Goal: Task Accomplishment & Management: Manage account settings

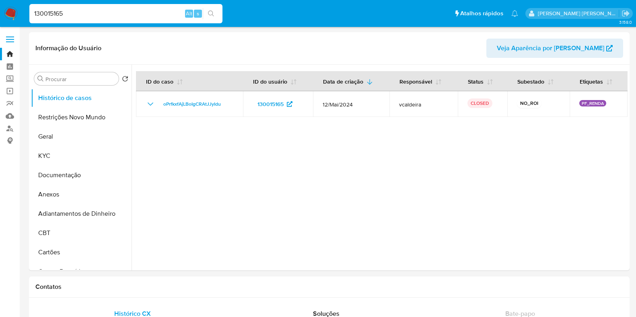
select select "10"
click at [10, 77] on label "Screening" at bounding box center [48, 79] width 96 height 12
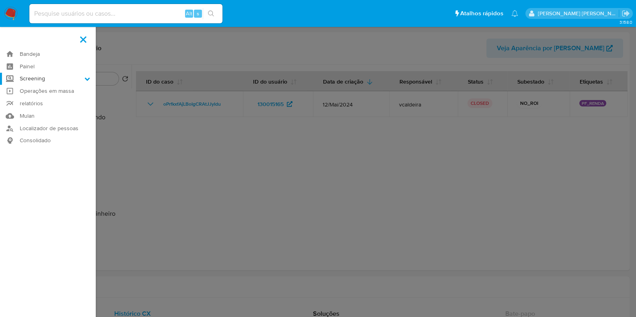
click at [0, 0] on input "Screening" at bounding box center [0, 0] width 0 height 0
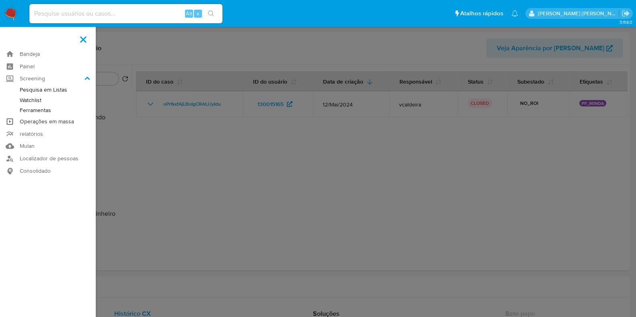
click at [28, 123] on link "Operações em massa" at bounding box center [48, 121] width 96 height 12
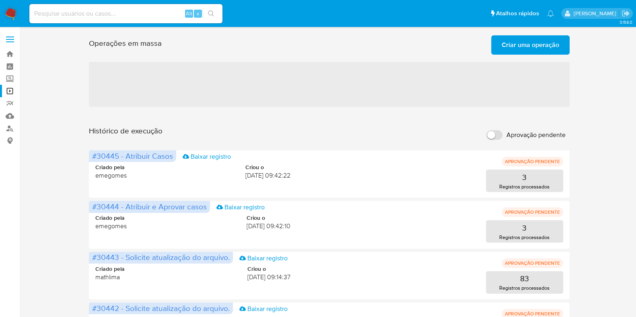
click at [539, 48] on span "Criar uma operação" at bounding box center [530, 45] width 58 height 18
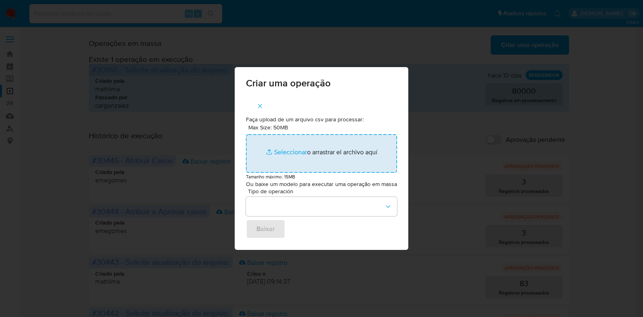
click at [299, 158] on input "Max Size: 50MB Seleccionar archivos" at bounding box center [321, 153] width 151 height 39
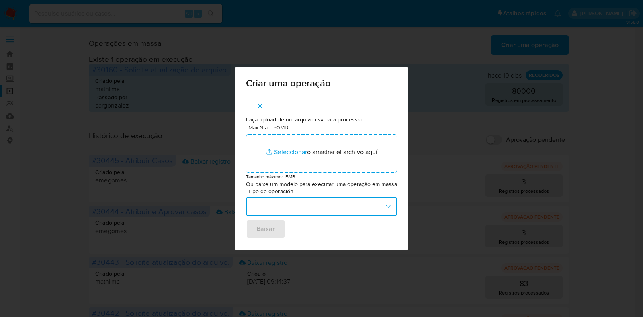
click at [304, 208] on button "button" at bounding box center [321, 206] width 151 height 19
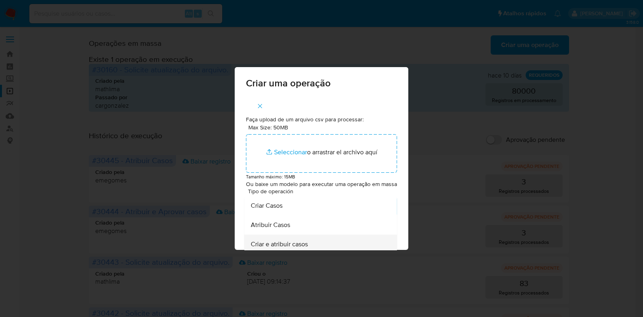
click at [288, 244] on span "Criar e atribuir casos" at bounding box center [279, 244] width 57 height 8
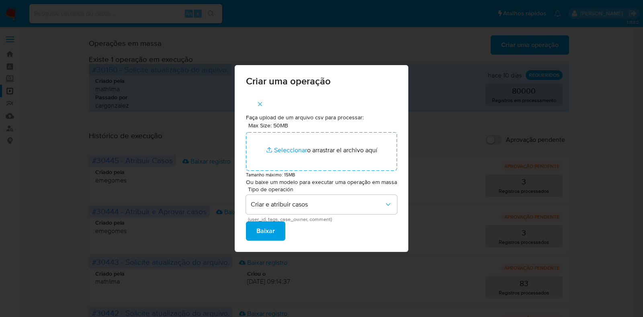
click at [275, 231] on span "Baixar" at bounding box center [266, 231] width 18 height 18
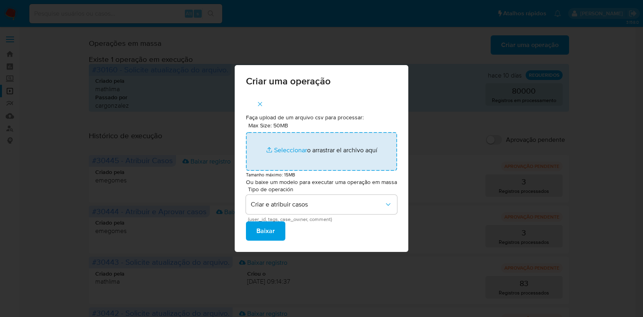
click at [287, 156] on input "Max Size: 50MB Seleccionar archivos" at bounding box center [321, 151] width 151 height 39
type input "C:\fakepath\CREATE_AND_ASSIGN_CASE (1).csv"
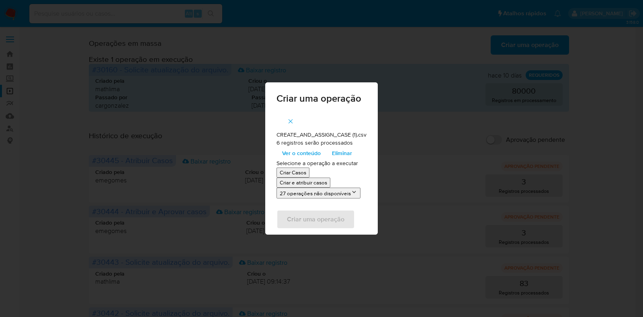
click at [307, 155] on span "Ver o conteúdo" at bounding box center [301, 153] width 39 height 11
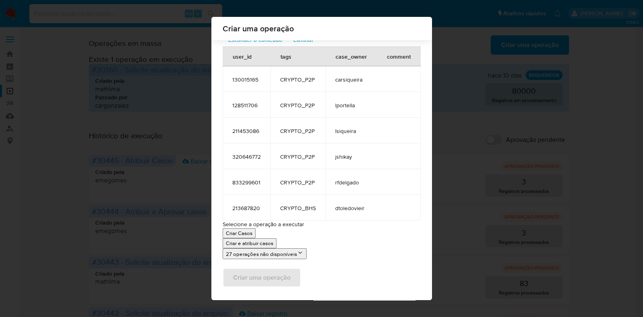
scroll to position [44, 0]
click at [333, 247] on li "27 operações não disponíveis" at bounding box center [322, 252] width 198 height 11
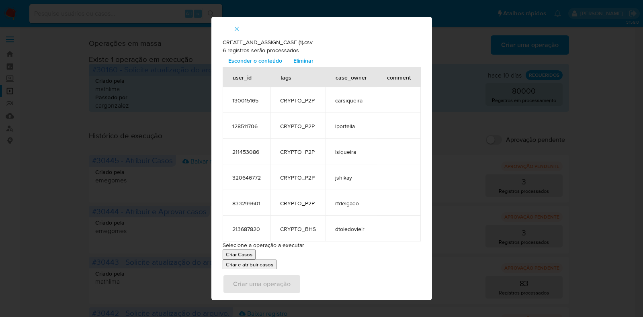
scroll to position [6, 0]
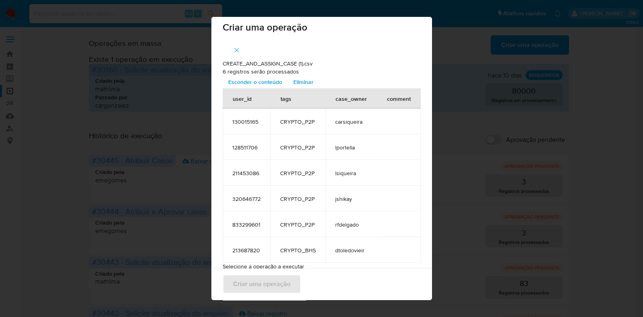
click at [258, 81] on span "Esconder o conteúdo" at bounding box center [255, 81] width 54 height 11
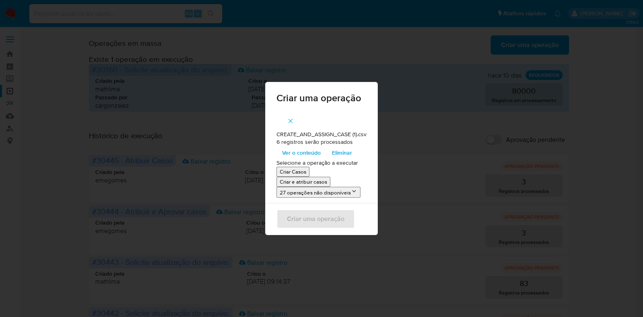
click at [312, 185] on p "Criar e atribuir casos" at bounding box center [303, 182] width 47 height 8
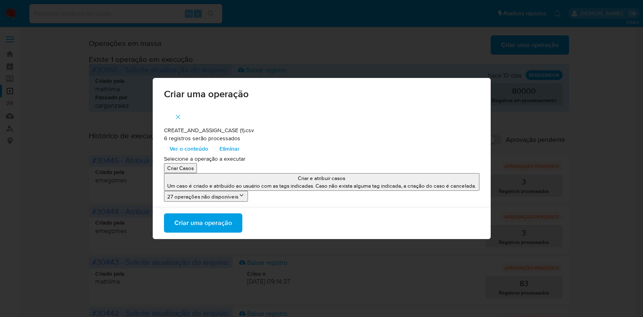
click at [220, 222] on span "Criar uma operação" at bounding box center [204, 223] width 58 height 18
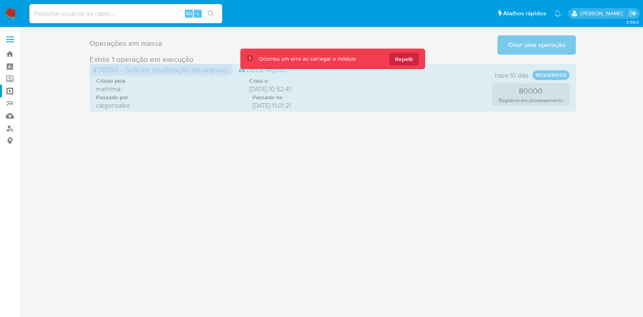
click at [9, 16] on img at bounding box center [11, 14] width 14 height 14
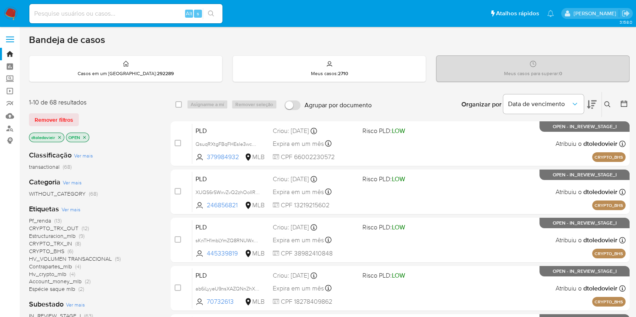
click at [323, 40] on div "Bandeja de casos" at bounding box center [329, 40] width 600 height 12
click at [306, 42] on div "Bandeja de casos" at bounding box center [329, 40] width 600 height 12
click at [409, 45] on div "Bandeja de casos" at bounding box center [329, 40] width 600 height 12
click at [12, 17] on img at bounding box center [11, 14] width 14 height 14
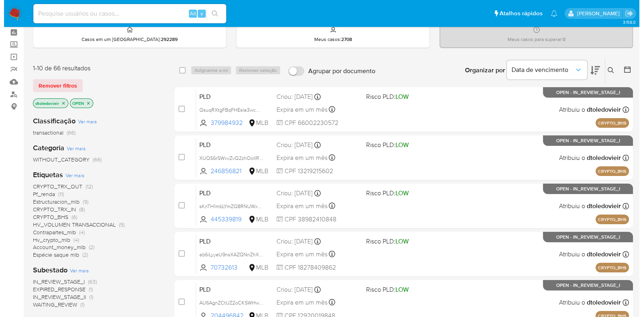
scroll to position [50, 0]
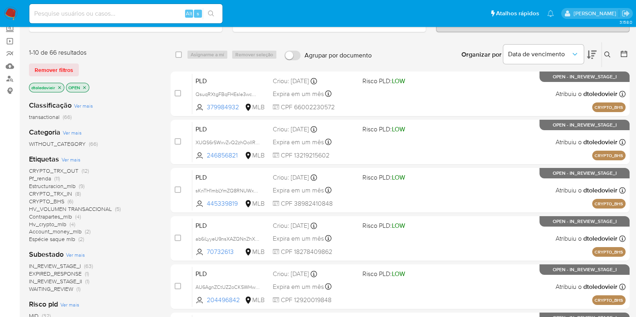
click at [74, 159] on span "Ver mais" at bounding box center [71, 159] width 19 height 7
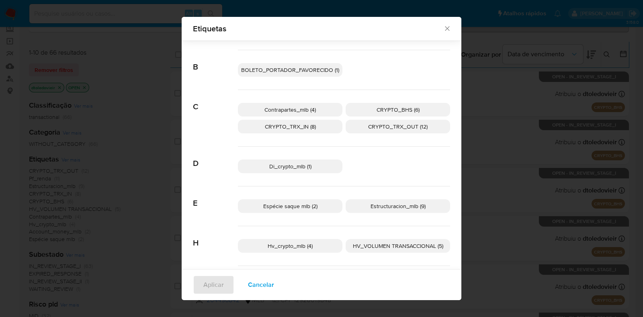
scroll to position [94, 0]
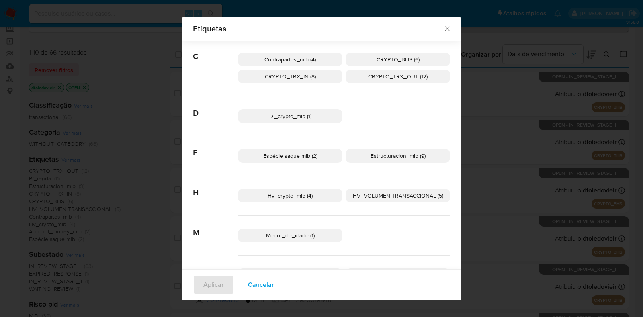
click at [316, 117] on p "Di_crypto_mlb (1)" at bounding box center [290, 116] width 105 height 14
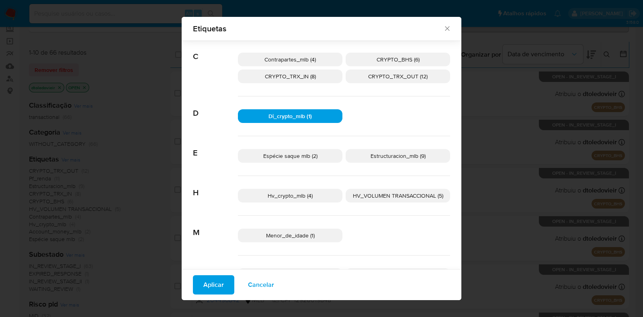
click at [305, 193] on span "Hv_crypto_mlb (4)" at bounding box center [290, 196] width 45 height 8
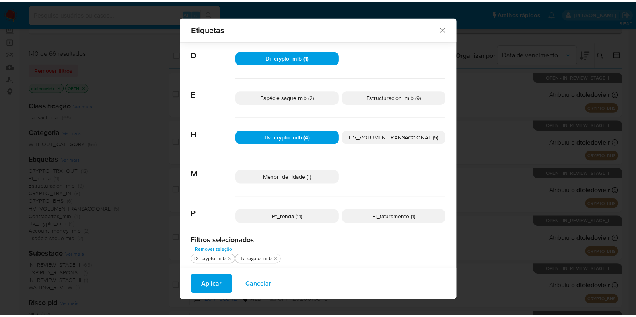
scroll to position [0, 0]
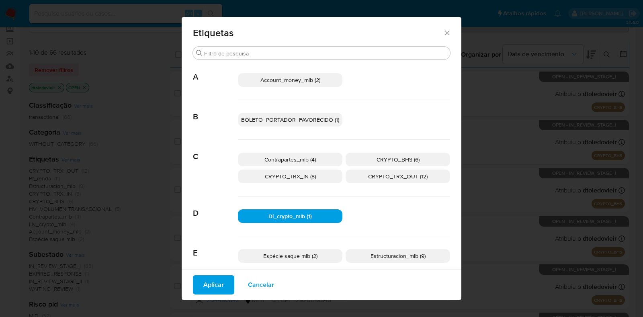
click at [321, 80] on p "Account_money_mlb (2)" at bounding box center [290, 80] width 105 height 14
click at [446, 31] on div "Etiquetas" at bounding box center [322, 31] width 280 height 29
click at [444, 35] on icon "Fechar" at bounding box center [448, 33] width 8 height 8
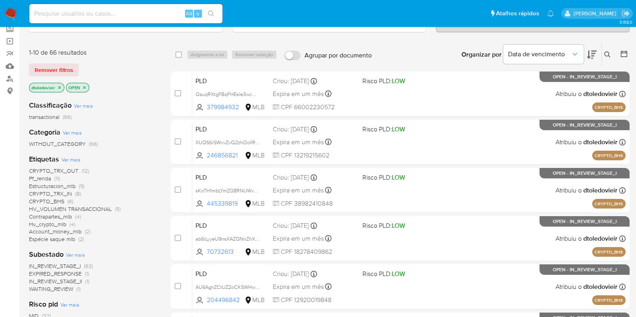
click at [594, 55] on icon at bounding box center [592, 55] width 10 height 10
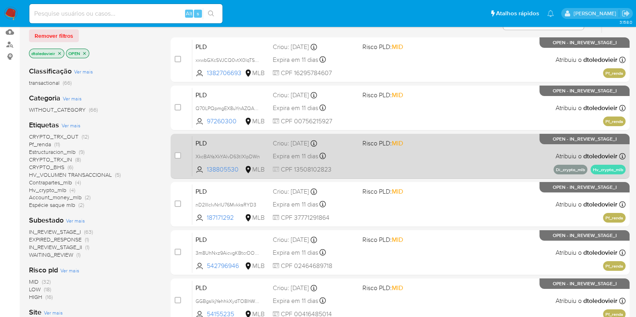
scroll to position [100, 0]
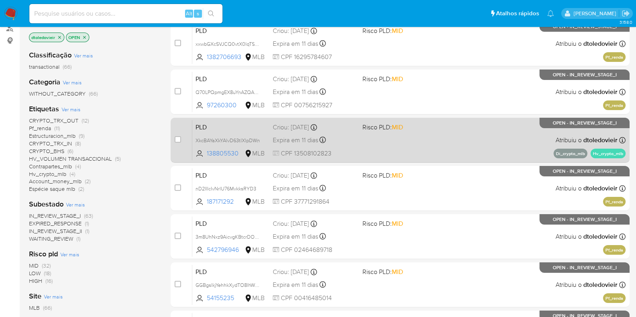
click at [491, 145] on div "PLD XkcBAYaXkYAlvD63tlXlpDWn 138805530 MLB Risco PLD: MID Criou: 12/08/2025 Cri…" at bounding box center [408, 140] width 433 height 41
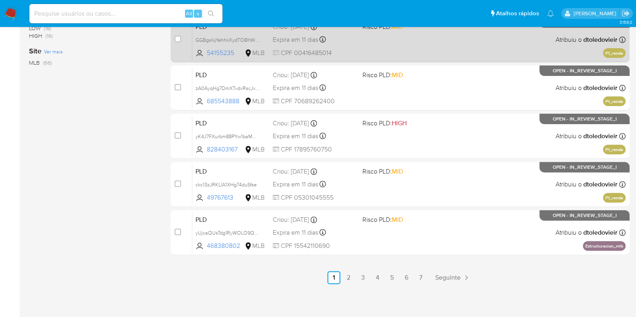
scroll to position [345, 0]
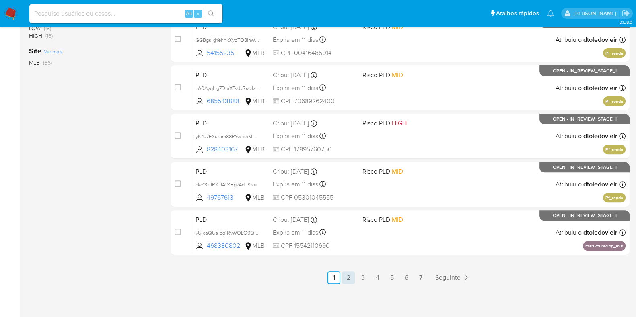
click at [347, 276] on link "2" at bounding box center [348, 277] width 13 height 13
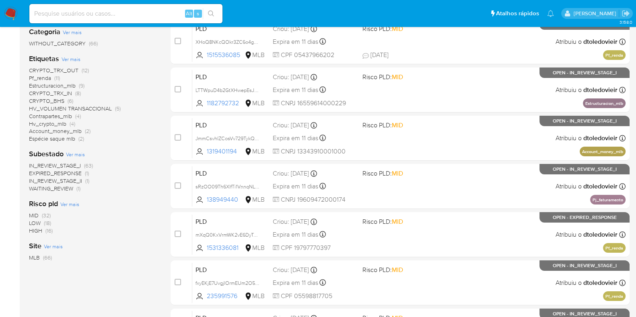
scroll to position [151, 0]
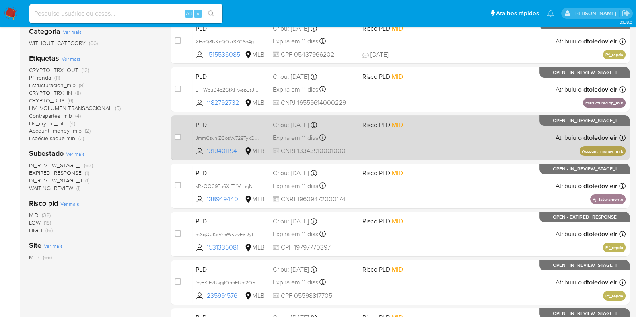
click at [420, 138] on div "PLD JmmCsvhIZCosVv729TykQpq6 1319401194 MLB Risco PLD: MID Criou: 12/08/2025 Cr…" at bounding box center [408, 137] width 433 height 41
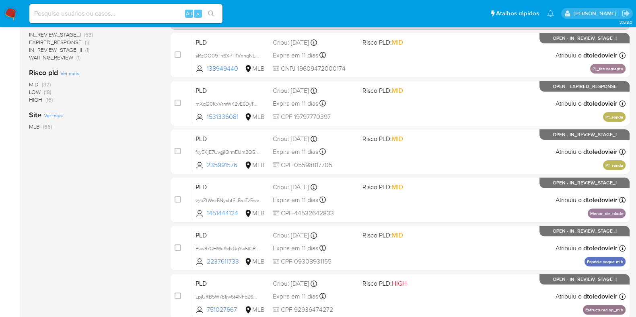
scroll to position [345, 0]
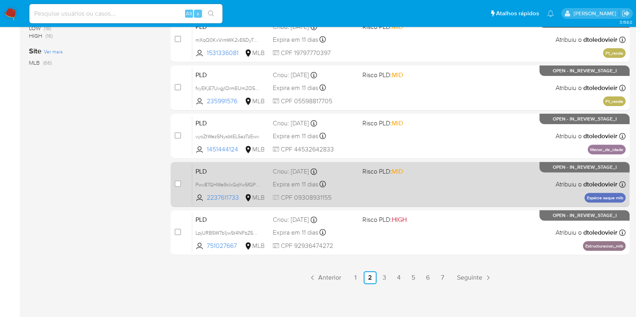
click at [421, 185] on div "PLD Pwv87GHWe9xIxGqYw5fGPH57 2237611733 MLB Risco PLD: MID Criou: 12/08/2025 Cr…" at bounding box center [408, 184] width 433 height 41
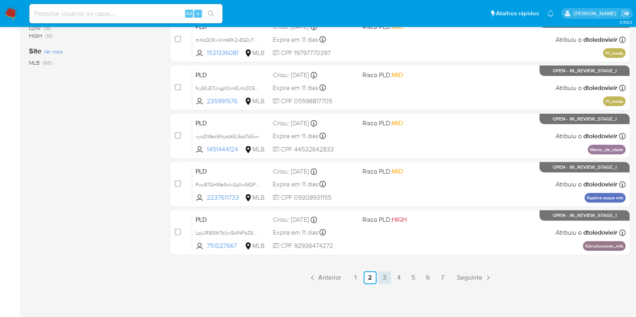
click at [384, 278] on link "3" at bounding box center [384, 277] width 13 height 13
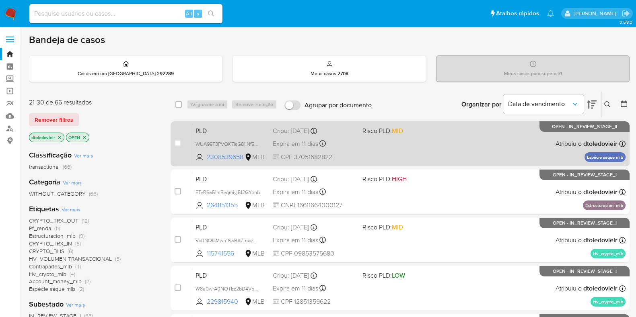
click at [454, 146] on div "PLD WUA99T3PVQK7IsG81iNf5nJl 2308539658 MLB Risco PLD: MID Criou: 12/08/2025 Cr…" at bounding box center [408, 143] width 433 height 41
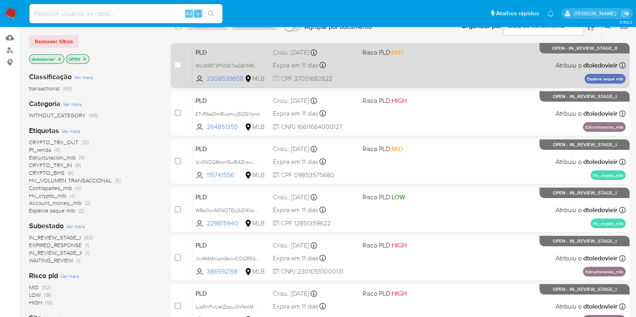
scroll to position [100, 0]
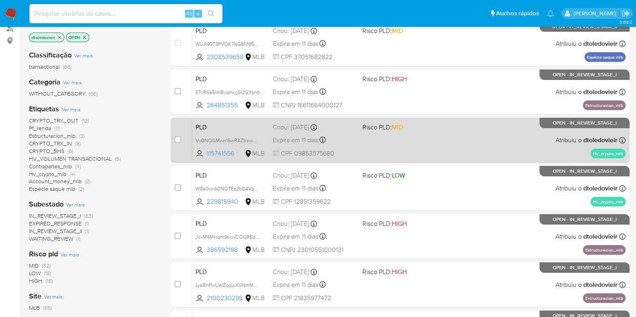
click at [456, 134] on div "PLD Vv0NQGMwn16wRAZtrswRSqEM 115741556 MLB Risco PLD: MID Criou: 12/08/2025 Cri…" at bounding box center [408, 140] width 433 height 41
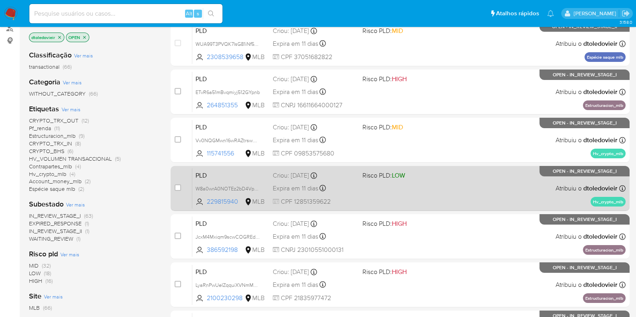
click at [448, 182] on div "PLD W8a0wrA0NOTEz2bD4Vp9sO3y 229815940 MLB Risco PLD: LOW Criou: 12/08/2025 Cri…" at bounding box center [408, 188] width 433 height 41
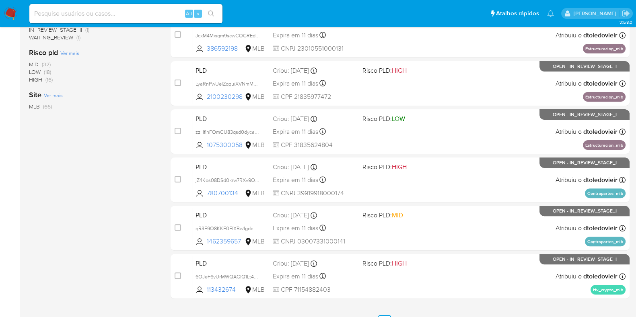
scroll to position [345, 0]
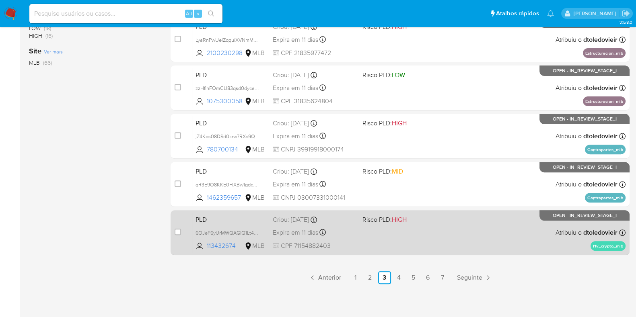
click at [443, 239] on div "PLD 6OJeF6yUrMWQAGlQ1Lt4cvvP 113432674 MLB Risco PLD: HIGH Criou: 12/08/2025 Cr…" at bounding box center [408, 232] width 433 height 41
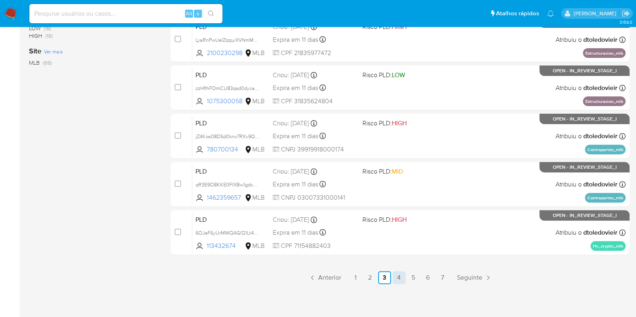
click at [399, 280] on link "4" at bounding box center [398, 277] width 13 height 13
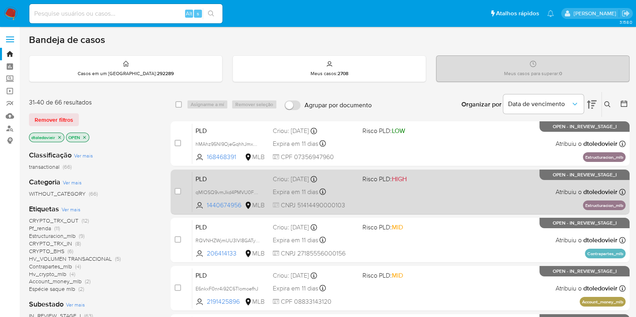
scroll to position [50, 0]
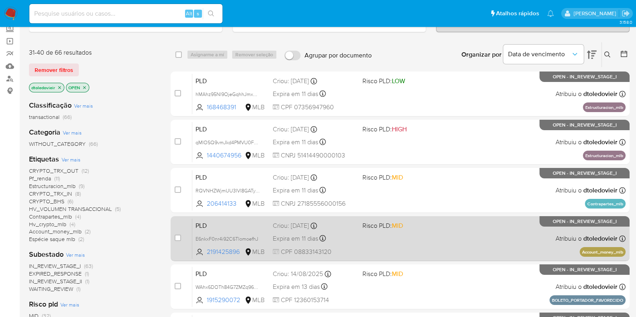
click at [416, 236] on div "PLD E6nkxF0nr4i92C6TlomoefhJ 2191425896 MLB Risco PLD: MID Criou: 12/08/2025 Cr…" at bounding box center [408, 238] width 433 height 41
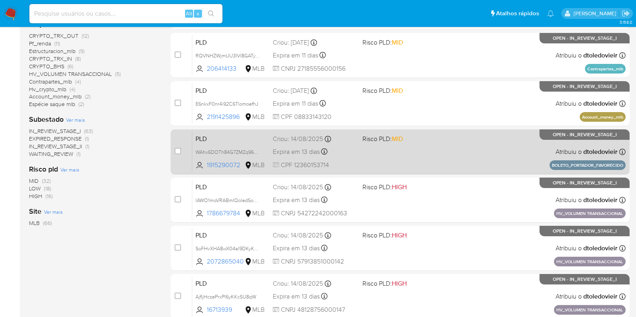
scroll to position [201, 0]
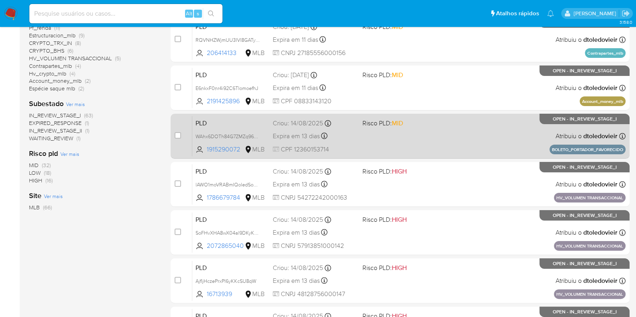
click at [460, 143] on div "PLD WAhx6DOTh84G7ZMZq96CHWef 1915290072 MLB Risco PLD: MID Criou: 14/08/2025 Cr…" at bounding box center [408, 136] width 433 height 41
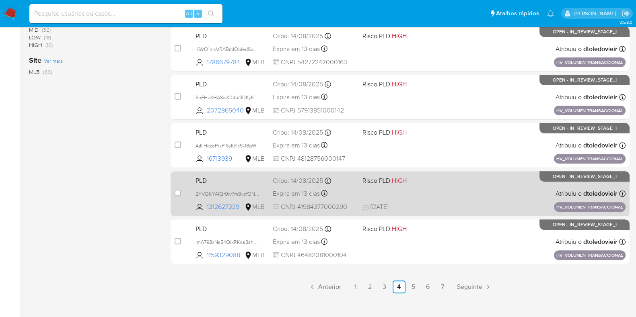
scroll to position [345, 0]
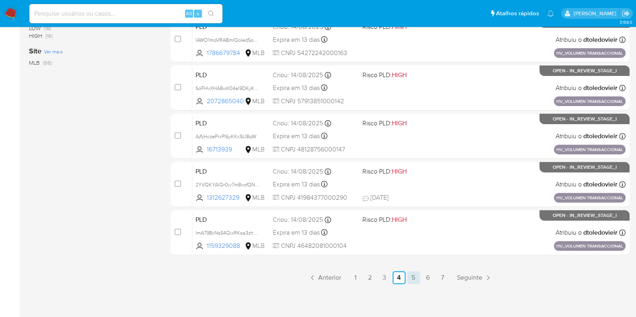
click at [412, 278] on link "5" at bounding box center [413, 277] width 13 height 13
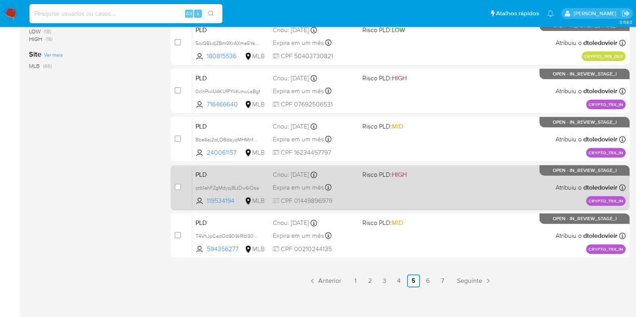
scroll to position [345, 0]
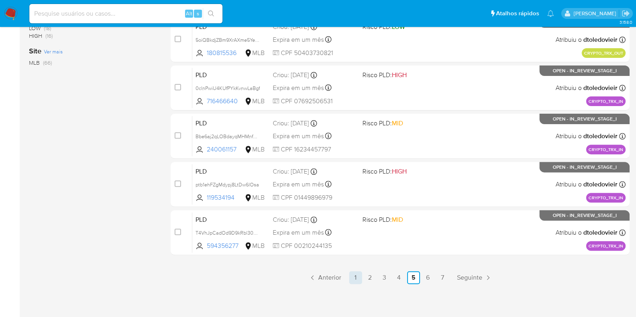
click at [353, 278] on link "1" at bounding box center [355, 277] width 13 height 13
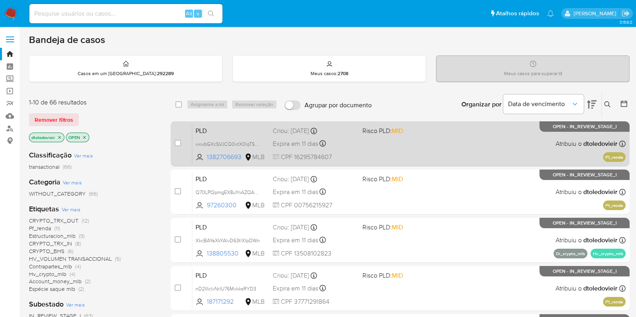
click at [413, 152] on div "PLD xxwbGXcSVJCQ0vtX0lqTS84S 1382706693 MLB Risco PLD: MID Criou: 12/08/2025 Cr…" at bounding box center [408, 143] width 433 height 41
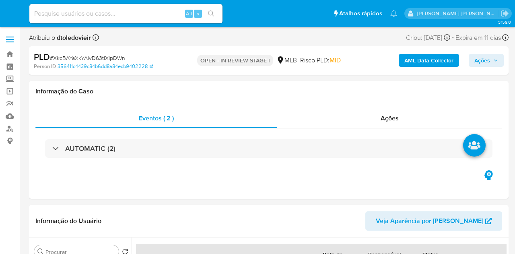
select select "10"
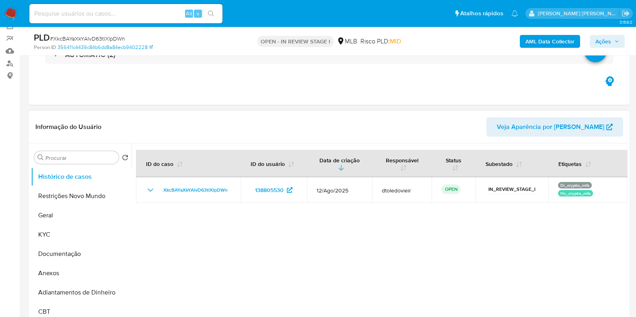
scroll to position [100, 0]
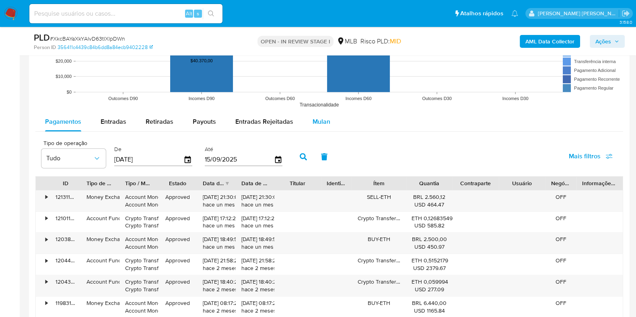
click at [318, 124] on span "Mulan" at bounding box center [321, 121] width 18 height 9
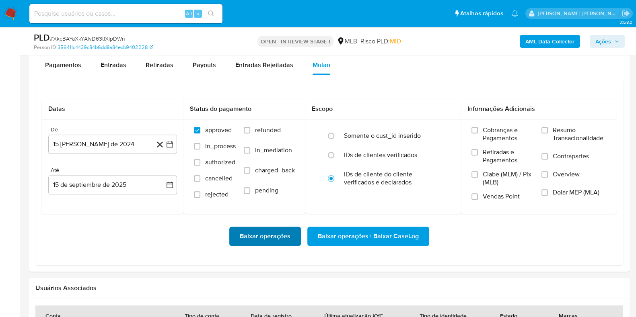
scroll to position [955, 0]
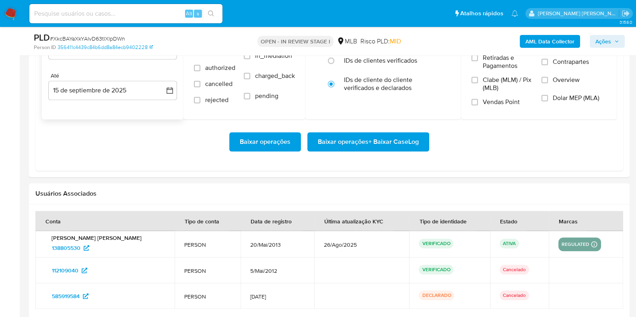
click at [148, 59] on button "15 [PERSON_NAME] de 2024" at bounding box center [112, 49] width 129 height 19
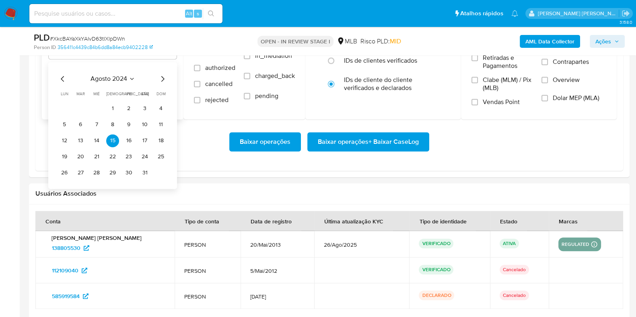
click at [167, 77] on icon "Mes siguiente" at bounding box center [163, 79] width 10 height 10
click at [166, 78] on icon "Mes siguiente" at bounding box center [163, 79] width 10 height 10
click at [166, 79] on icon "Mes siguiente" at bounding box center [163, 79] width 10 height 10
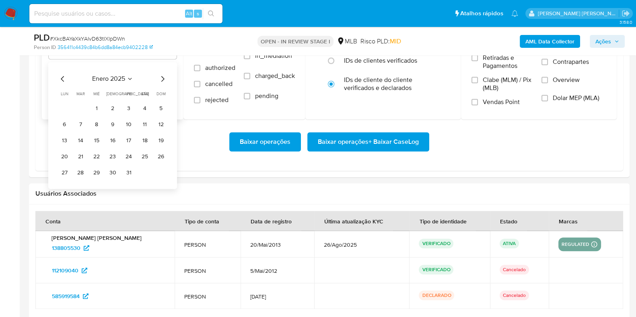
click at [166, 79] on icon "Mes siguiente" at bounding box center [163, 79] width 10 height 10
click at [166, 78] on icon "Mes siguiente" at bounding box center [163, 79] width 10 height 10
click at [166, 79] on icon "Mes siguiente" at bounding box center [163, 79] width 10 height 10
click at [163, 76] on icon "Mes siguiente" at bounding box center [163, 79] width 10 height 10
click at [163, 77] on icon "Mes siguiente" at bounding box center [163, 79] width 10 height 10
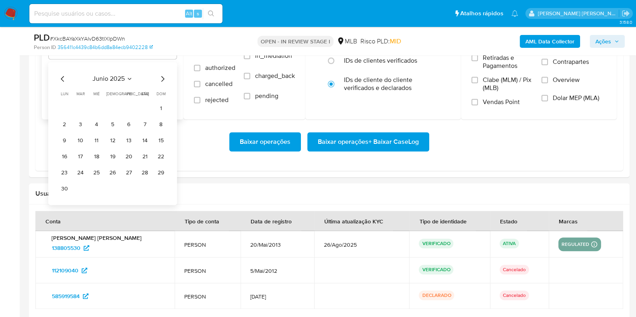
click at [163, 77] on icon "Mes siguiente" at bounding box center [163, 79] width 10 height 10
click at [64, 78] on icon "Mes anterior" at bounding box center [63, 79] width 10 height 10
click at [80, 109] on button "1" at bounding box center [80, 108] width 13 height 13
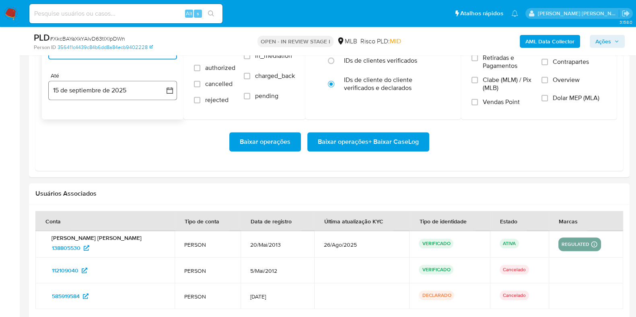
click at [87, 87] on button "15 de septiembre de 2025" at bounding box center [112, 90] width 129 height 19
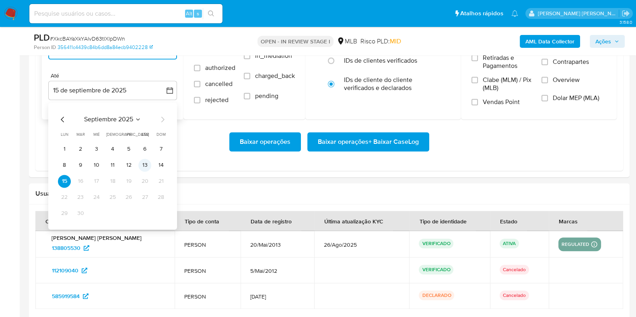
click at [147, 164] on button "13" at bounding box center [144, 165] width 13 height 13
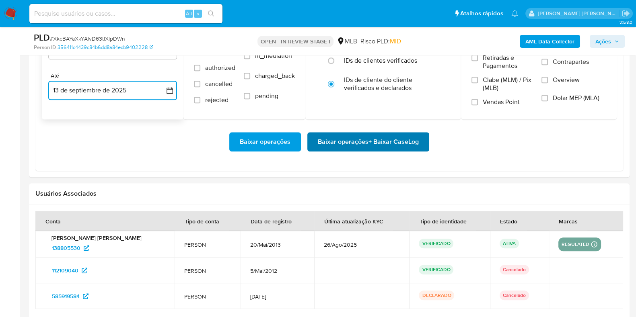
click at [329, 136] on span "Baixar operações + Baixar CaseLog" at bounding box center [368, 142] width 101 height 18
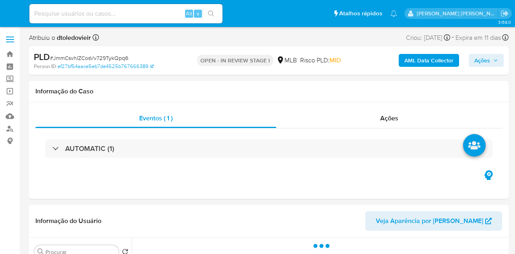
select select "10"
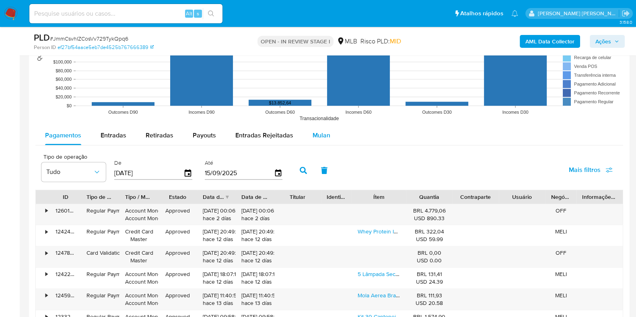
click at [318, 140] on div "Mulan" at bounding box center [321, 135] width 18 height 19
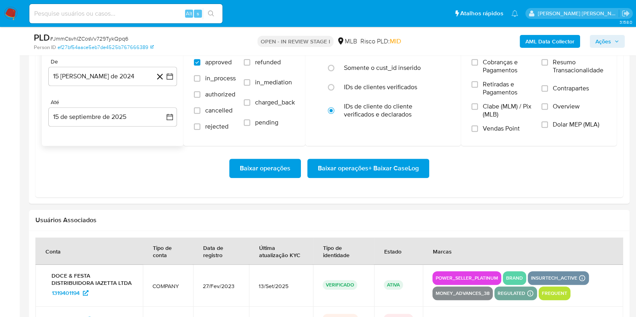
scroll to position [955, 0]
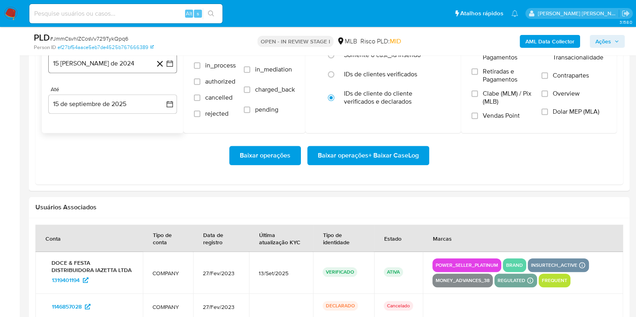
click at [124, 71] on button "15 [PERSON_NAME] de 2024" at bounding box center [112, 63] width 129 height 19
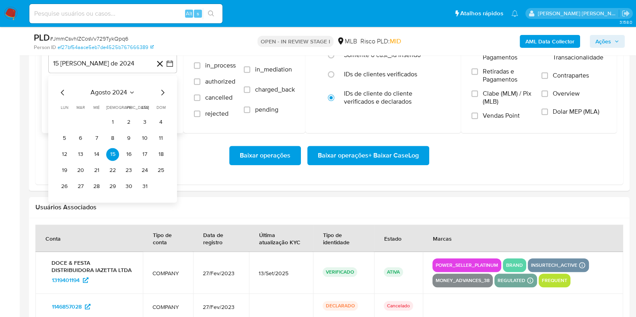
click at [160, 90] on icon "Mes siguiente" at bounding box center [163, 93] width 10 height 10
click at [163, 91] on icon "Mes siguiente" at bounding box center [162, 93] width 3 height 6
click at [164, 91] on icon "Mes siguiente" at bounding box center [162, 93] width 3 height 6
click at [164, 92] on icon "Mes siguiente" at bounding box center [162, 93] width 3 height 6
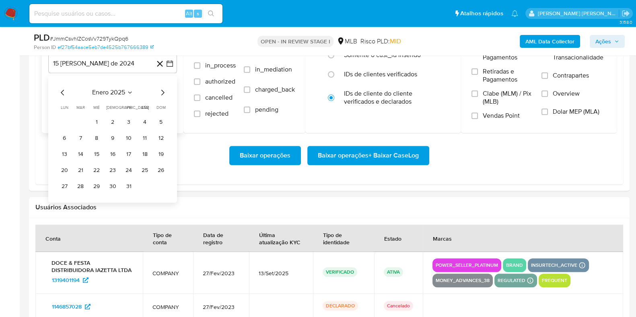
click at [164, 92] on icon "Mes siguiente" at bounding box center [163, 93] width 10 height 10
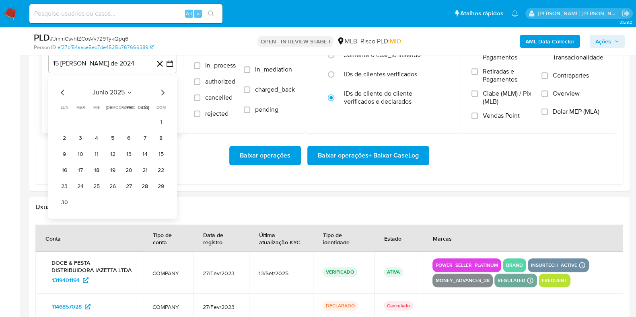
click at [165, 92] on icon "Mes siguiente" at bounding box center [163, 93] width 10 height 10
click at [161, 91] on icon "Mes siguiente" at bounding box center [163, 93] width 10 height 10
click at [63, 90] on icon "Mes anterior" at bounding box center [62, 93] width 3 height 6
click at [81, 121] on button "1" at bounding box center [80, 122] width 13 height 13
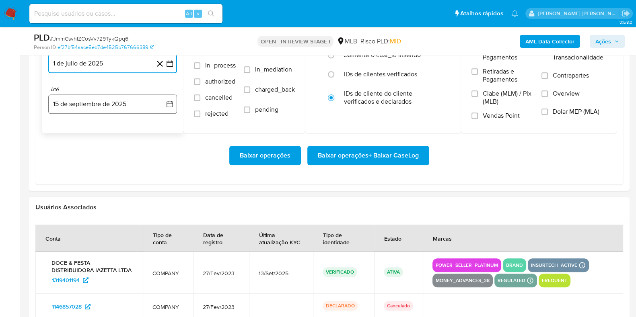
drag, startPoint x: 90, startPoint y: 101, endPoint x: 92, endPoint y: 106, distance: 5.6
click at [90, 101] on button "15 de septiembre de 2025" at bounding box center [112, 104] width 129 height 19
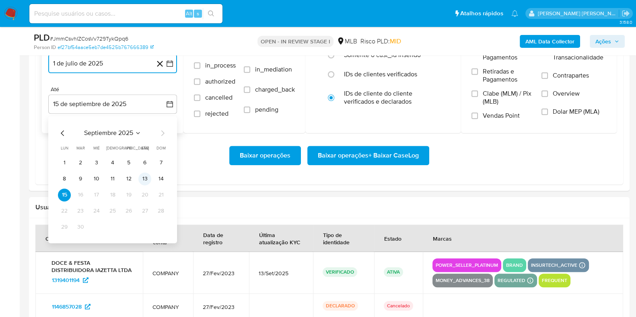
click at [143, 180] on button "13" at bounding box center [144, 179] width 13 height 13
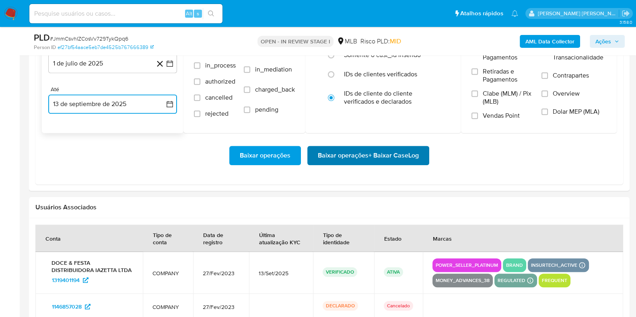
click at [343, 150] on span "Baixar operações + Baixar CaseLog" at bounding box center [368, 156] width 101 height 18
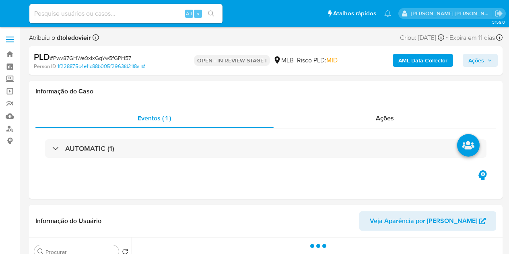
select select "10"
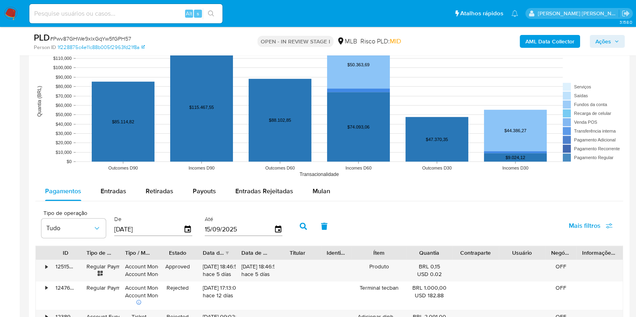
scroll to position [804, 0]
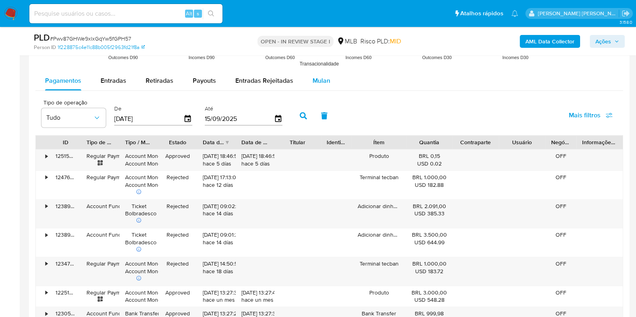
click at [322, 81] on span "Mulan" at bounding box center [321, 80] width 18 height 9
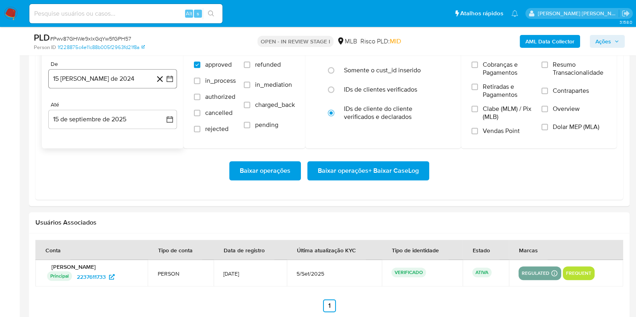
scroll to position [905, 0]
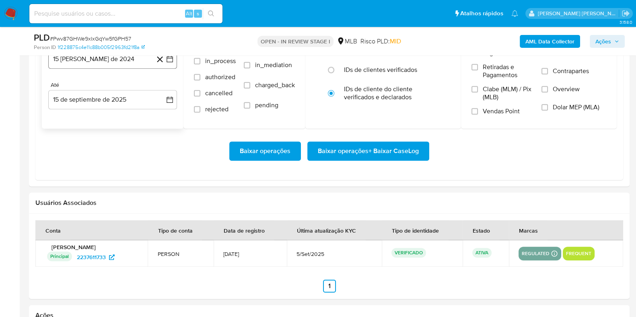
click at [109, 61] on button "15 [PERSON_NAME] de 2024" at bounding box center [112, 58] width 129 height 19
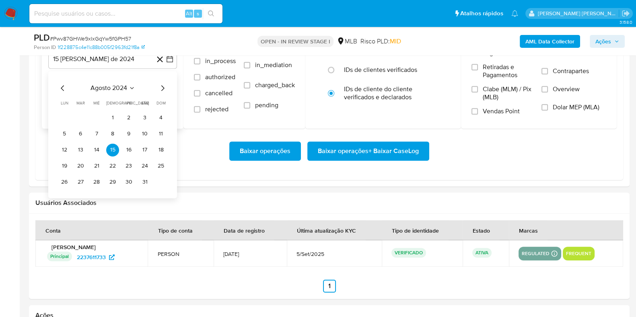
click at [163, 86] on icon "Mes siguiente" at bounding box center [163, 88] width 10 height 10
click at [163, 87] on icon "Mes siguiente" at bounding box center [163, 88] width 10 height 10
click at [163, 89] on icon "Mes siguiente" at bounding box center [163, 88] width 10 height 10
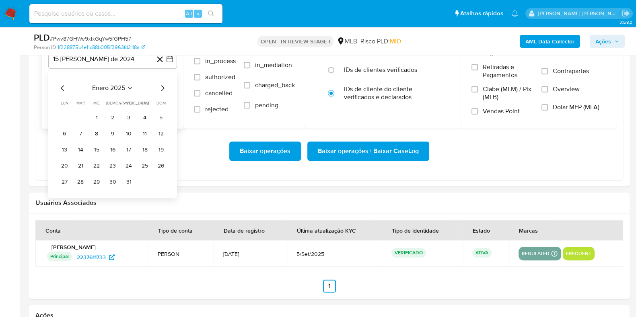
click at [163, 90] on icon "Mes siguiente" at bounding box center [163, 88] width 10 height 10
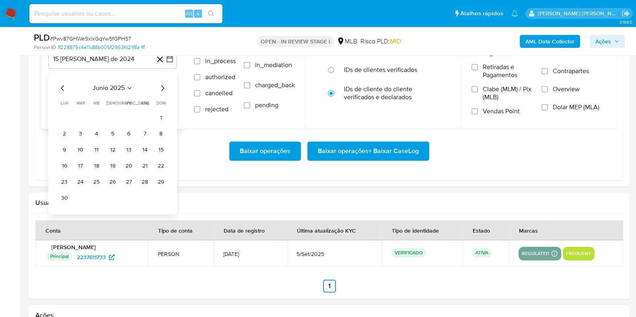
click at [163, 90] on icon "Mes siguiente" at bounding box center [163, 88] width 10 height 10
click at [81, 117] on button "1" at bounding box center [80, 117] width 13 height 13
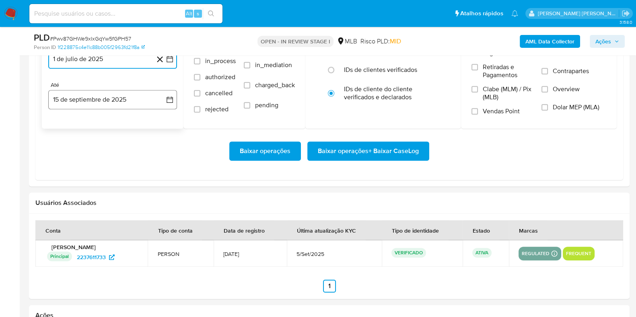
click at [96, 93] on button "15 de septiembre de 2025" at bounding box center [112, 99] width 129 height 19
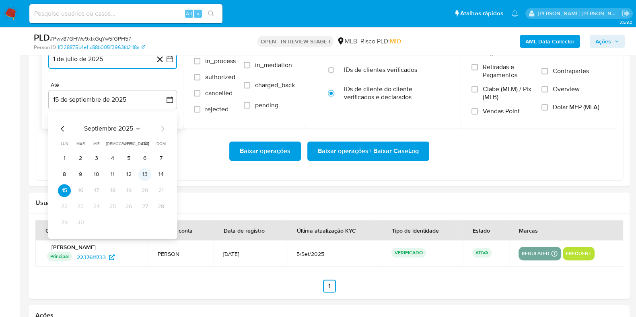
click at [144, 174] on button "13" at bounding box center [144, 174] width 13 height 13
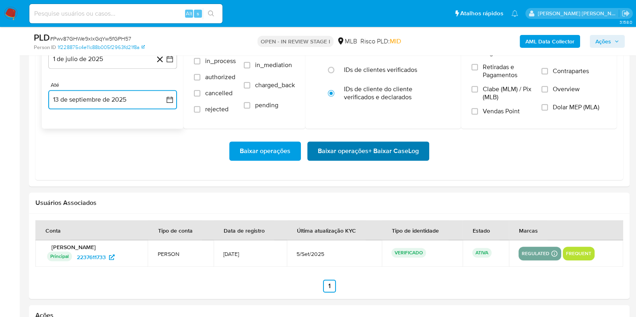
click at [314, 150] on button "Baixar operações + Baixar CaseLog" at bounding box center [368, 151] width 122 height 19
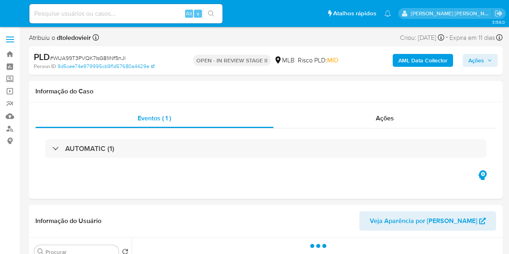
select select "10"
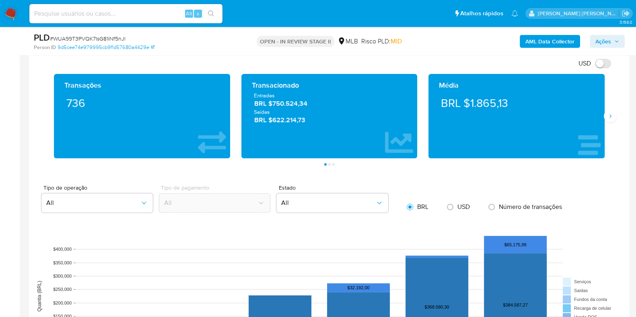
scroll to position [754, 0]
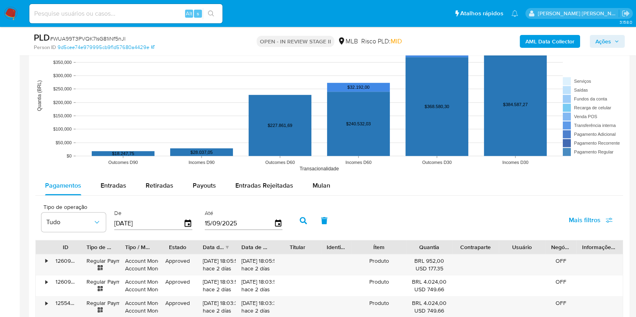
click at [320, 187] on span "Mulan" at bounding box center [321, 185] width 18 height 9
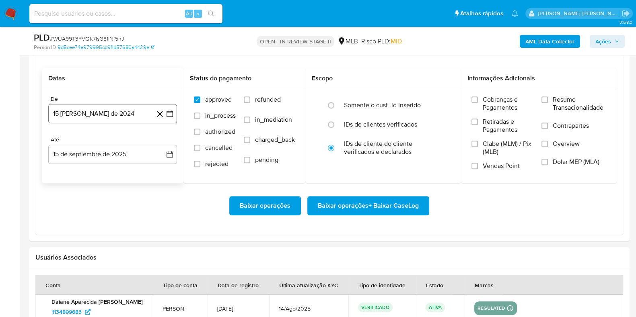
click at [109, 109] on button "15 [PERSON_NAME] de 2024" at bounding box center [112, 113] width 129 height 19
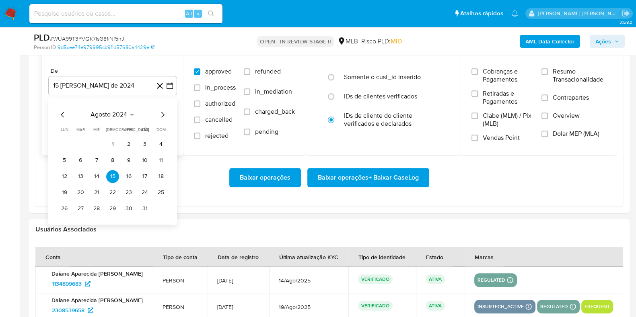
scroll to position [955, 0]
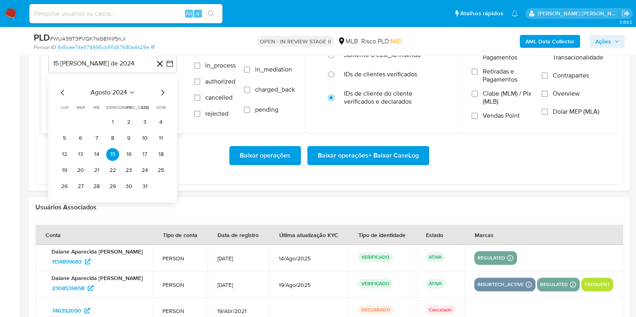
click at [162, 92] on icon "Mes siguiente" at bounding box center [163, 93] width 10 height 10
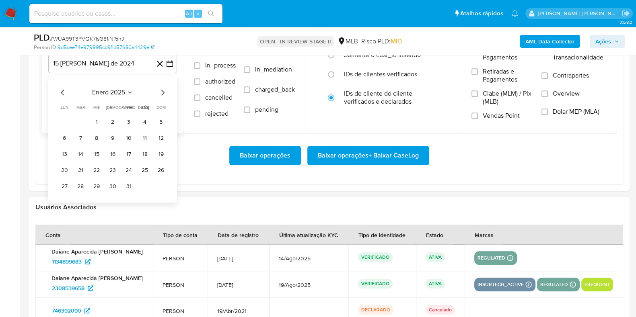
click at [162, 91] on icon "Mes siguiente" at bounding box center [163, 93] width 10 height 10
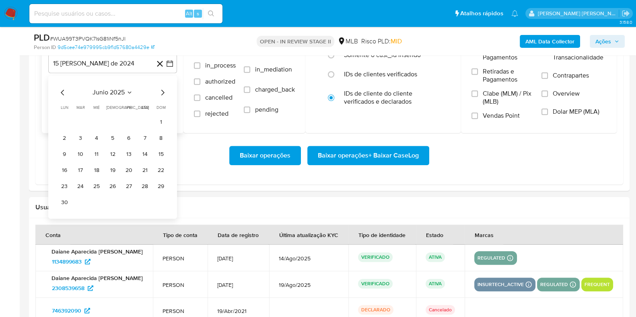
click at [162, 91] on icon "Mes siguiente" at bounding box center [163, 93] width 10 height 10
click at [82, 120] on button "1" at bounding box center [80, 122] width 13 height 13
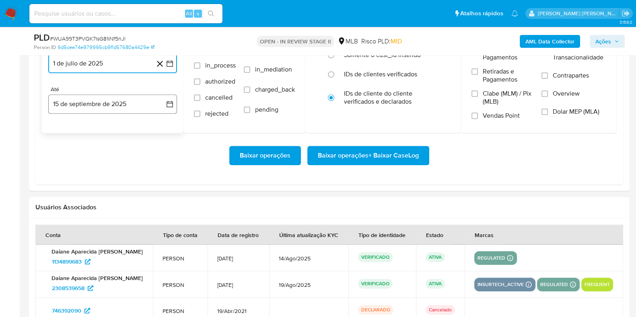
click at [92, 103] on button "15 de septiembre de 2025" at bounding box center [112, 104] width 129 height 19
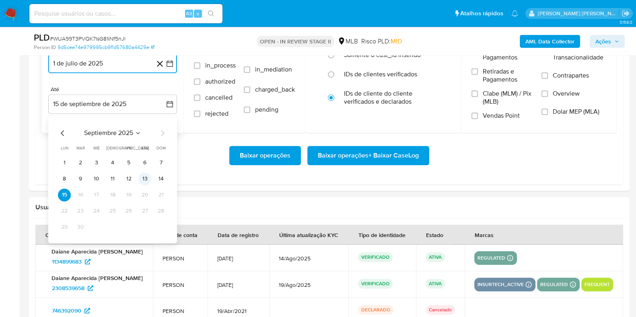
click at [146, 177] on button "13" at bounding box center [144, 179] width 13 height 13
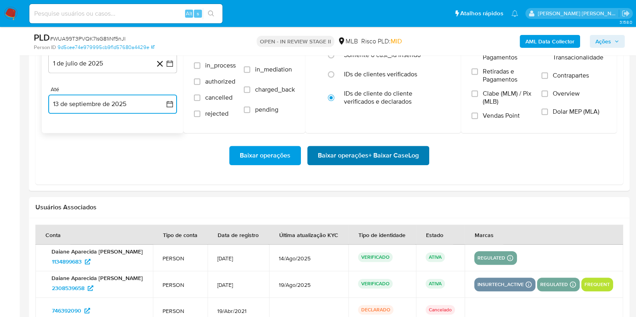
click at [335, 153] on span "Baixar operações + Baixar CaseLog" at bounding box center [368, 156] width 101 height 18
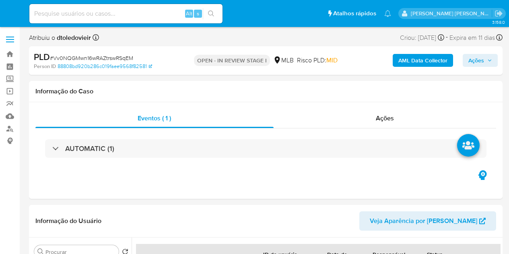
select select "10"
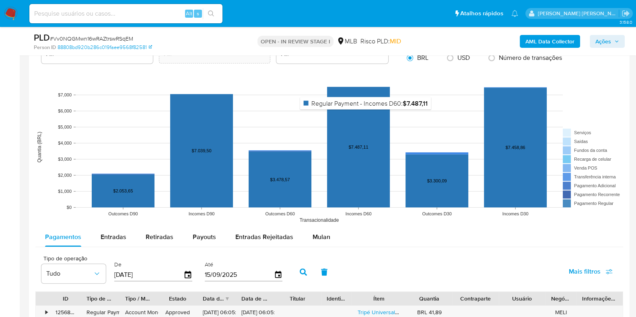
scroll to position [703, 0]
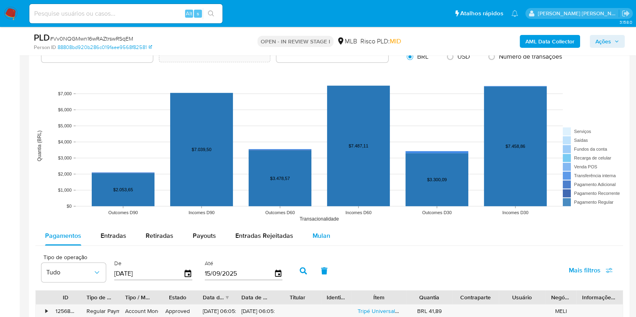
drag, startPoint x: 316, startPoint y: 238, endPoint x: 315, endPoint y: 225, distance: 12.5
click at [316, 238] on span "Mulan" at bounding box center [321, 235] width 18 height 9
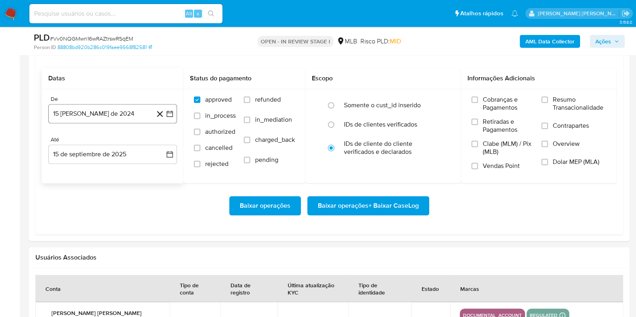
click at [90, 119] on button "15 [PERSON_NAME] de 2024" at bounding box center [112, 113] width 129 height 19
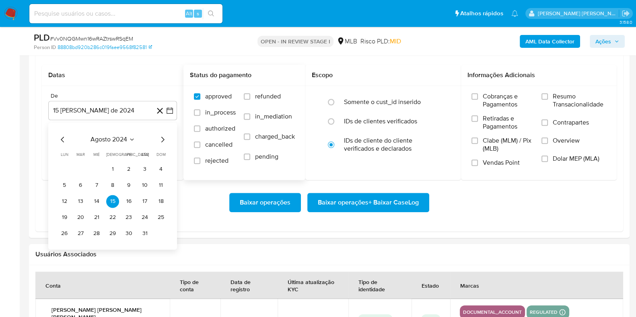
scroll to position [955, 0]
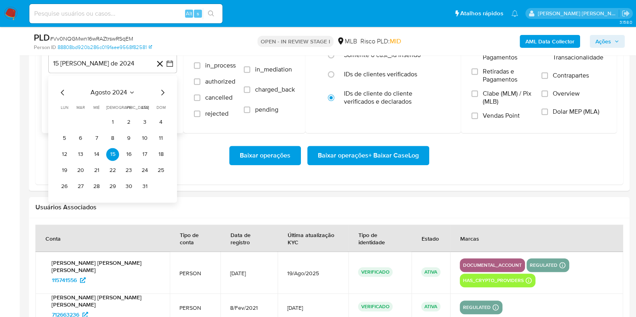
click at [162, 91] on icon "Mes siguiente" at bounding box center [163, 93] width 10 height 10
click at [165, 91] on icon "Mes siguiente" at bounding box center [163, 93] width 10 height 10
click at [165, 93] on icon "Mes siguiente" at bounding box center [163, 93] width 10 height 10
click at [164, 93] on icon "Mes siguiente" at bounding box center [163, 93] width 10 height 10
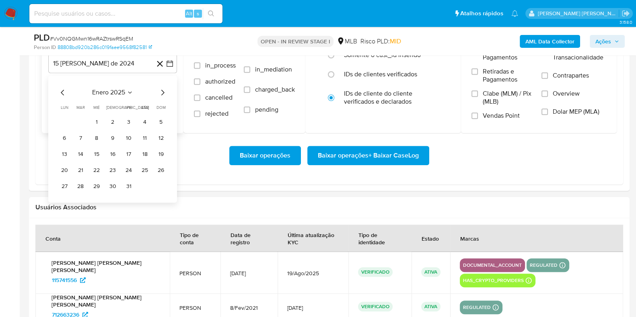
click at [163, 93] on icon "Mes siguiente" at bounding box center [163, 93] width 10 height 10
click at [161, 90] on icon "Mes siguiente" at bounding box center [163, 93] width 10 height 10
click at [160, 90] on icon "Mes siguiente" at bounding box center [163, 93] width 10 height 10
click at [160, 91] on icon "Mes siguiente" at bounding box center [163, 93] width 10 height 10
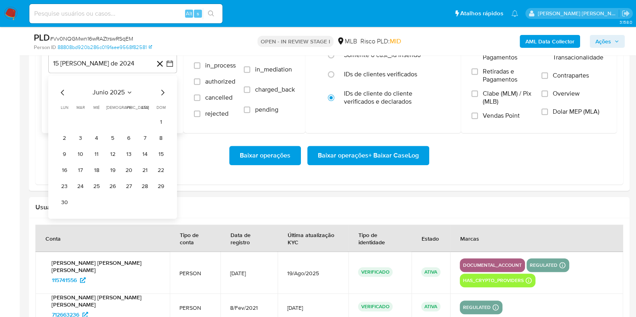
click at [160, 91] on icon "Mes siguiente" at bounding box center [163, 93] width 10 height 10
click at [82, 119] on button "1" at bounding box center [80, 122] width 13 height 13
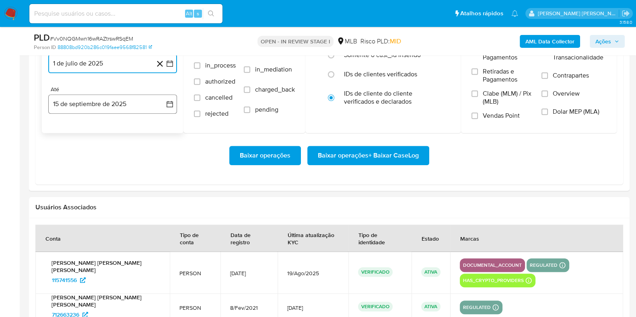
click at [89, 98] on button "15 de septiembre de 2025" at bounding box center [112, 104] width 129 height 19
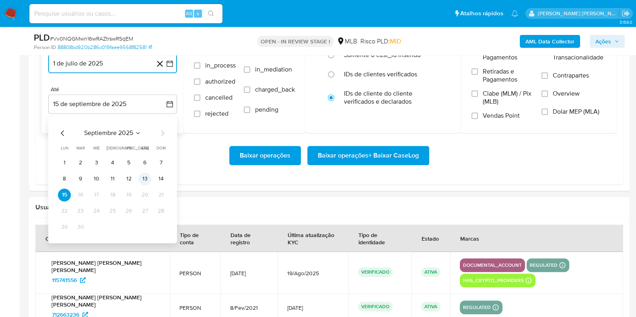
click at [141, 175] on button "13" at bounding box center [144, 179] width 13 height 13
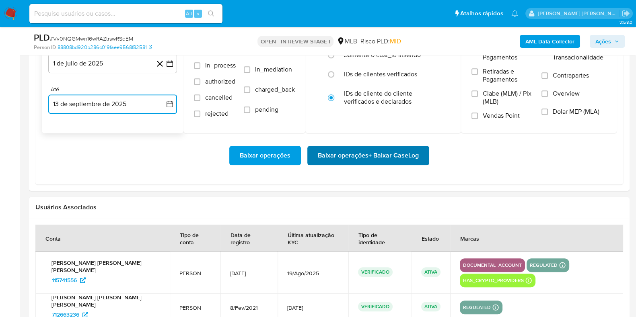
click at [330, 156] on span "Baixar operações + Baixar CaseLog" at bounding box center [368, 156] width 101 height 18
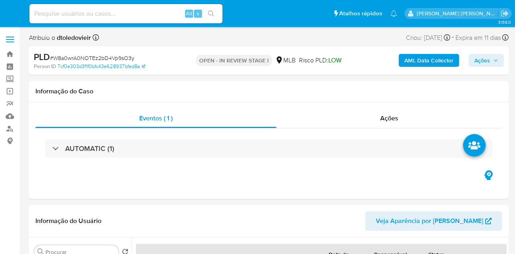
select select "10"
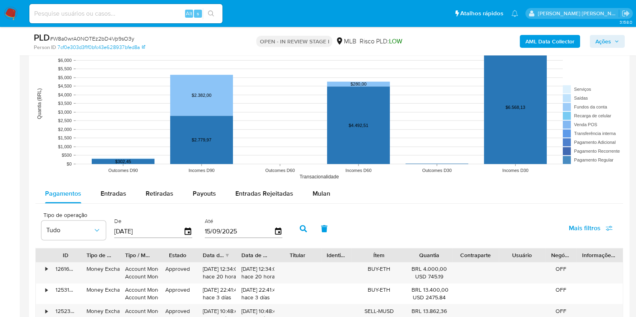
scroll to position [855, 0]
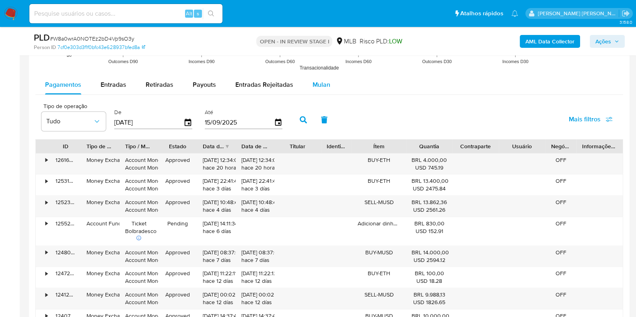
click at [326, 84] on span "Mulan" at bounding box center [321, 84] width 18 height 9
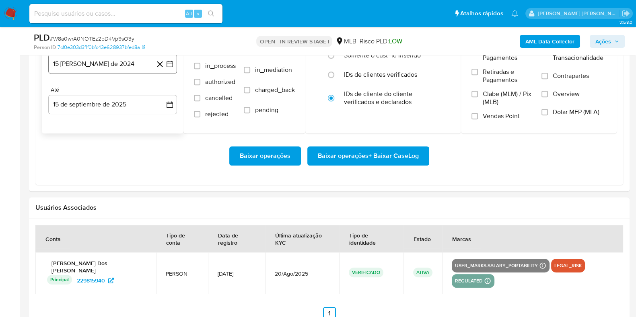
scroll to position [955, 0]
click at [116, 60] on button "15 [PERSON_NAME] de 2024" at bounding box center [112, 63] width 129 height 19
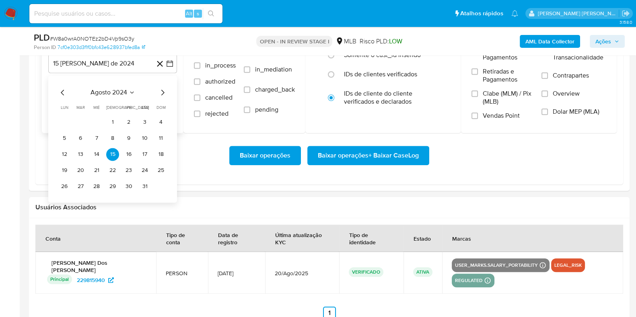
click at [164, 95] on icon "Mes siguiente" at bounding box center [163, 93] width 10 height 10
click at [163, 95] on icon "Mes siguiente" at bounding box center [163, 93] width 10 height 10
click at [162, 94] on icon "Mes siguiente" at bounding box center [163, 93] width 10 height 10
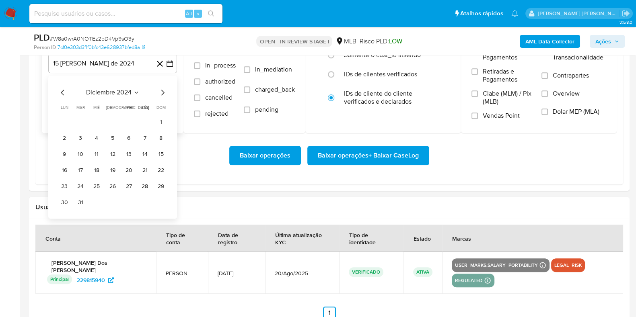
click at [162, 94] on icon "Mes siguiente" at bounding box center [163, 93] width 10 height 10
click at [162, 93] on icon "Mes siguiente" at bounding box center [163, 93] width 10 height 10
click at [161, 93] on icon "Mes siguiente" at bounding box center [163, 93] width 10 height 10
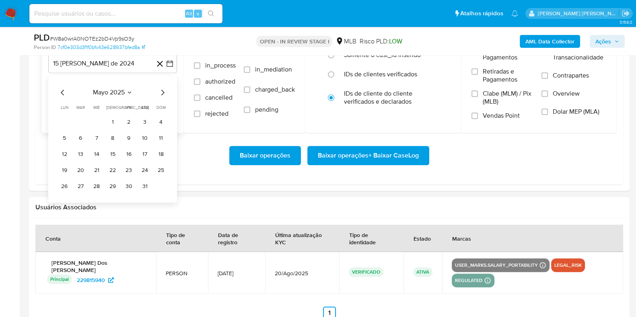
click at [161, 93] on icon "Mes siguiente" at bounding box center [163, 93] width 10 height 10
click at [56, 92] on div "agosto 2025 agosto 2025 lun lunes mar martes mié miércoles jue jueves vie viern…" at bounding box center [112, 139] width 129 height 127
click at [59, 90] on icon "Mes anterior" at bounding box center [63, 93] width 10 height 10
click at [81, 119] on button "1" at bounding box center [80, 122] width 13 height 13
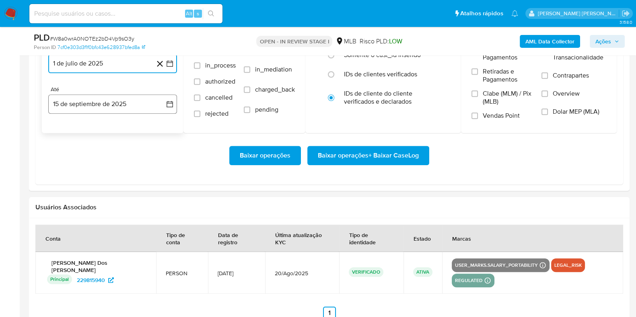
click at [91, 98] on button "15 de septiembre de 2025" at bounding box center [112, 104] width 129 height 19
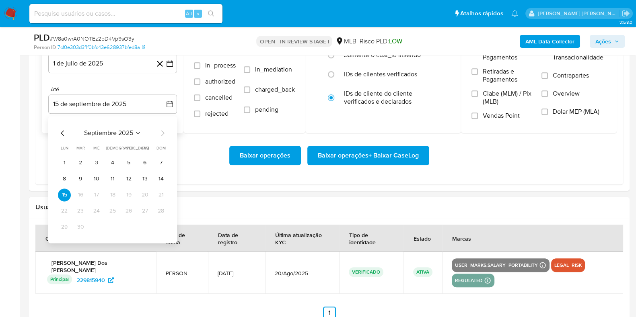
click at [152, 178] on tr "8 9 10 11 12 13 14" at bounding box center [112, 179] width 109 height 13
click at [145, 175] on button "13" at bounding box center [144, 179] width 13 height 13
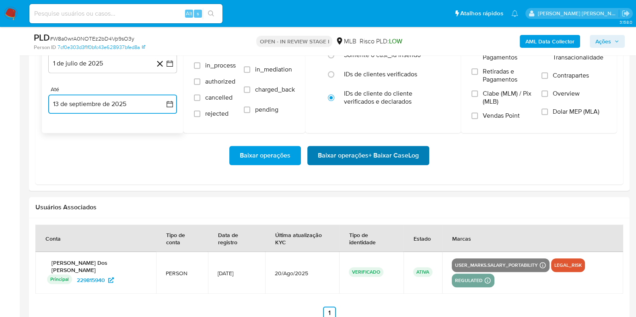
click at [349, 155] on span "Baixar operações + Baixar CaseLog" at bounding box center [368, 156] width 101 height 18
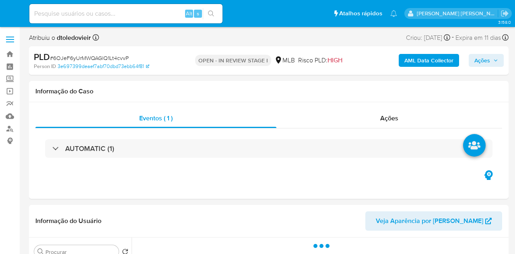
select select "10"
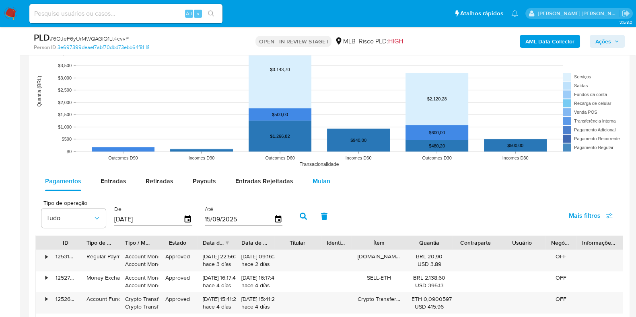
click at [322, 184] on span "Mulan" at bounding box center [321, 181] width 18 height 9
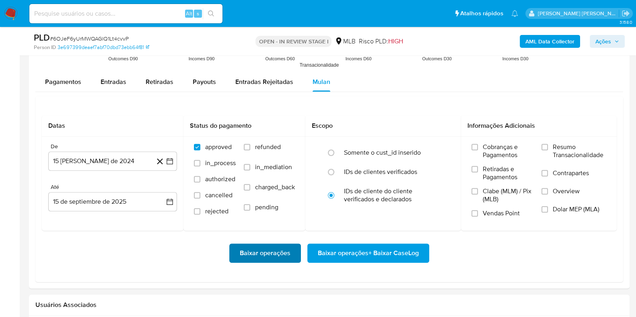
scroll to position [905, 0]
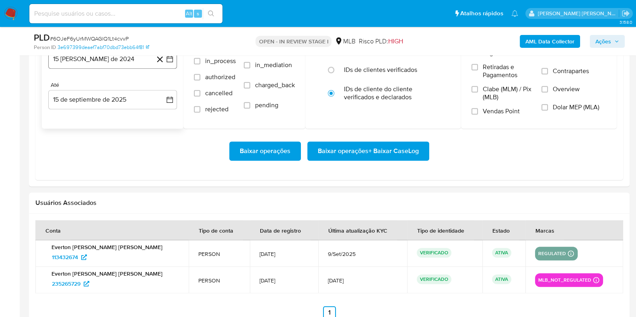
click at [125, 67] on button "15 [PERSON_NAME] de 2024" at bounding box center [112, 58] width 129 height 19
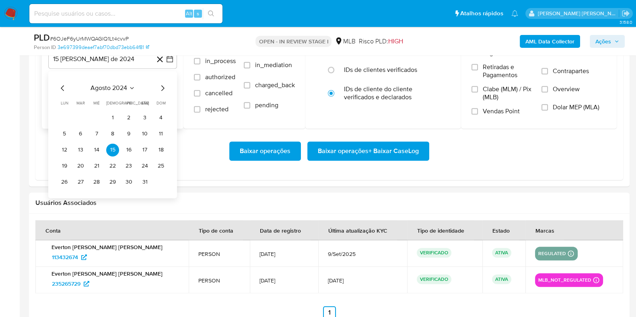
click at [161, 90] on icon "Mes siguiente" at bounding box center [163, 88] width 10 height 10
click at [162, 90] on icon "Mes siguiente" at bounding box center [162, 88] width 3 height 6
click at [162, 90] on icon "Mes siguiente" at bounding box center [163, 88] width 10 height 10
click at [162, 91] on icon "Mes siguiente" at bounding box center [163, 88] width 10 height 10
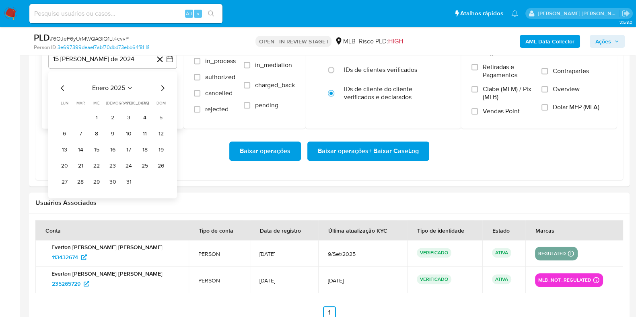
click at [162, 91] on icon "Mes siguiente" at bounding box center [163, 88] width 10 height 10
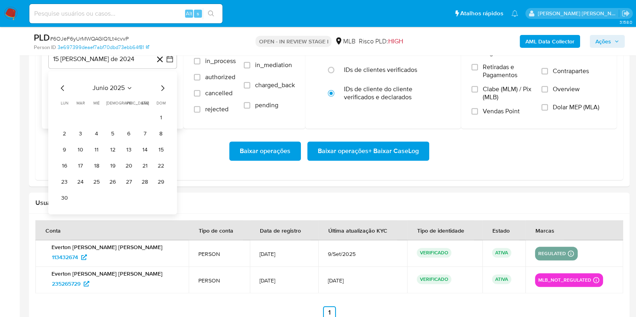
click at [162, 91] on icon "Mes siguiente" at bounding box center [163, 88] width 10 height 10
click at [82, 117] on button "1" at bounding box center [80, 117] width 13 height 13
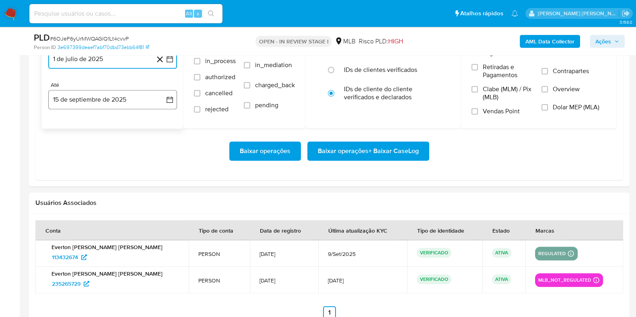
click at [88, 101] on button "15 de septiembre de 2025" at bounding box center [112, 99] width 129 height 19
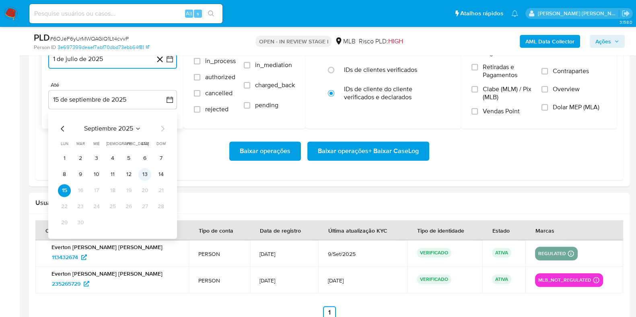
click at [139, 172] on button "13" at bounding box center [144, 174] width 13 height 13
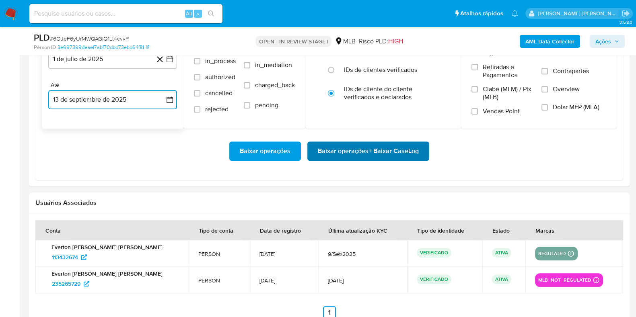
click at [351, 146] on span "Baixar operações + Baixar CaseLog" at bounding box center [368, 151] width 101 height 18
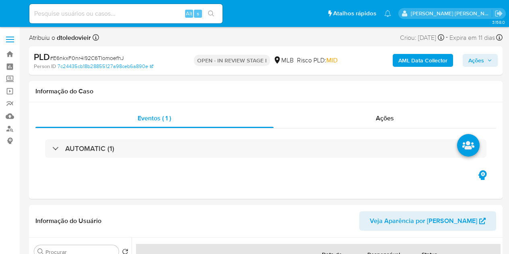
select select "10"
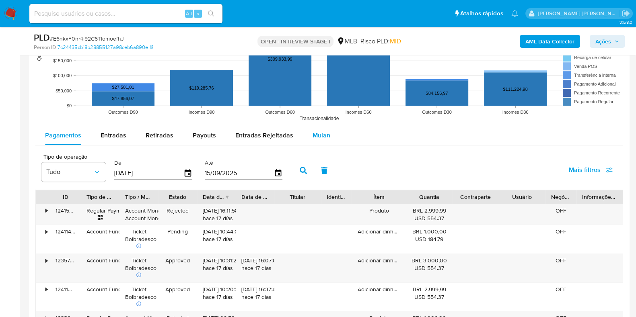
click at [329, 134] on button "Mulan" at bounding box center [321, 135] width 37 height 19
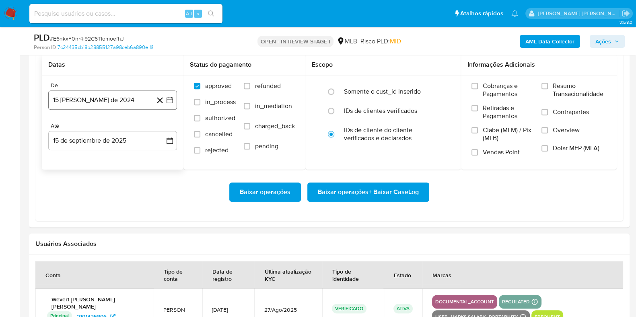
scroll to position [955, 0]
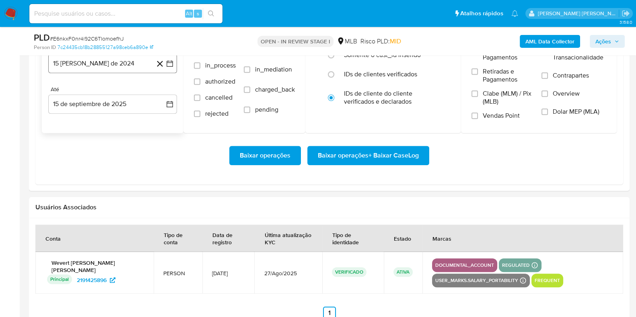
click at [123, 69] on button "15 [PERSON_NAME] de 2024" at bounding box center [112, 63] width 129 height 19
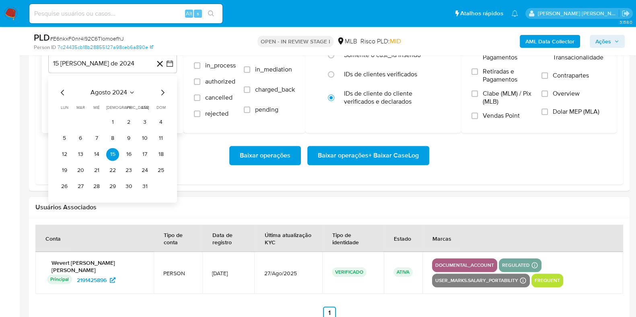
click at [161, 93] on icon "Mes siguiente" at bounding box center [163, 93] width 10 height 10
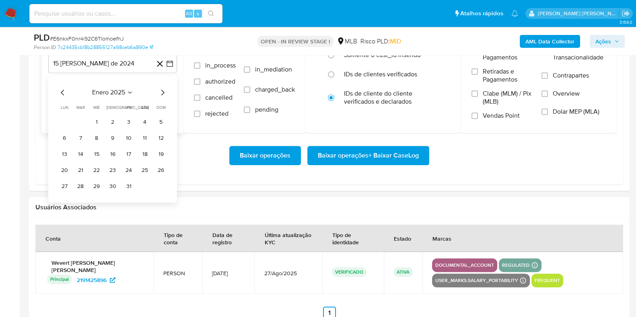
click at [161, 93] on icon "Mes siguiente" at bounding box center [163, 93] width 10 height 10
click at [161, 94] on icon "Mes siguiente" at bounding box center [162, 93] width 3 height 6
click at [161, 95] on icon "Mes siguiente" at bounding box center [162, 93] width 3 height 6
click at [162, 95] on icon "Mes siguiente" at bounding box center [163, 93] width 10 height 10
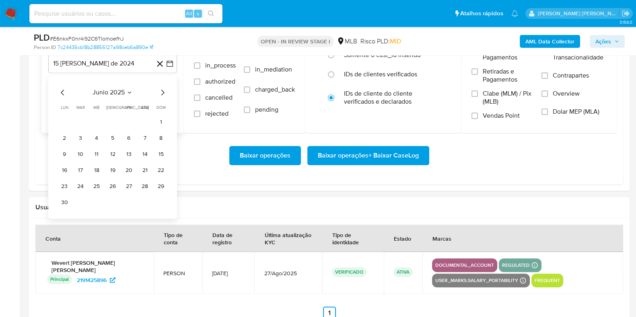
click at [163, 91] on icon "Mes siguiente" at bounding box center [163, 93] width 10 height 10
click at [84, 120] on button "1" at bounding box center [80, 122] width 13 height 13
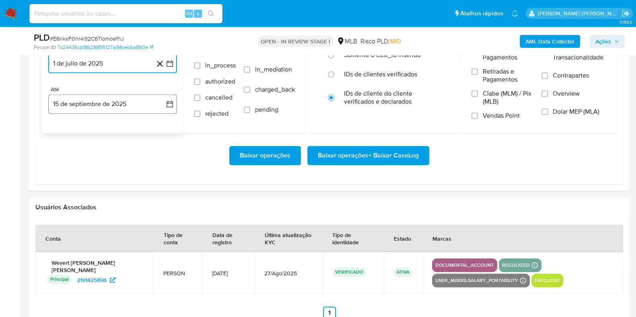
click at [79, 112] on button "15 de septiembre de 2025" at bounding box center [112, 104] width 129 height 19
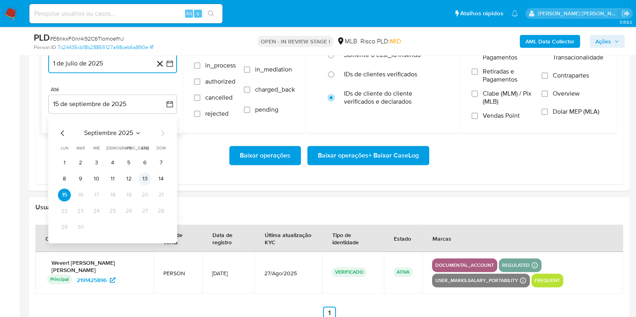
click at [146, 178] on button "13" at bounding box center [144, 179] width 13 height 13
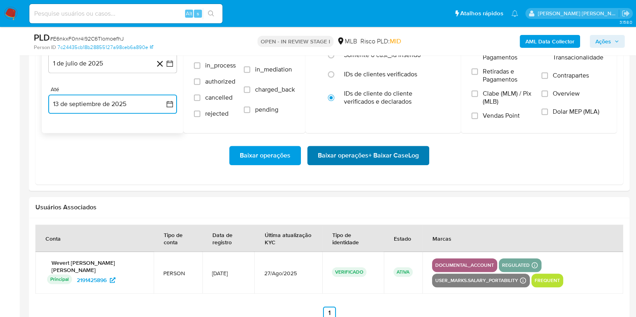
click at [326, 162] on span "Baixar operações + Baixar CaseLog" at bounding box center [368, 156] width 101 height 18
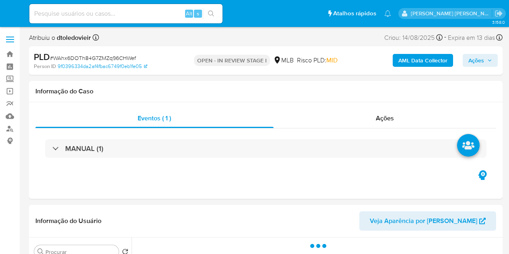
select select "10"
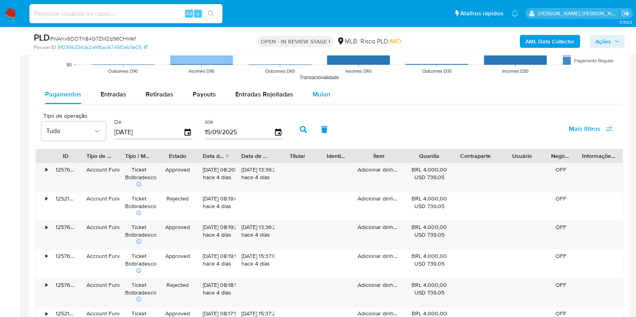
click at [315, 93] on span "Mulan" at bounding box center [321, 94] width 18 height 9
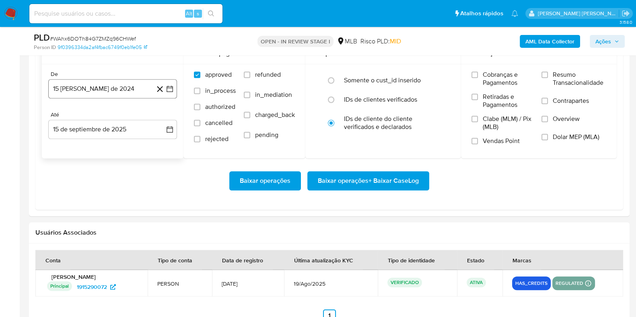
scroll to position [905, 0]
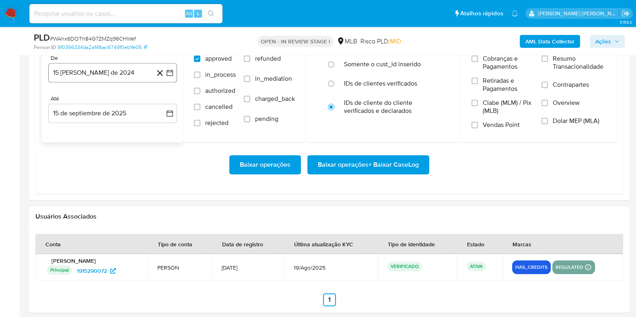
click at [107, 78] on button "15 [PERSON_NAME] de 2024" at bounding box center [112, 72] width 129 height 19
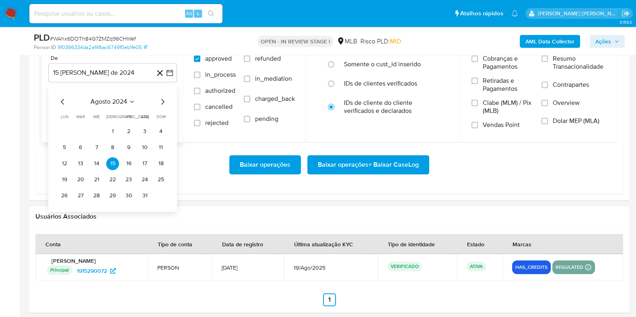
click at [159, 99] on icon "Mes siguiente" at bounding box center [163, 102] width 10 height 10
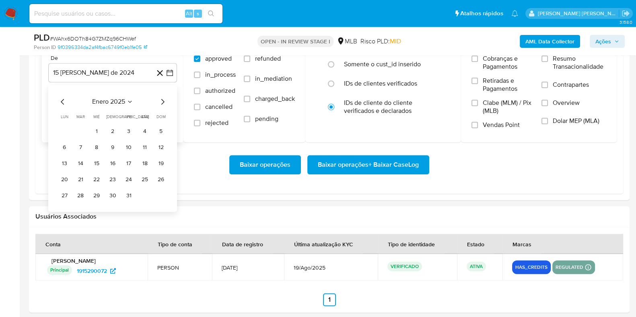
click at [159, 99] on icon "Mes siguiente" at bounding box center [163, 102] width 10 height 10
click at [159, 101] on icon "Mes siguiente" at bounding box center [163, 102] width 10 height 10
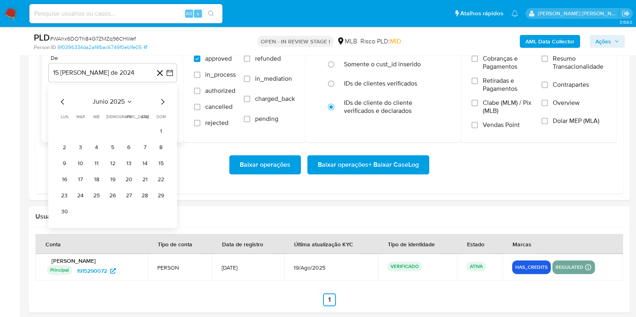
click at [162, 101] on icon "Mes siguiente" at bounding box center [163, 102] width 10 height 10
click at [80, 128] on button "1" at bounding box center [80, 131] width 13 height 13
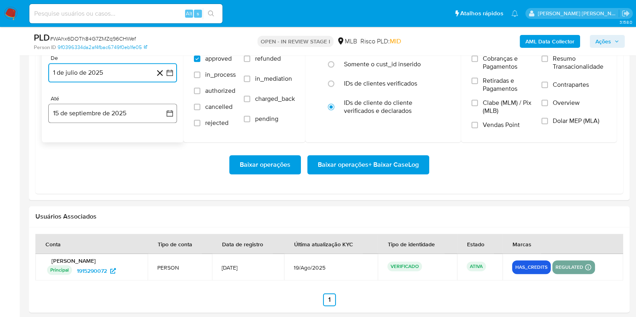
click at [82, 111] on button "15 de septiembre de 2025" at bounding box center [112, 113] width 129 height 19
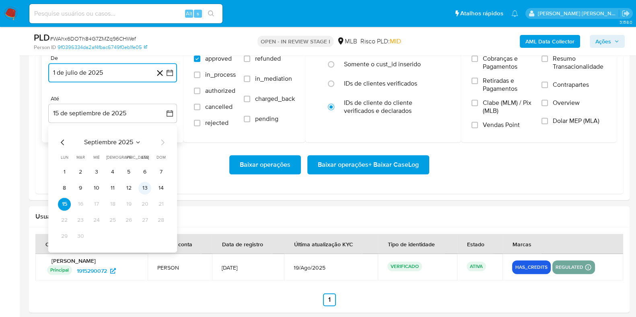
click at [142, 187] on button "13" at bounding box center [144, 188] width 13 height 13
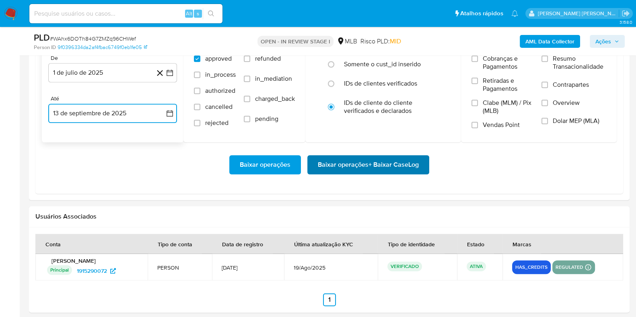
click at [341, 168] on span "Baixar operações + Baixar CaseLog" at bounding box center [368, 165] width 101 height 18
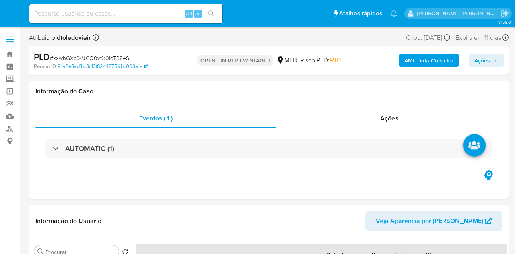
select select "10"
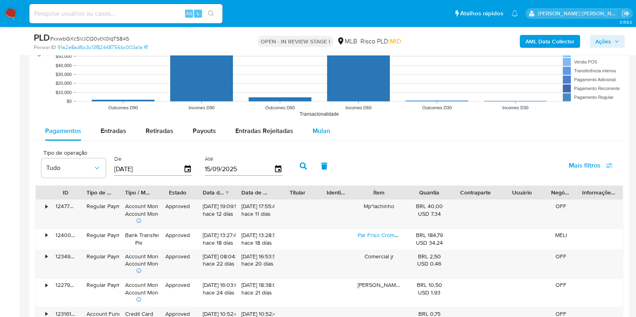
click at [321, 133] on span "Mulan" at bounding box center [321, 130] width 18 height 9
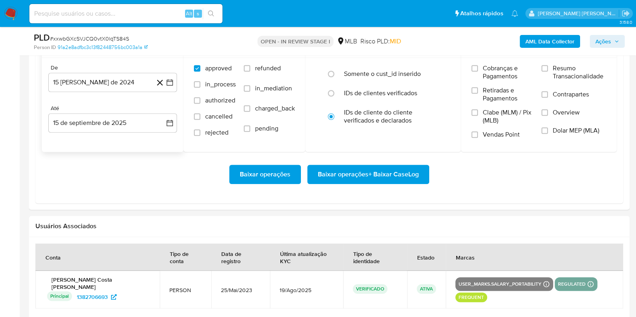
scroll to position [905, 0]
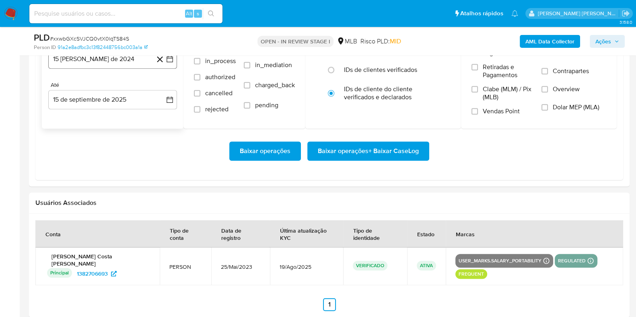
click at [112, 64] on button "15 de agosto de 2024" at bounding box center [112, 58] width 129 height 19
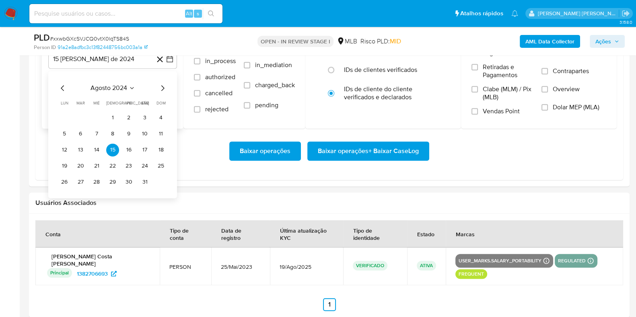
click at [162, 86] on icon "Mes siguiente" at bounding box center [163, 88] width 10 height 10
click at [162, 86] on icon "Mes siguiente" at bounding box center [162, 88] width 3 height 6
click at [162, 85] on icon "Mes siguiente" at bounding box center [163, 88] width 10 height 10
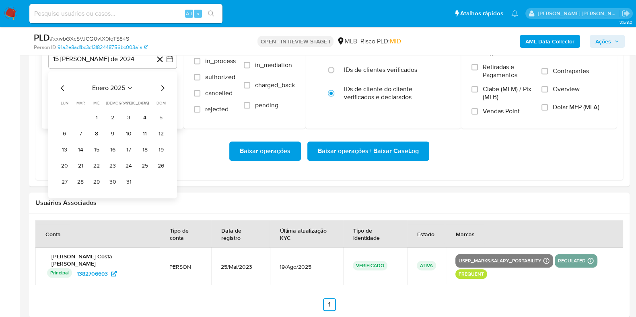
click at [162, 85] on icon "Mes siguiente" at bounding box center [163, 88] width 10 height 10
click at [162, 87] on icon "Mes siguiente" at bounding box center [163, 88] width 10 height 10
click at [162, 88] on icon "Mes siguiente" at bounding box center [163, 88] width 10 height 10
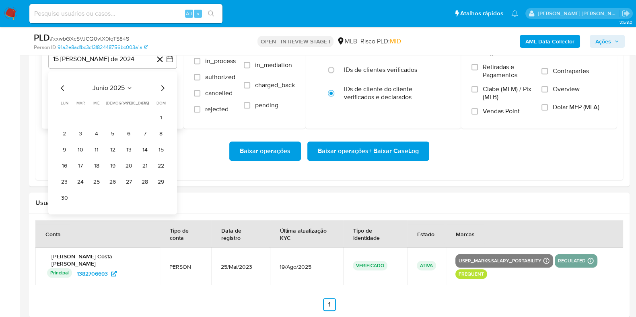
click at [162, 89] on icon "Mes siguiente" at bounding box center [163, 88] width 10 height 10
click at [85, 115] on button "1" at bounding box center [80, 117] width 13 height 13
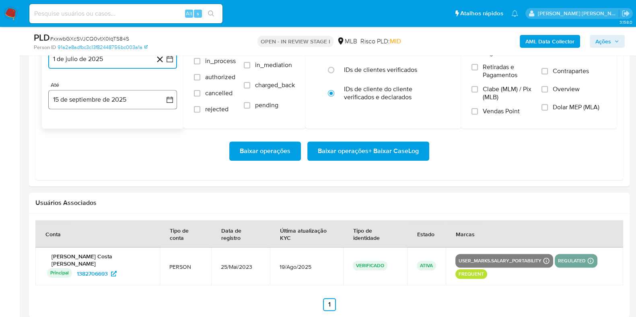
click at [90, 107] on button "15 de septiembre de 2025" at bounding box center [112, 99] width 129 height 19
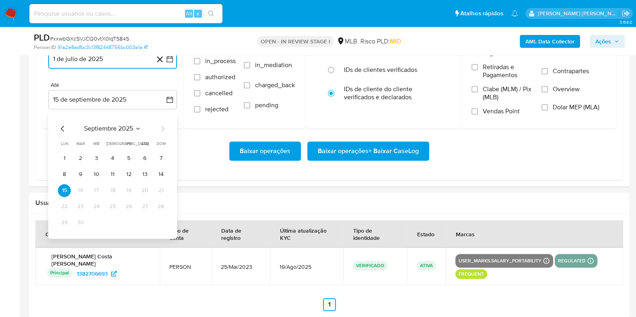
click at [140, 177] on button "13" at bounding box center [144, 174] width 13 height 13
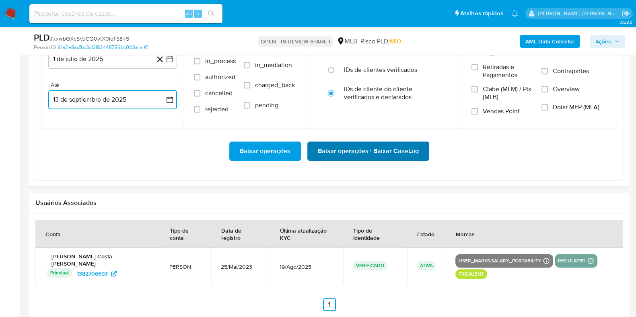
click at [329, 148] on span "Baixar operações + Baixar CaseLog" at bounding box center [368, 151] width 101 height 18
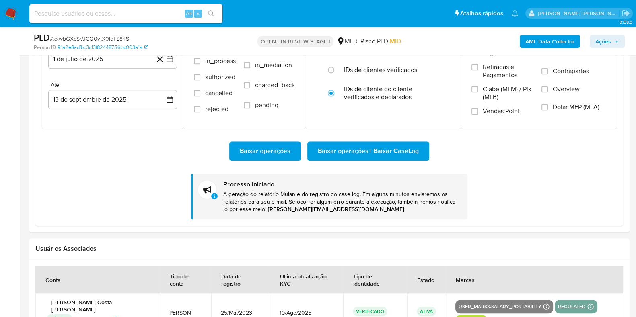
click at [14, 15] on img at bounding box center [11, 14] width 14 height 14
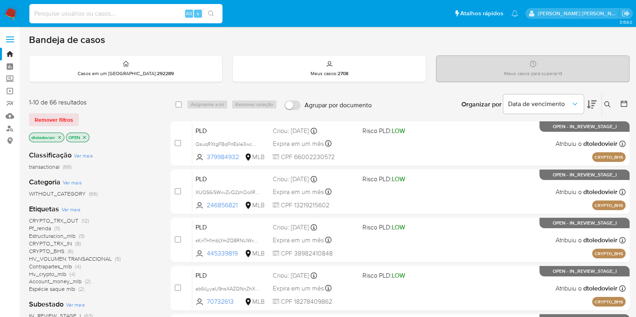
click at [103, 15] on input at bounding box center [125, 13] width 193 height 10
paste input "XkcBAYaXkYAlvD63tlXlpDWn"
type input "XkcBAYaXkYAlvD63tlXlpDWn"
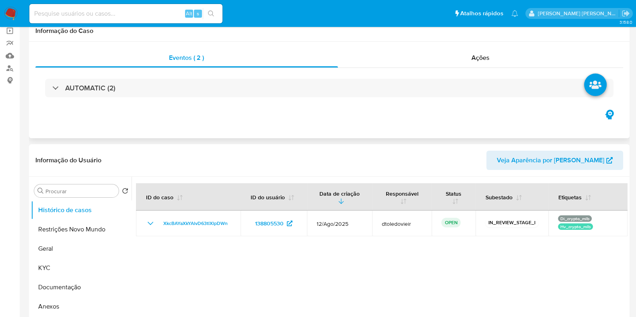
select select "10"
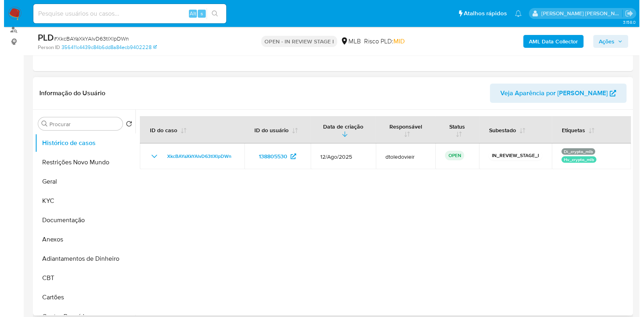
scroll to position [100, 0]
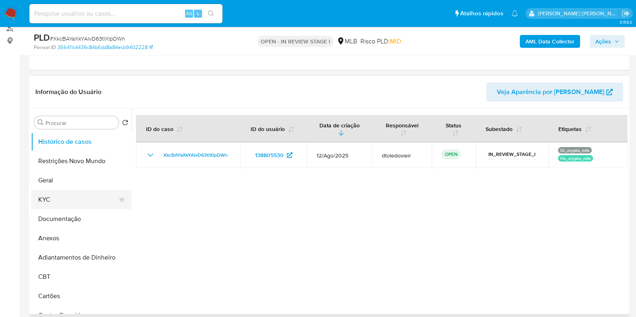
click at [76, 197] on button "KYC" at bounding box center [78, 199] width 94 height 19
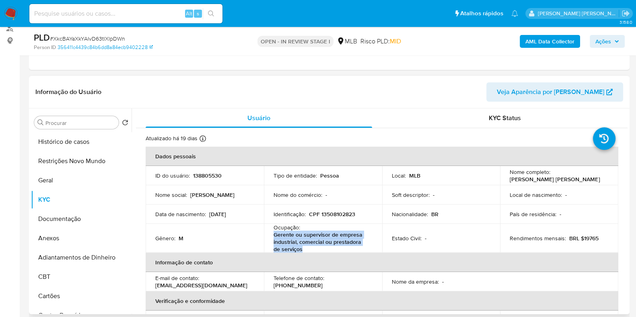
drag, startPoint x: 295, startPoint y: 248, endPoint x: 273, endPoint y: 238, distance: 23.8
click at [273, 238] on p "Gerente ou supervisor de empresa industrial, comercial ou prestadora de serviços" at bounding box center [321, 242] width 96 height 22
copy p "Gerente ou supervisor de empresa industrial, comercial ou prestadora de serviços"
click at [70, 222] on button "Documentação" at bounding box center [78, 219] width 94 height 19
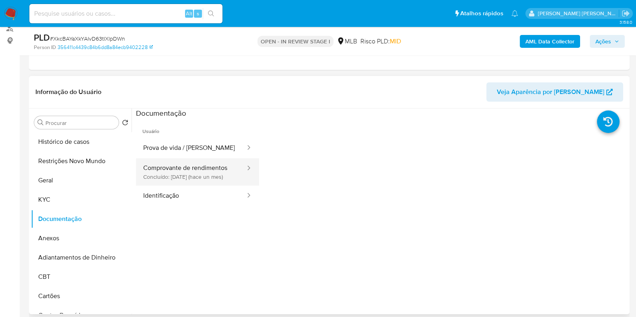
click at [193, 186] on button "Comprovante de rendimentos Concluído: 20/08/2025 (hace un mes)" at bounding box center [191, 171] width 110 height 27
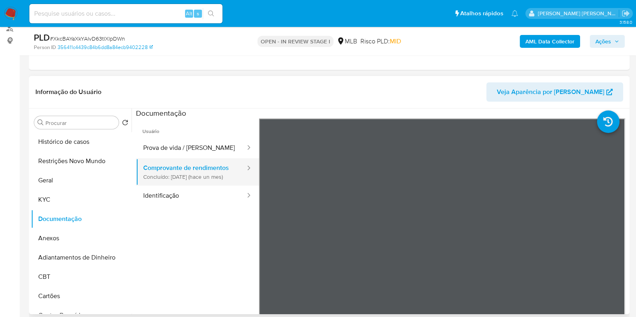
click at [203, 179] on button "Comprovante de rendimentos Concluído: 20/08/2025 (hace un mes)" at bounding box center [191, 171] width 110 height 27
click at [547, 43] on b "AML Data Collector" at bounding box center [549, 41] width 49 height 13
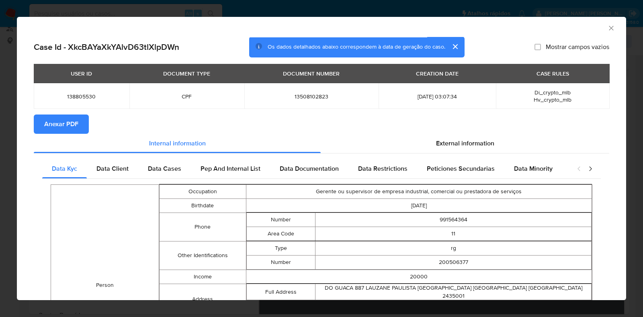
click at [608, 27] on icon "Fechar a janela" at bounding box center [612, 28] width 8 height 8
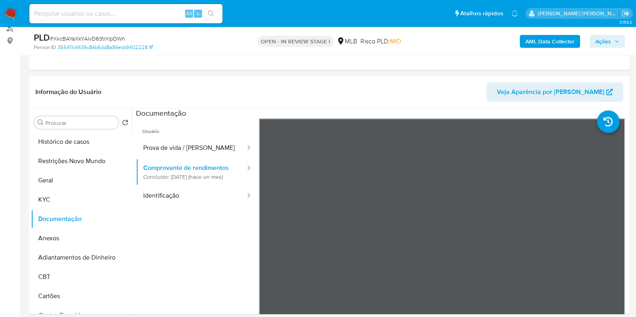
click at [549, 39] on b "AML Data Collector" at bounding box center [549, 41] width 49 height 13
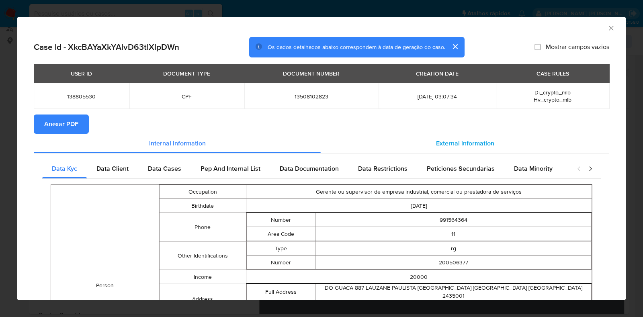
click at [442, 142] on span "External information" at bounding box center [465, 143] width 58 height 9
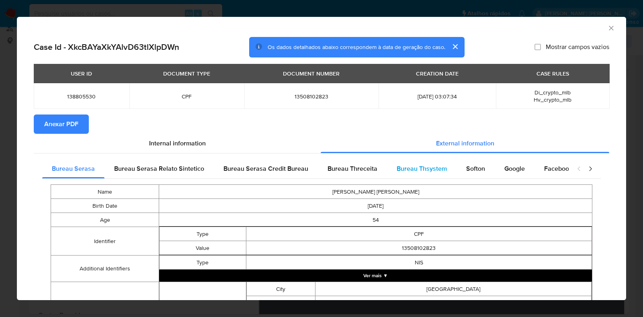
click at [418, 166] on span "Bureau Thsystem" at bounding box center [422, 168] width 50 height 9
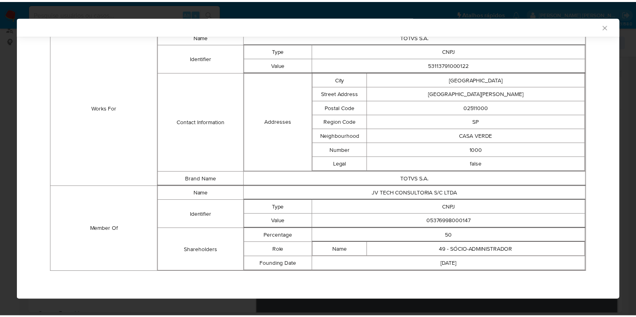
scroll to position [608, 0]
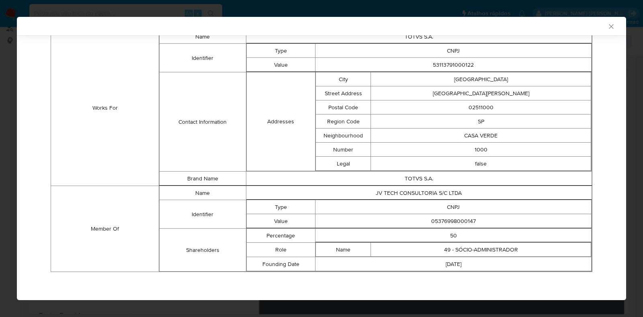
click at [441, 215] on td "05376998000147" at bounding box center [454, 221] width 276 height 14
click at [443, 222] on td "05376998000147" at bounding box center [454, 221] width 276 height 14
copy td "05376998000147"
click at [0, 171] on div "AML Data Collector Case Id - XkcBAYaXkYAlvD63tlXlpDWn Os dados detalhados abaix…" at bounding box center [321, 158] width 643 height 317
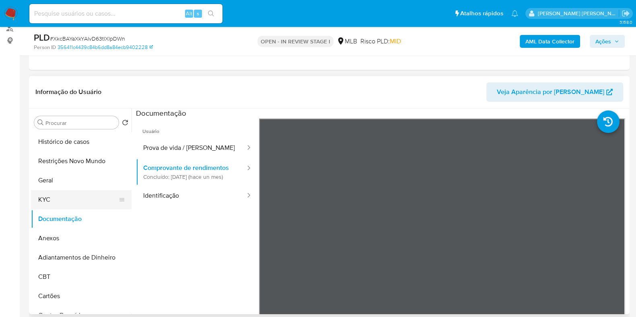
click at [53, 200] on button "KYC" at bounding box center [78, 199] width 94 height 19
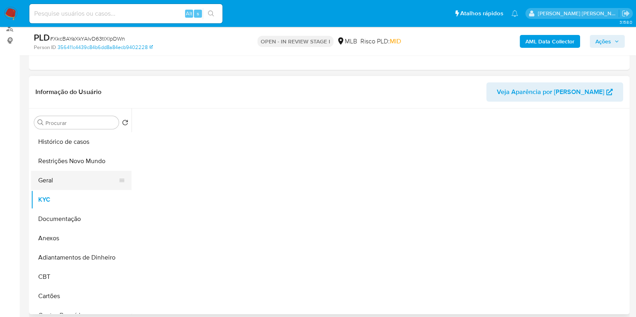
click at [60, 183] on button "Geral" at bounding box center [78, 180] width 94 height 19
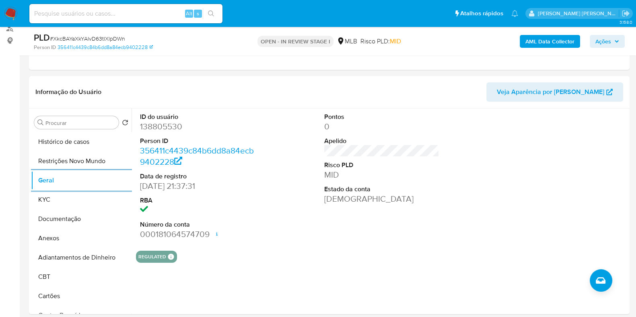
click at [608, 45] on span "Ações" at bounding box center [603, 41] width 16 height 13
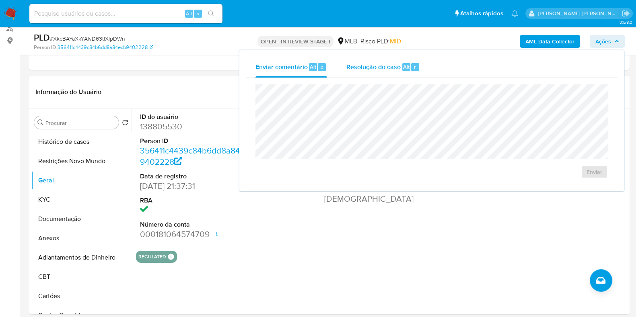
click at [403, 74] on div "Resolução do caso Alt r" at bounding box center [383, 67] width 74 height 21
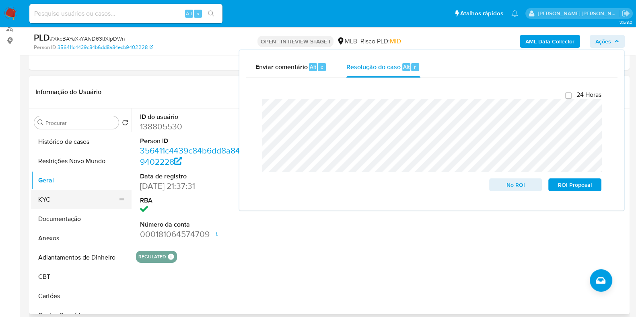
click at [90, 206] on button "KYC" at bounding box center [78, 199] width 94 height 19
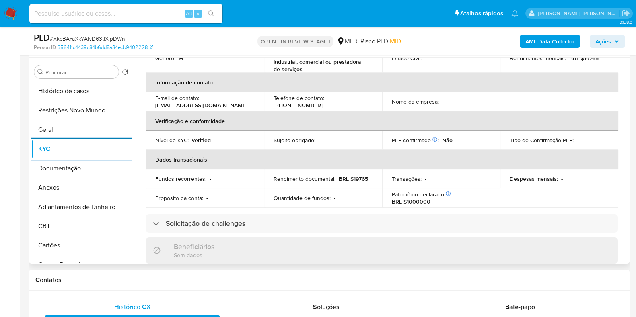
scroll to position [0, 0]
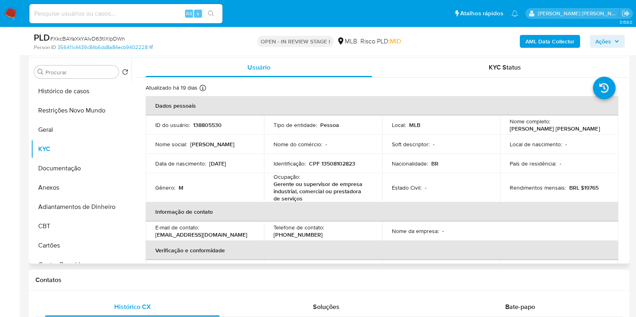
click at [341, 164] on p "CPF 13508102823" at bounding box center [332, 163] width 46 height 7
copy p "13508102823"
click at [84, 109] on button "Restrições Novo Mundo" at bounding box center [78, 110] width 94 height 19
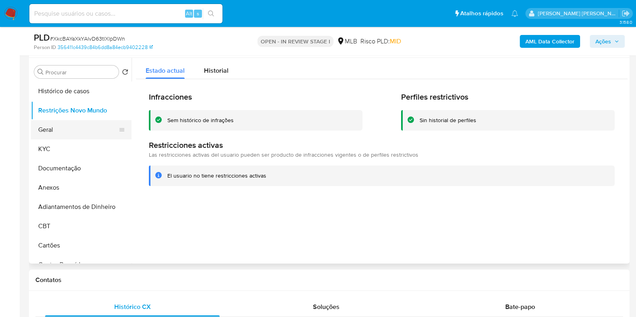
click at [52, 128] on button "Geral" at bounding box center [78, 129] width 94 height 19
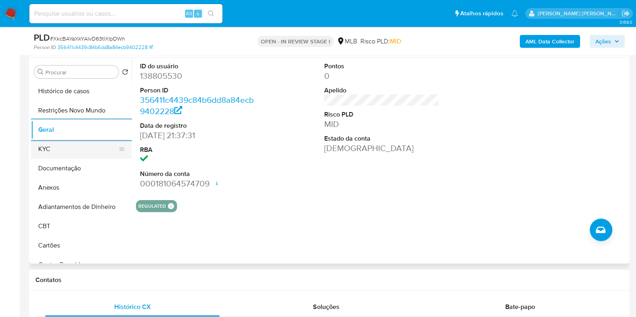
click at [71, 158] on button "KYC" at bounding box center [78, 149] width 94 height 19
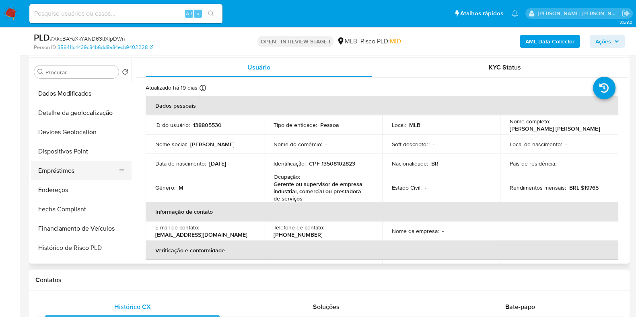
scroll to position [201, 0]
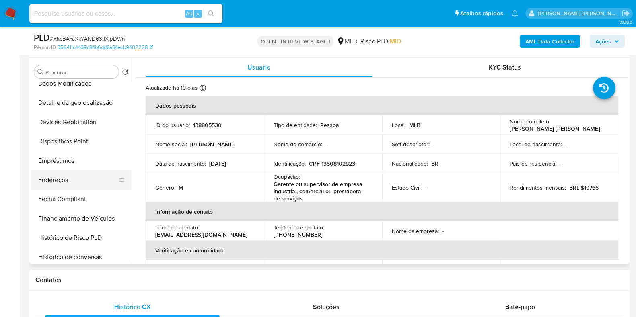
click at [70, 177] on button "Endereços" at bounding box center [78, 180] width 94 height 19
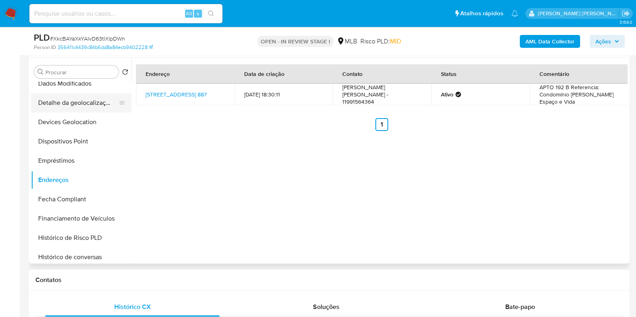
click at [77, 105] on button "Detalhe da geolocalização" at bounding box center [78, 102] width 94 height 19
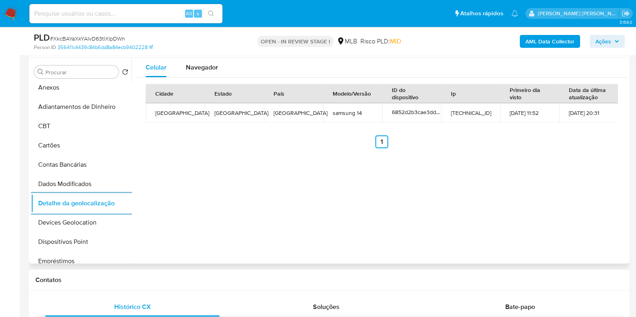
scroll to position [0, 0]
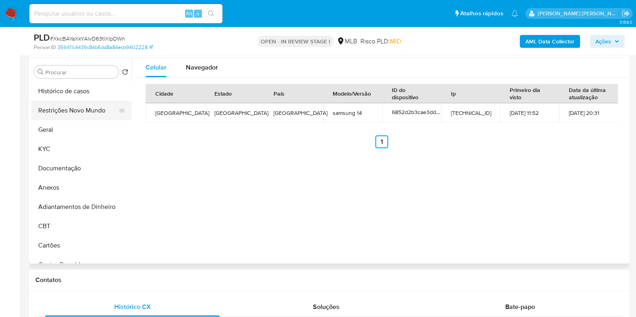
click at [83, 117] on button "Restrições Novo Mundo" at bounding box center [78, 110] width 94 height 19
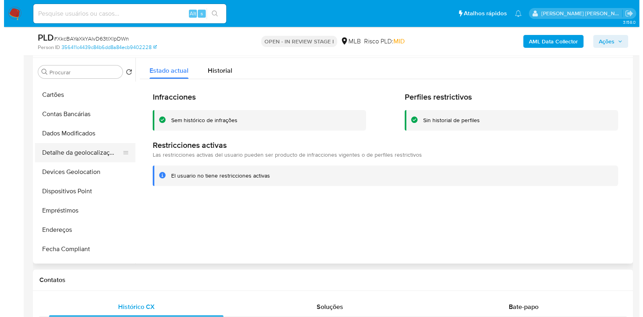
scroll to position [150, 0]
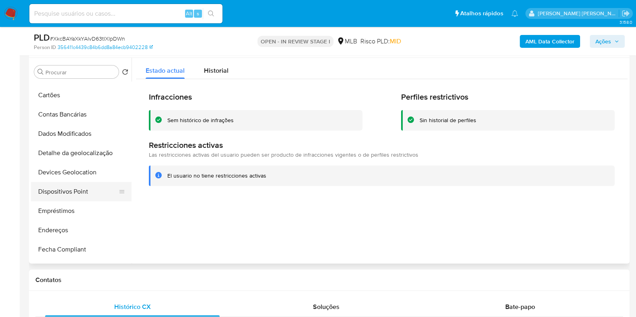
click at [71, 195] on button "Dispositivos Point" at bounding box center [78, 191] width 94 height 19
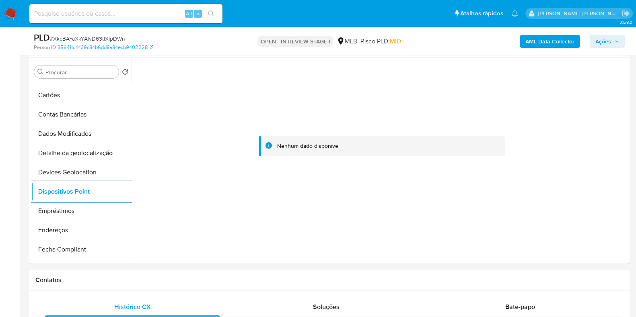
click at [542, 43] on b "AML Data Collector" at bounding box center [549, 41] width 49 height 13
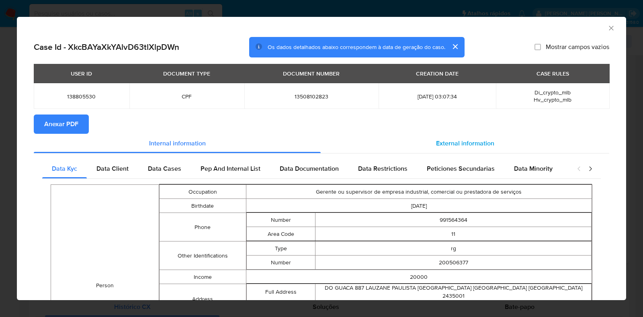
drag, startPoint x: 438, startPoint y: 143, endPoint x: 429, endPoint y: 151, distance: 11.7
click at [438, 143] on span "External information" at bounding box center [465, 143] width 58 height 9
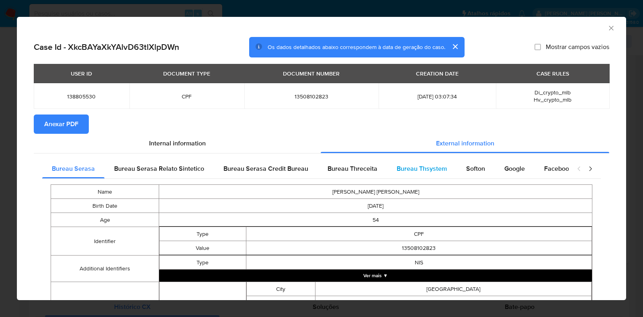
click at [397, 166] on span "Bureau Thsystem" at bounding box center [422, 168] width 50 height 9
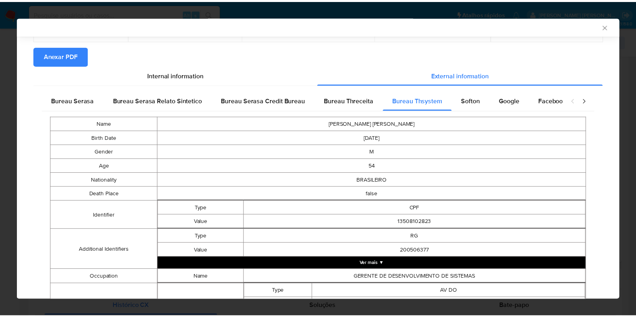
scroll to position [48, 0]
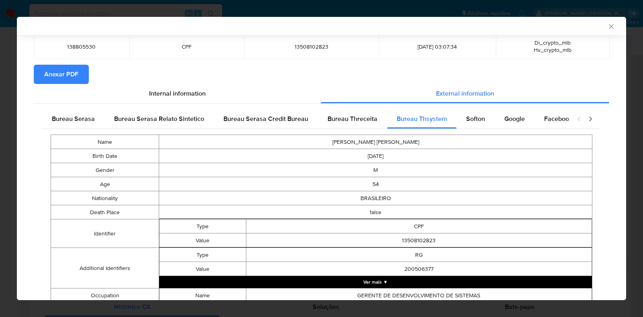
click at [58, 75] on span "Anexar PDF" at bounding box center [61, 75] width 34 height 18
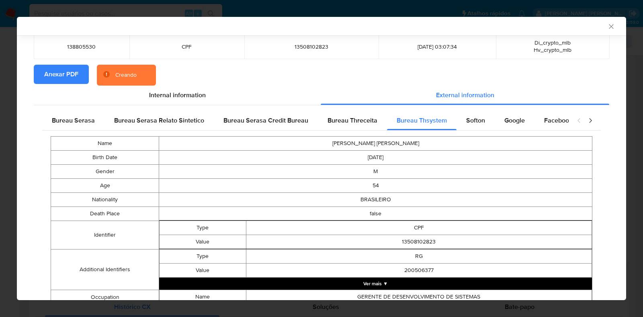
click at [0, 114] on div "AML Data Collector Case Id - XkcBAYaXkYAlvD63tlXlpDWn Os dados detalhados abaix…" at bounding box center [321, 158] width 643 height 317
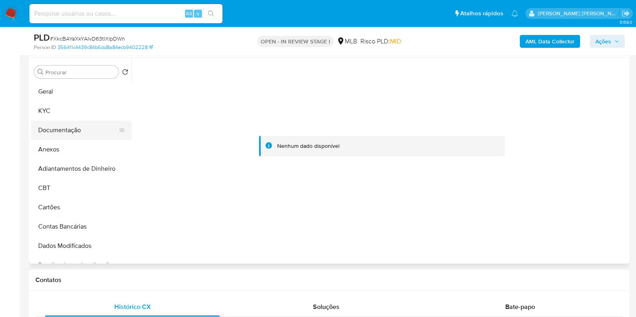
scroll to position [0, 0]
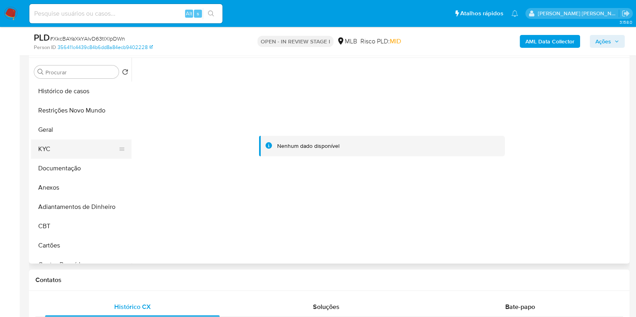
click at [63, 147] on button "KYC" at bounding box center [78, 149] width 94 height 19
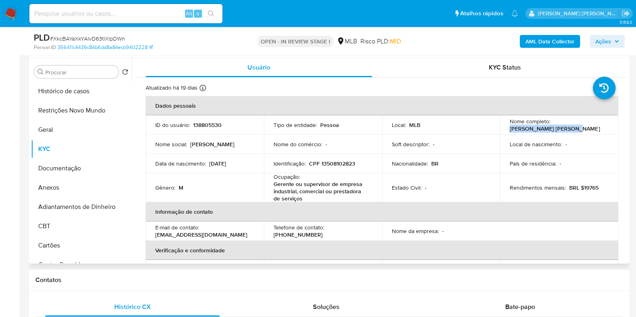
drag, startPoint x: 570, startPoint y: 126, endPoint x: 505, endPoint y: 132, distance: 65.9
click at [505, 133] on td "Nome completo : Rodney Uezu Mignanelli" at bounding box center [559, 124] width 118 height 19
copy p "Rodney Uezu Mignanelli"
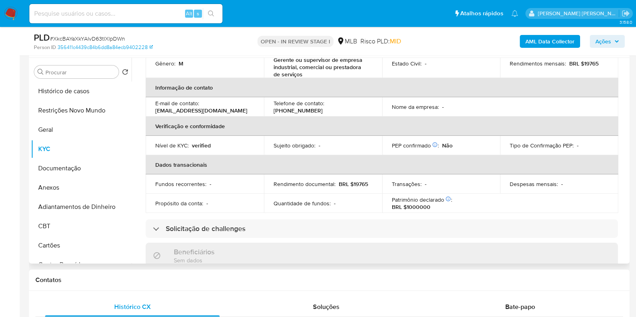
scroll to position [359, 0]
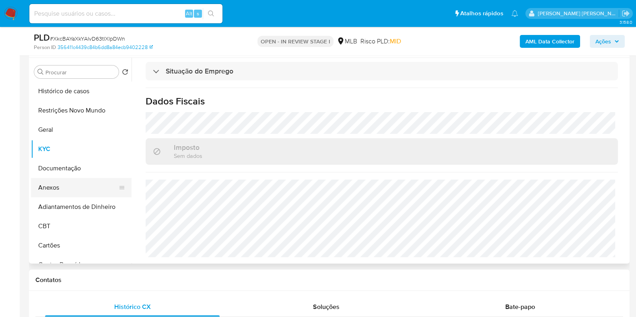
click at [53, 194] on button "Anexos" at bounding box center [78, 187] width 94 height 19
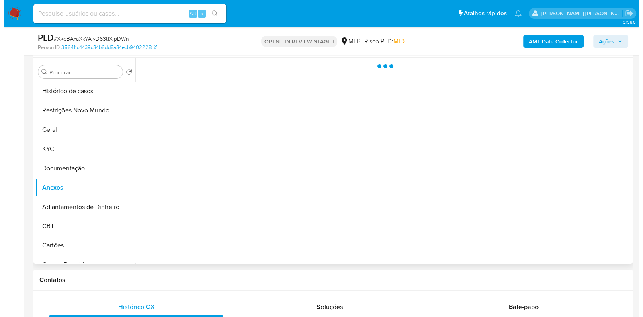
scroll to position [0, 0]
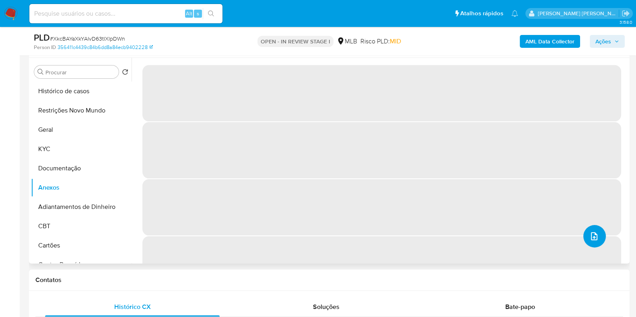
click at [589, 236] on icon "upload-file" at bounding box center [594, 237] width 10 height 10
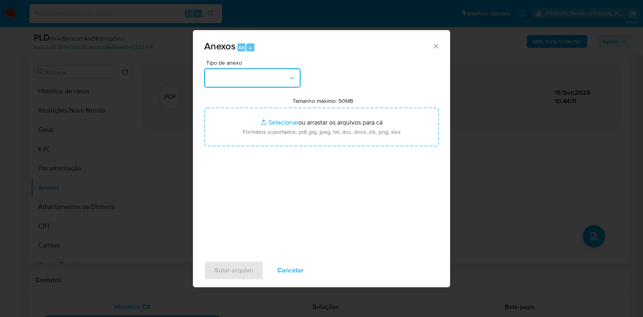
drag, startPoint x: 286, startPoint y: 84, endPoint x: 282, endPoint y: 87, distance: 5.2
click at [286, 84] on button "button" at bounding box center [252, 77] width 97 height 19
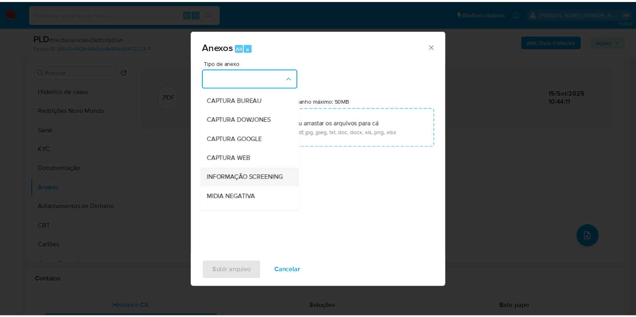
scroll to position [124, 0]
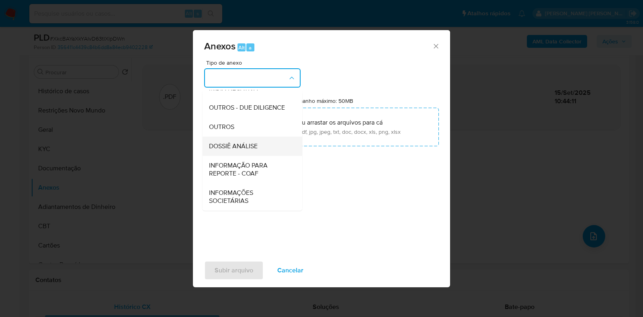
click at [254, 146] on span "DOSSIÊ ANÁLISE" at bounding box center [233, 146] width 49 height 8
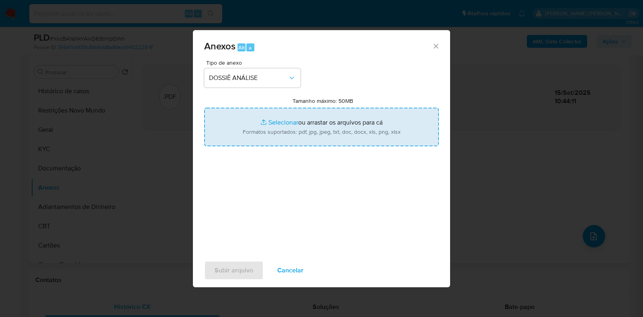
type input "C:\fakepath\CPF 13508102823 - RODNEY UEZU MIGNANELLI.pdf"
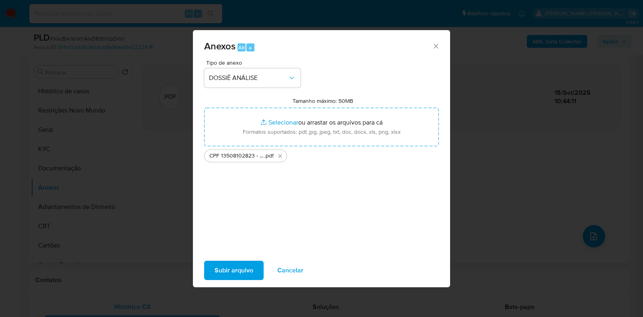
click at [234, 267] on span "Subir arquivo" at bounding box center [234, 271] width 39 height 18
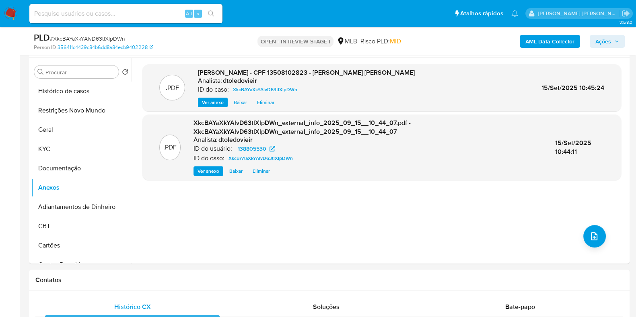
click at [607, 37] on span "Ações" at bounding box center [603, 41] width 16 height 13
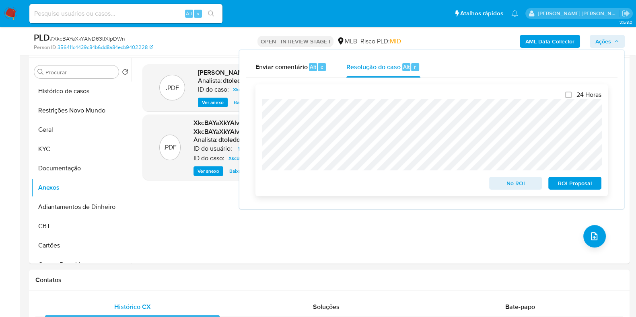
click at [504, 180] on span "No ROI" at bounding box center [516, 183] width 42 height 11
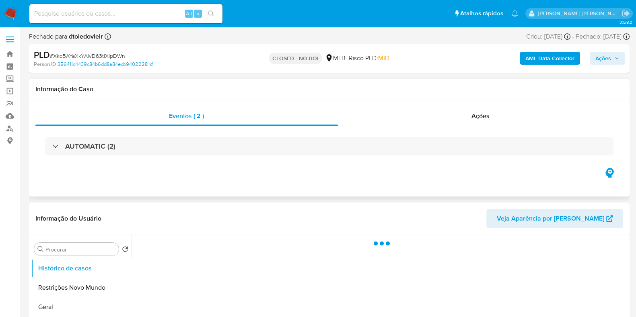
scroll to position [100, 0]
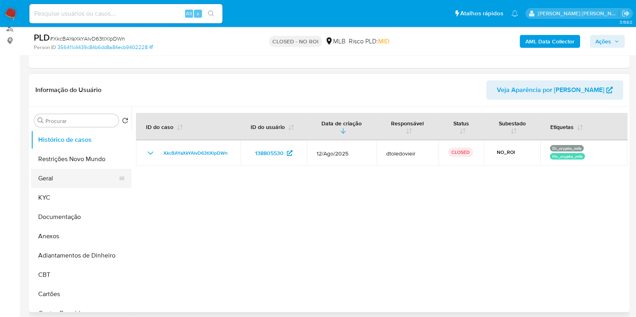
select select "10"
click at [62, 182] on button "Geral" at bounding box center [78, 178] width 94 height 19
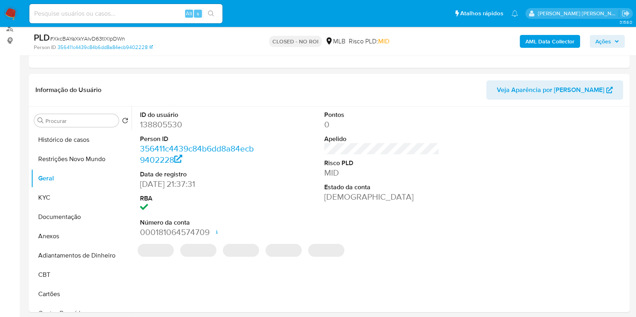
click at [161, 122] on dd "138805530" at bounding box center [197, 124] width 115 height 11
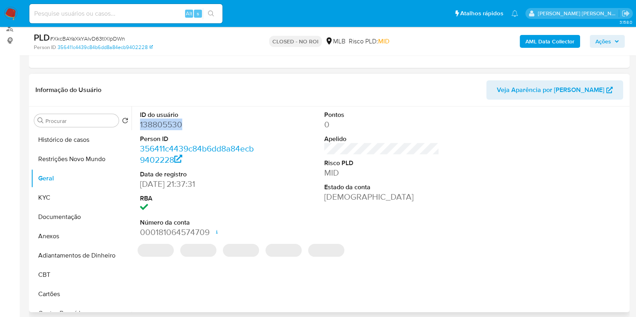
copy dd "138805530"
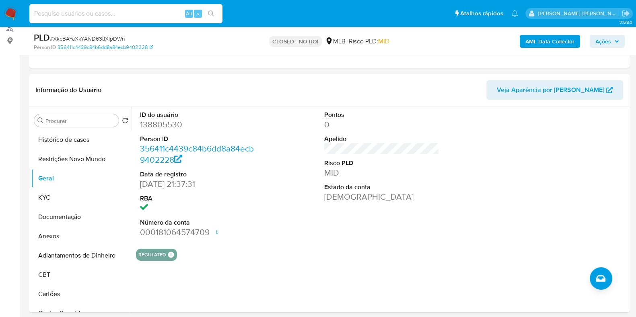
click at [163, 16] on input at bounding box center [125, 13] width 193 height 10
paste input "2191425896"
type input "2191425896"
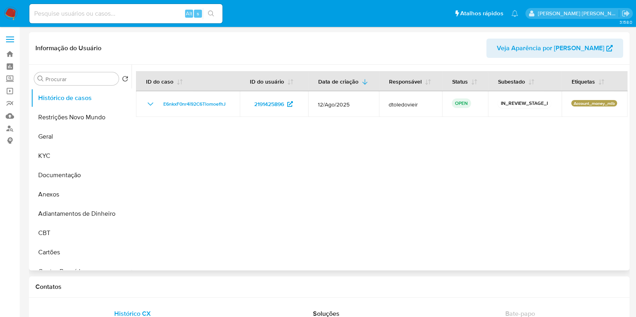
select select "10"
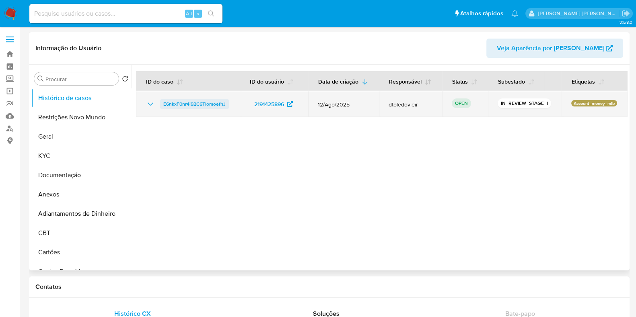
click at [188, 100] on span "E6nkxF0nr4i92C6TlomoefhJ" at bounding box center [194, 104] width 62 height 10
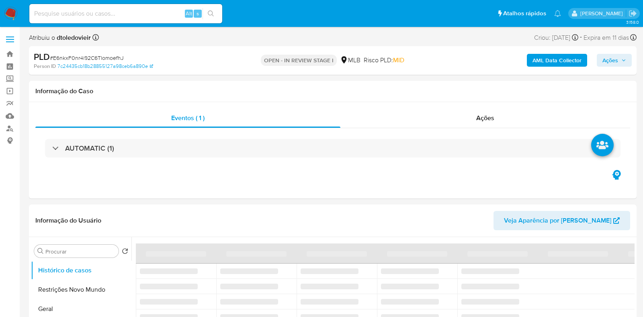
select select "10"
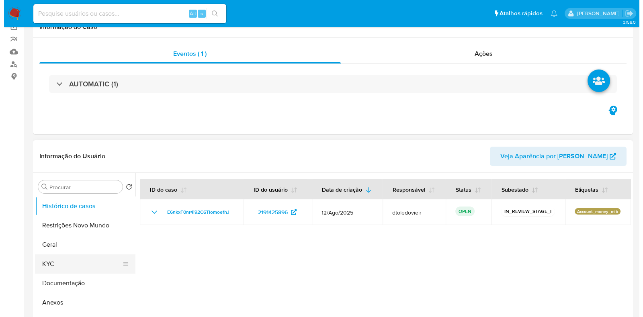
scroll to position [100, 0]
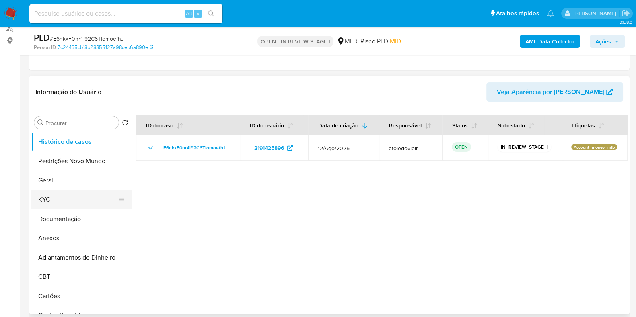
click at [70, 205] on button "KYC" at bounding box center [78, 199] width 94 height 19
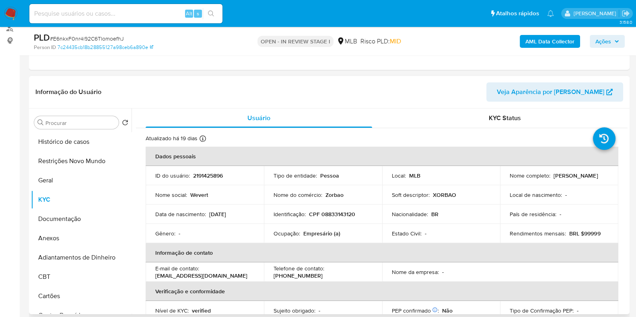
click at [314, 232] on p "Empresário (a)" at bounding box center [321, 233] width 37 height 7
copy p "Empresário"
click at [63, 216] on button "Documentação" at bounding box center [78, 219] width 94 height 19
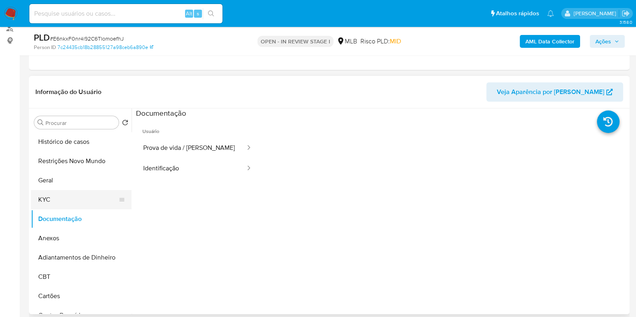
click at [66, 195] on button "KYC" at bounding box center [78, 199] width 94 height 19
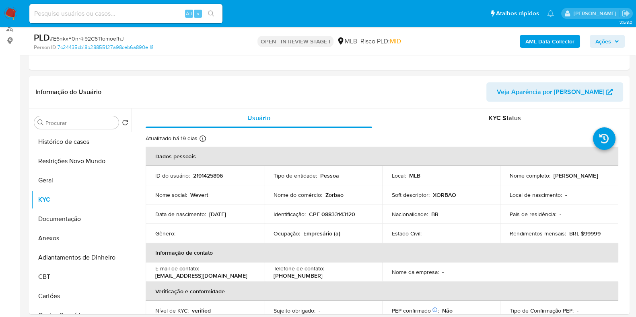
click at [540, 37] on b "AML Data Collector" at bounding box center [549, 41] width 49 height 13
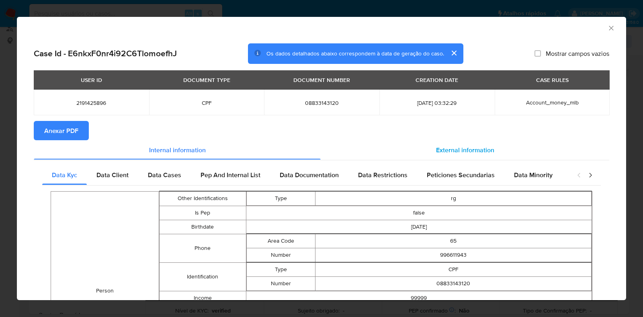
click at [457, 144] on div "External information" at bounding box center [465, 149] width 289 height 19
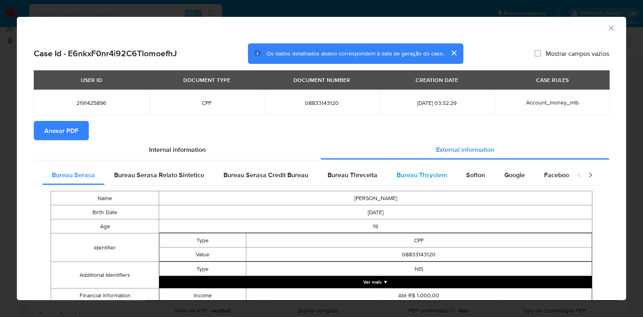
click at [406, 175] on span "Bureau Thsystem" at bounding box center [422, 175] width 50 height 9
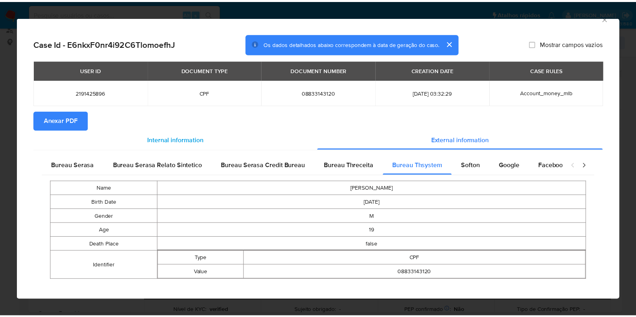
scroll to position [0, 0]
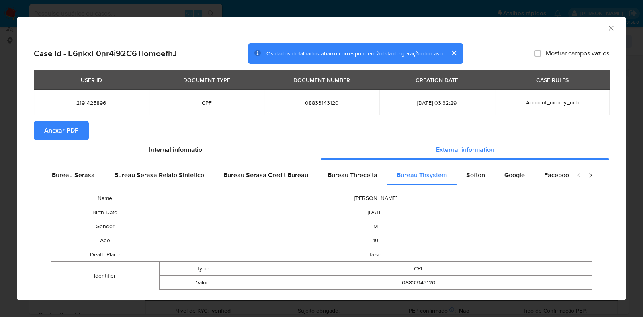
click at [319, 105] on span "08833143120" at bounding box center [322, 102] width 96 height 7
copy span "08833143120"
click at [608, 25] on icon "Fechar a janela" at bounding box center [612, 28] width 8 height 8
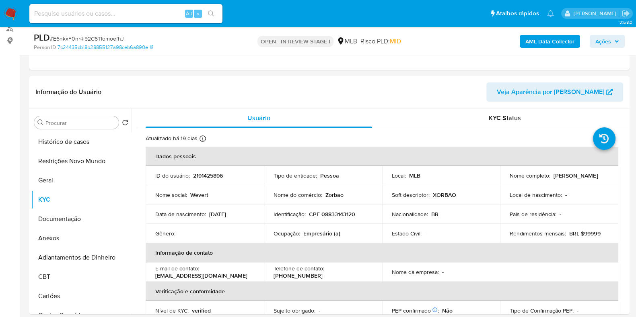
click at [608, 39] on span "Ações" at bounding box center [603, 41] width 16 height 13
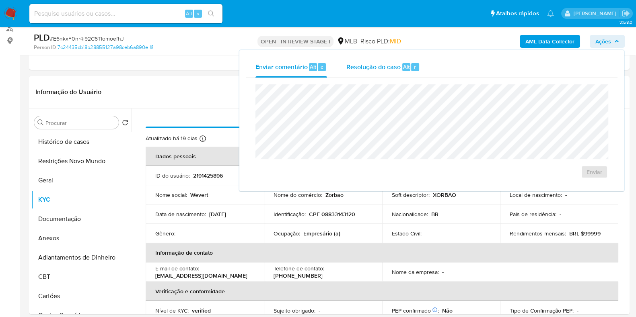
click at [397, 72] on div "Resolução do caso Alt r" at bounding box center [383, 67] width 74 height 21
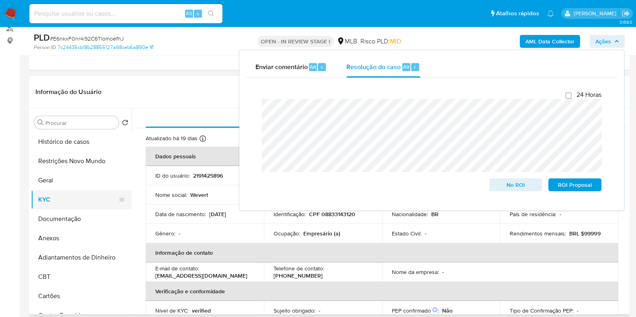
click at [68, 201] on button "KYC" at bounding box center [78, 199] width 94 height 19
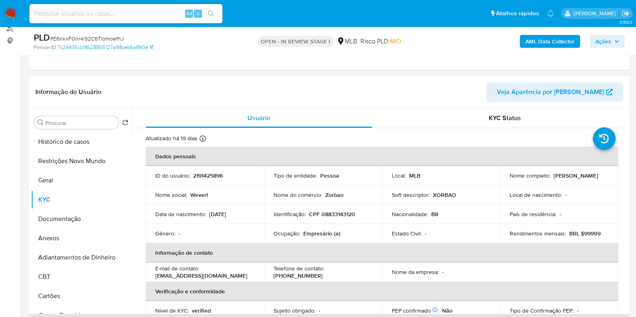
drag, startPoint x: 575, startPoint y: 180, endPoint x: 503, endPoint y: 183, distance: 72.0
click at [503, 183] on td "Nome completo : [PERSON_NAME]" at bounding box center [559, 175] width 118 height 19
copy p "[PERSON_NAME]"
click at [344, 214] on p "CPF 08833143120" at bounding box center [332, 214] width 46 height 7
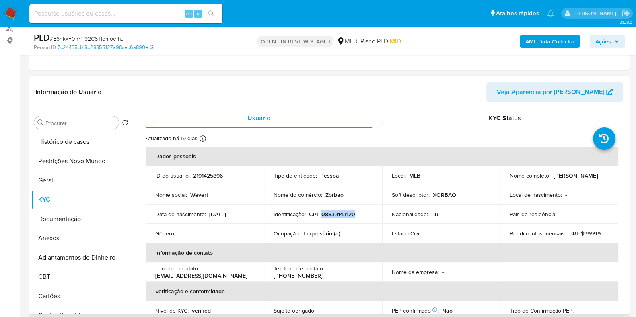
copy p "08833143120"
click at [56, 160] on button "Restrições Novo Mundo" at bounding box center [78, 161] width 94 height 19
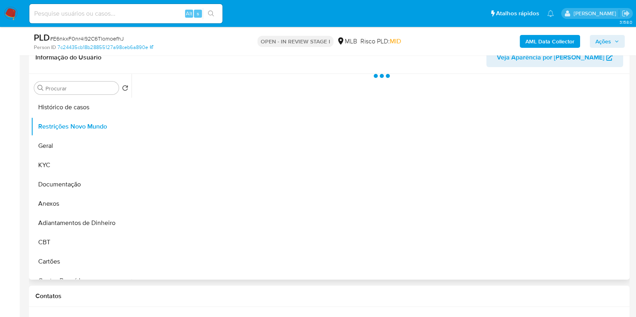
scroll to position [151, 0]
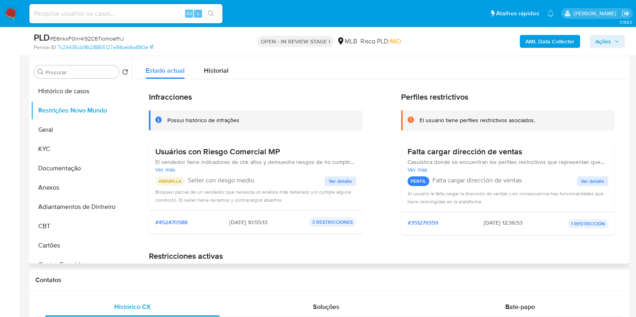
drag, startPoint x: 296, startPoint y: 145, endPoint x: 147, endPoint y: 156, distance: 149.2
click at [147, 156] on div "Infracciones Possui histórico de infrações Usuários con Riesgo Comercial MP El …" at bounding box center [381, 221] width 491 height 284
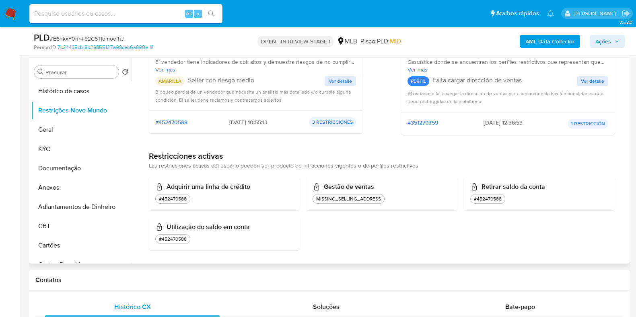
scroll to position [50, 0]
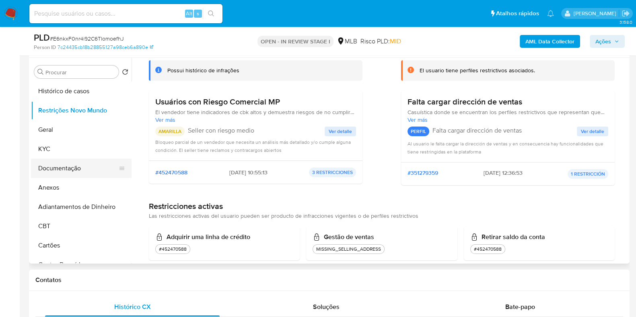
click at [56, 167] on button "Documentação" at bounding box center [78, 168] width 94 height 19
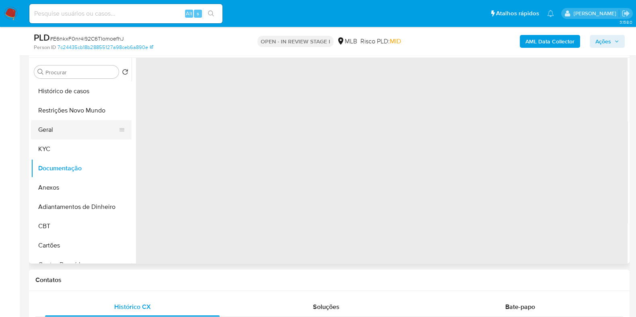
scroll to position [0, 0]
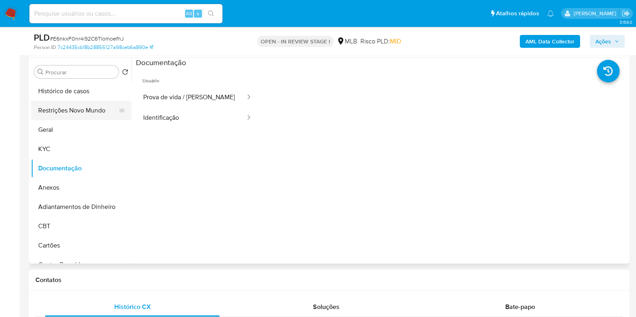
click at [76, 104] on button "Restrições Novo Mundo" at bounding box center [78, 110] width 94 height 19
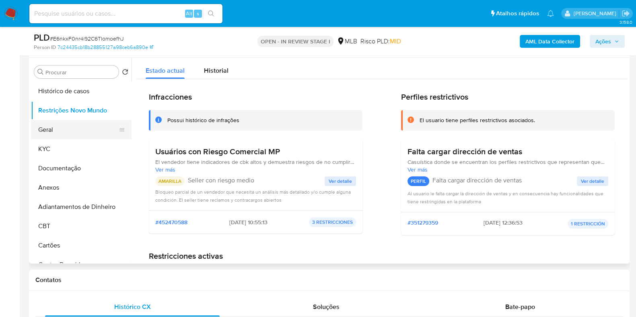
click at [51, 133] on button "Geral" at bounding box center [78, 129] width 94 height 19
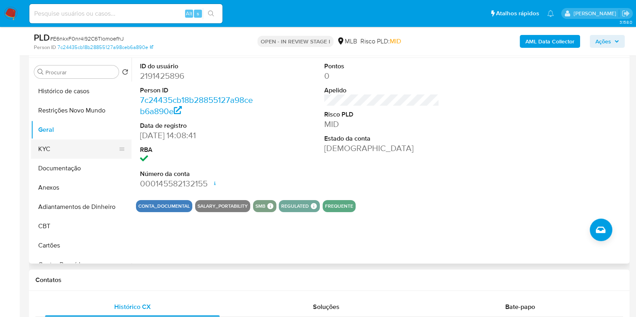
click at [77, 151] on button "KYC" at bounding box center [78, 149] width 94 height 19
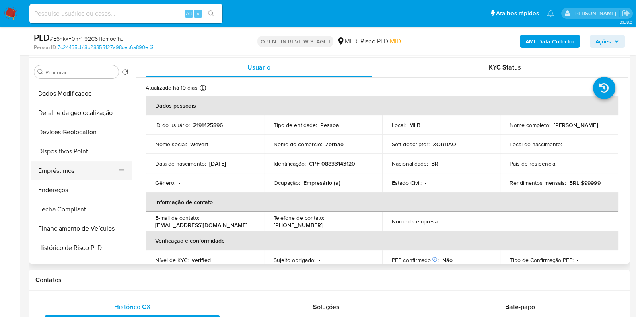
scroll to position [201, 0]
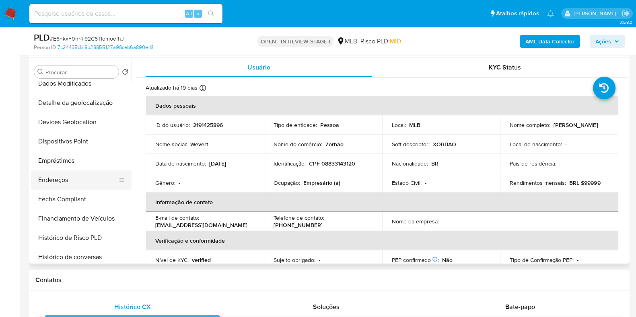
click at [68, 183] on button "Endereços" at bounding box center [78, 180] width 94 height 19
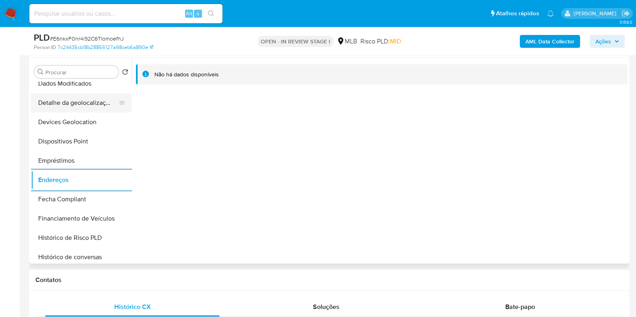
click at [86, 106] on button "Detalhe da geolocalização" at bounding box center [78, 102] width 94 height 19
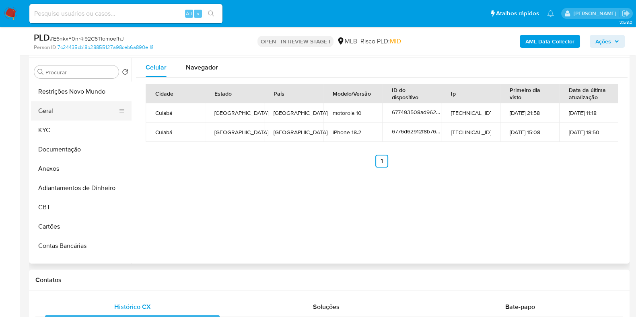
scroll to position [0, 0]
click at [89, 118] on button "Restrições Novo Mundo" at bounding box center [78, 110] width 94 height 19
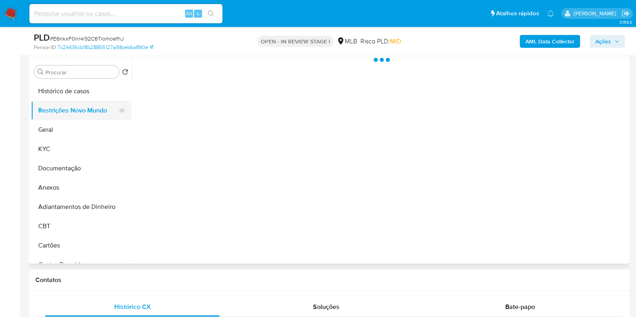
click at [89, 113] on button "Restrições Novo Mundo" at bounding box center [78, 110] width 94 height 19
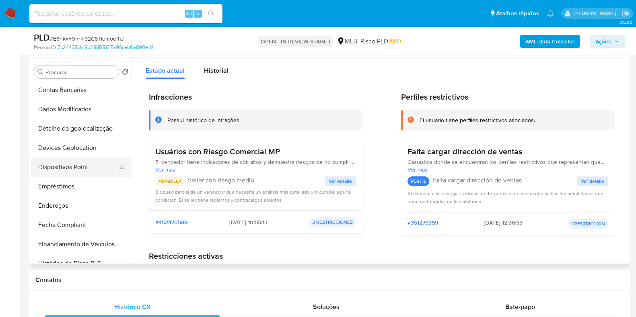
scroll to position [201, 0]
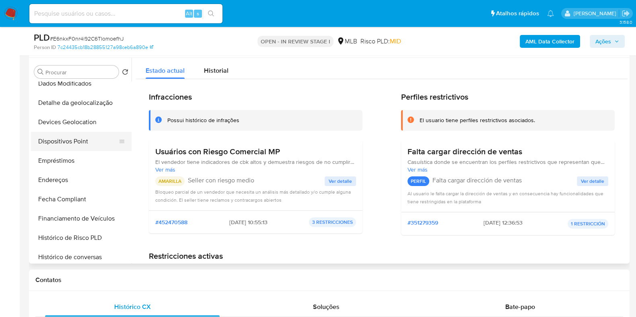
click at [85, 142] on button "Dispositivos Point" at bounding box center [78, 141] width 94 height 19
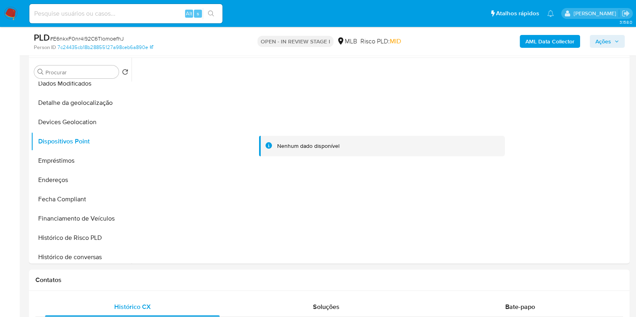
click at [563, 34] on div "AML Data Collector Ações" at bounding box center [527, 41] width 195 height 19
click at [560, 41] on b "AML Data Collector" at bounding box center [549, 41] width 49 height 13
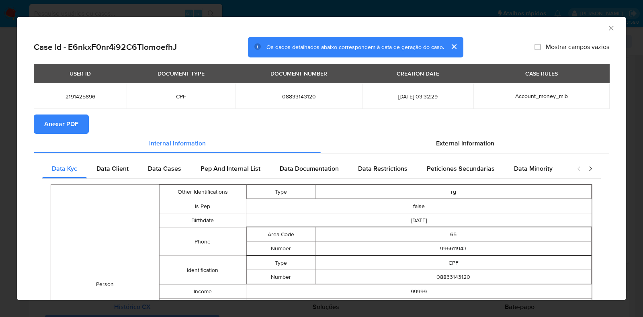
click at [72, 122] on span "Anexar PDF" at bounding box center [61, 124] width 34 height 18
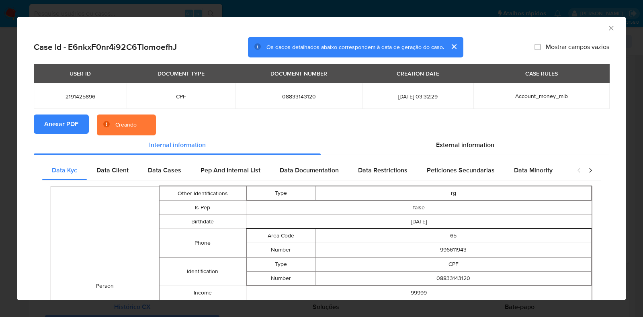
click at [10, 139] on div "AML Data Collector Case Id - E6nkxF0nr4i92C6TlomoefhJ Os dados detalhados abaix…" at bounding box center [321, 158] width 643 height 317
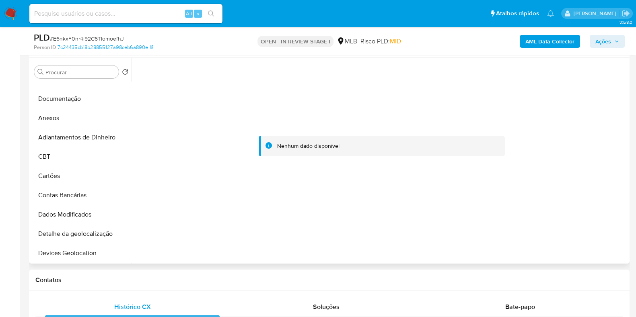
scroll to position [0, 0]
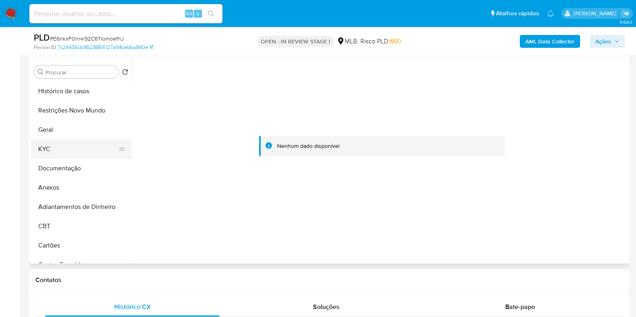
click at [65, 155] on button "KYC" at bounding box center [78, 149] width 94 height 19
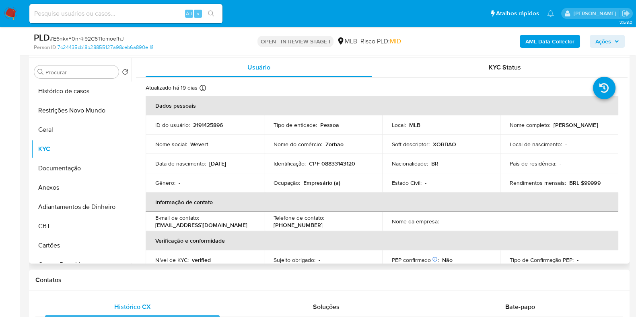
drag, startPoint x: 576, startPoint y: 127, endPoint x: 507, endPoint y: 129, distance: 68.8
click at [510, 129] on div "Nome completo : Wevert Almeida Rodrigues" at bounding box center [559, 124] width 99 height 7
copy p "Wevert Almeida Rodrigues"
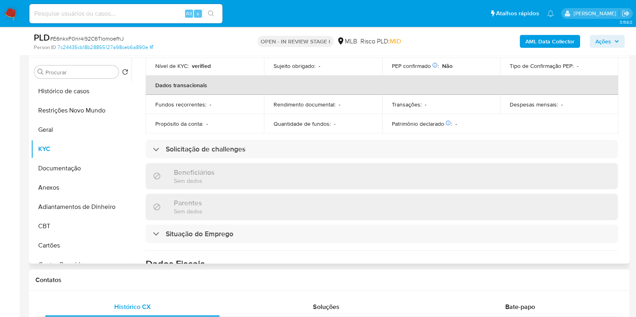
scroll to position [357, 0]
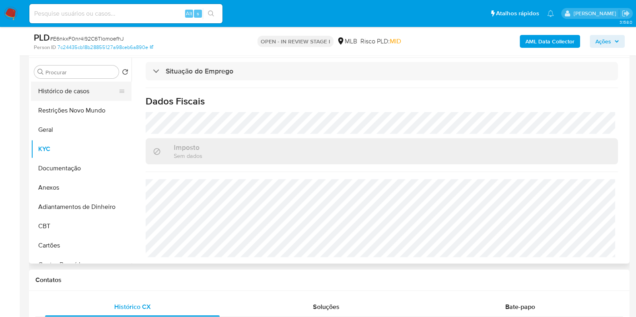
click at [68, 85] on button "Histórico de casos" at bounding box center [78, 91] width 94 height 19
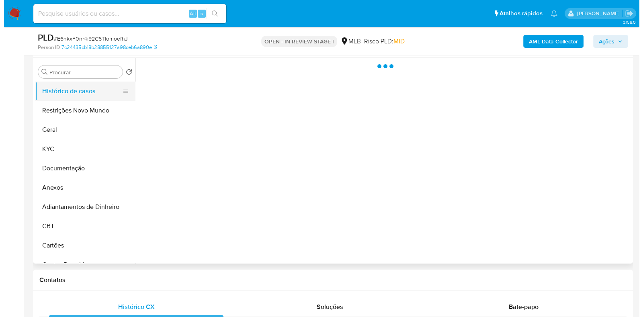
scroll to position [0, 0]
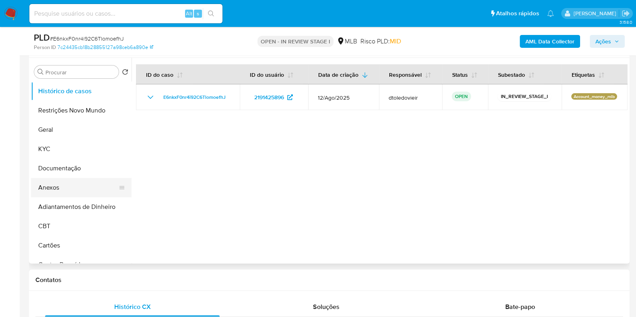
drag, startPoint x: 66, startPoint y: 188, endPoint x: 71, endPoint y: 188, distance: 4.4
click at [66, 188] on button "Anexos" at bounding box center [78, 187] width 94 height 19
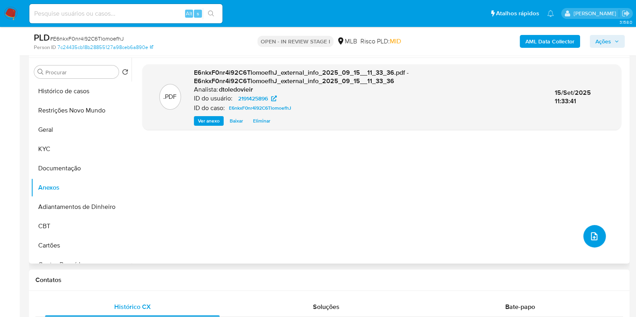
click at [597, 238] on button "upload-file" at bounding box center [594, 236] width 23 height 23
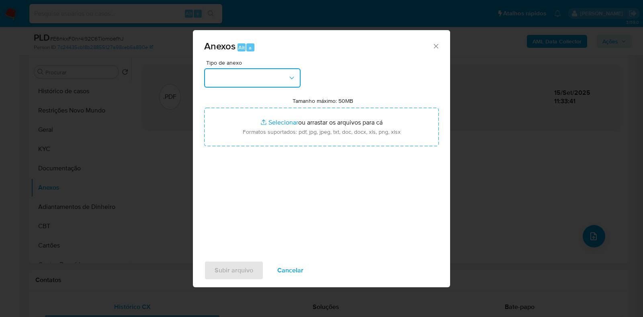
click at [278, 81] on button "button" at bounding box center [252, 77] width 97 height 19
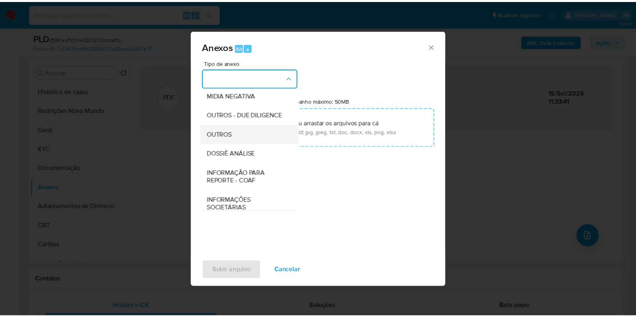
scroll to position [124, 0]
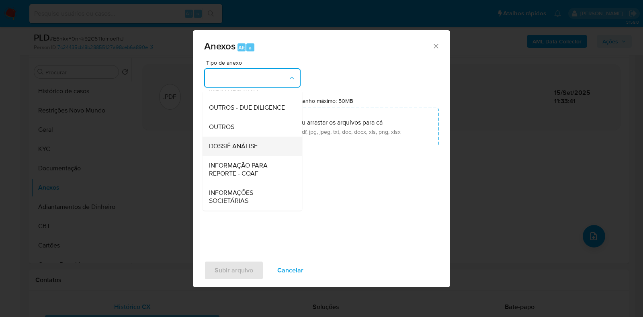
click at [247, 143] on span "DOSSIÊ ANÁLISE" at bounding box center [233, 146] width 49 height 8
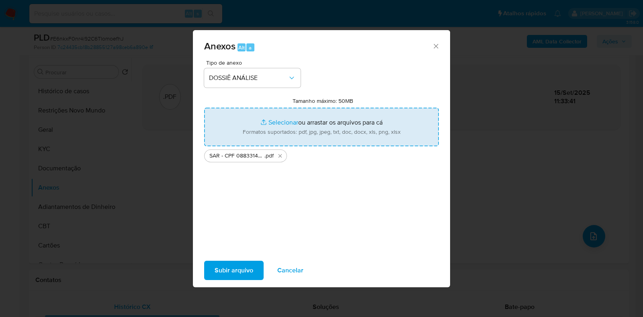
type input "C:\fakepath\Mulan 2191425896_2025_09_15_09_11_35.xlsx"
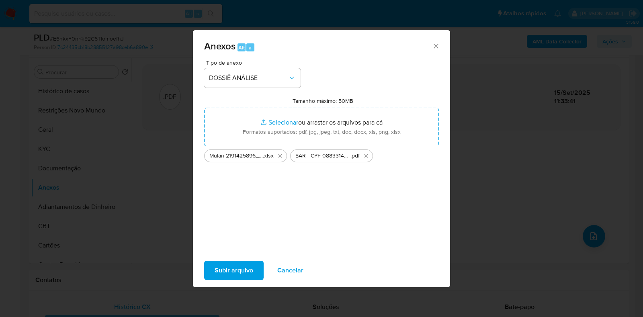
click at [232, 271] on span "Subir arquivo" at bounding box center [234, 271] width 39 height 18
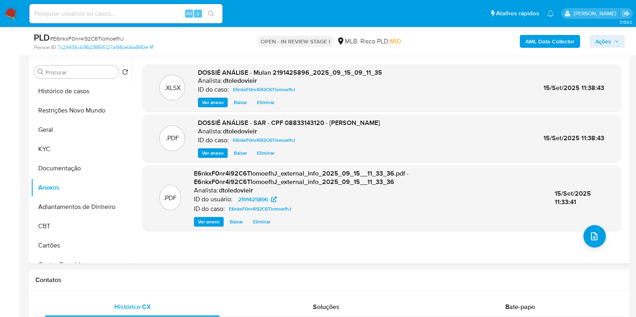
click at [607, 39] on span "Ações" at bounding box center [603, 41] width 16 height 13
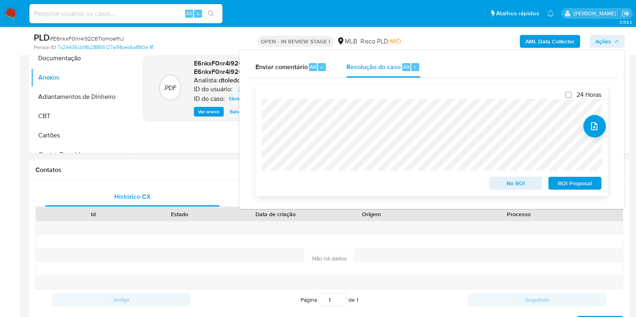
scroll to position [402, 0]
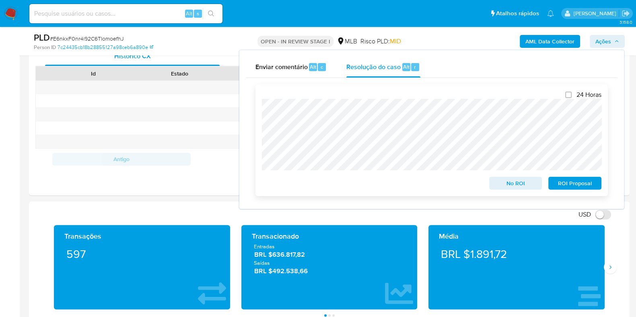
click at [571, 183] on span "ROI Proposal" at bounding box center [575, 183] width 42 height 11
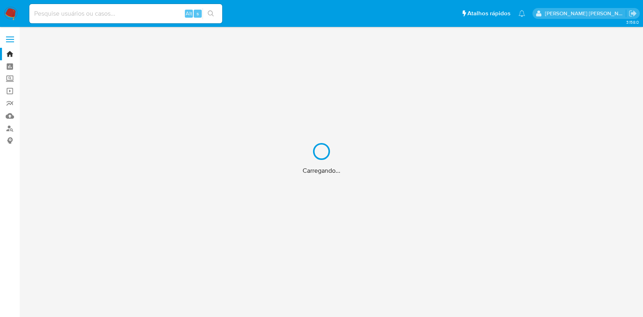
click at [142, 11] on div "Carregando..." at bounding box center [321, 158] width 643 height 317
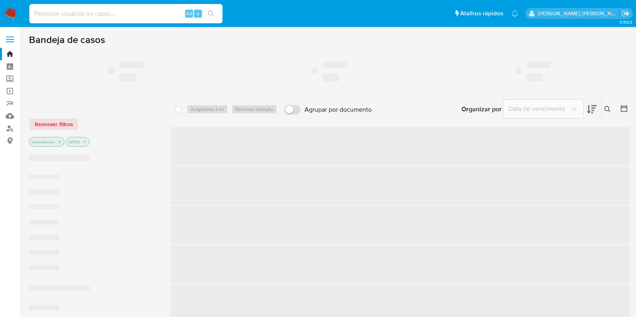
click at [128, 15] on input at bounding box center [125, 13] width 193 height 10
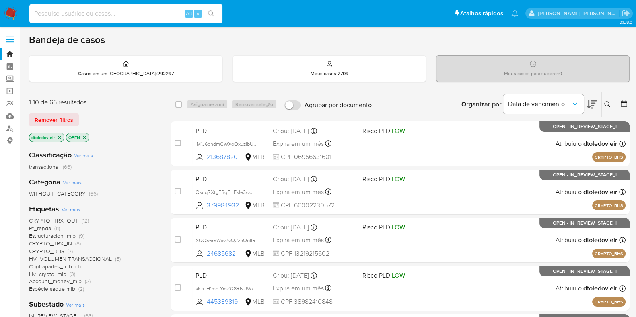
paste input "2061588306"
type input "2061588306"
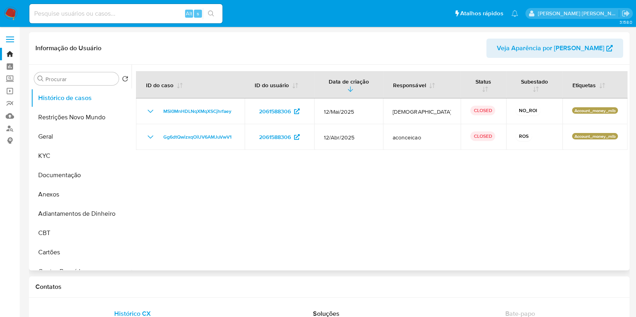
select select "10"
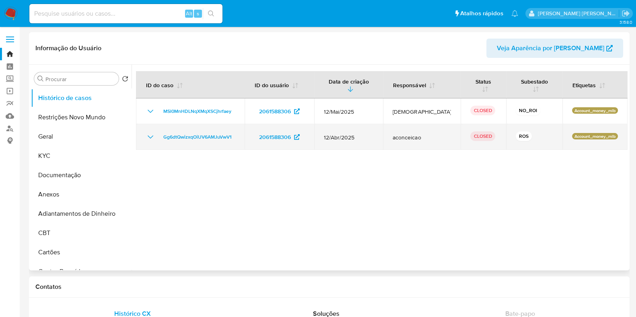
click at [148, 132] on icon "Mostrar/Ocultar" at bounding box center [151, 137] width 10 height 10
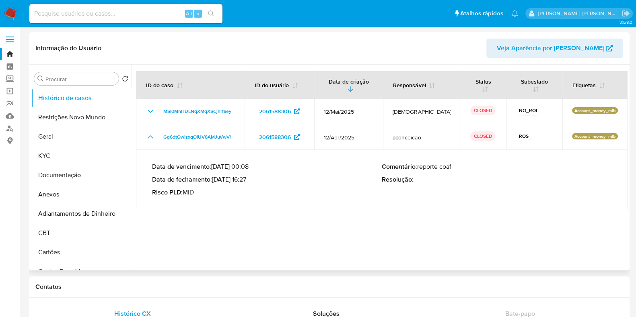
drag, startPoint x: 246, startPoint y: 173, endPoint x: 228, endPoint y: 171, distance: 17.3
click at [219, 176] on p "Data de fechamento : 15/05/2025 16:27" at bounding box center [267, 180] width 230 height 8
drag, startPoint x: 246, startPoint y: 172, endPoint x: 214, endPoint y: 175, distance: 32.0
click at [214, 176] on p "Data de fechamento : 15/05/2025 16:27" at bounding box center [267, 180] width 230 height 8
click at [149, 12] on input at bounding box center [125, 13] width 193 height 10
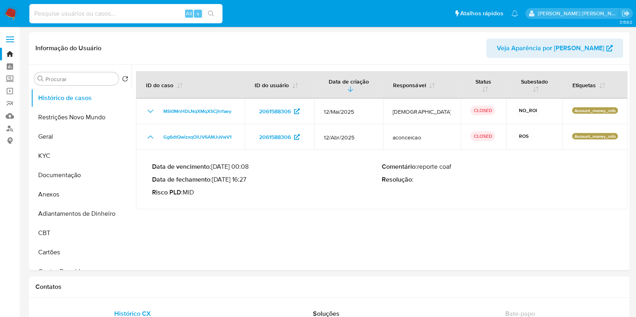
paste input "2145813297"
type input "2145813297"
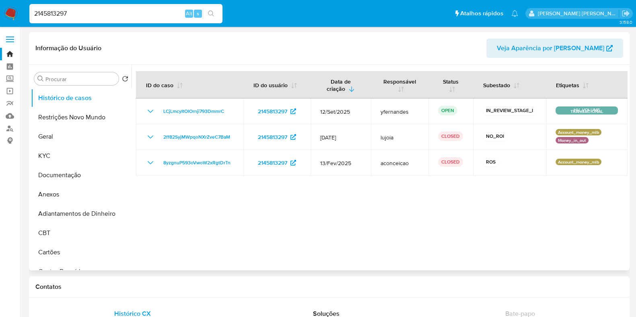
select select "10"
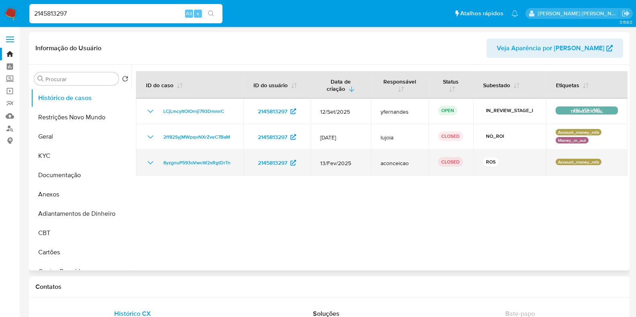
click at [150, 162] on icon "Mostrar/Ocultar" at bounding box center [151, 163] width 10 height 10
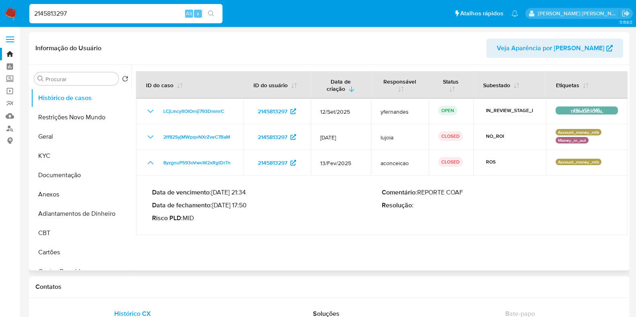
drag, startPoint x: 247, startPoint y: 205, endPoint x: 215, endPoint y: 207, distance: 32.2
click at [215, 207] on p "Data de fechamento : 18/03/2025 17:50" at bounding box center [267, 205] width 230 height 8
click at [134, 15] on input "2145813297" at bounding box center [125, 13] width 193 height 10
paste input "2092644"
type input "2142092644"
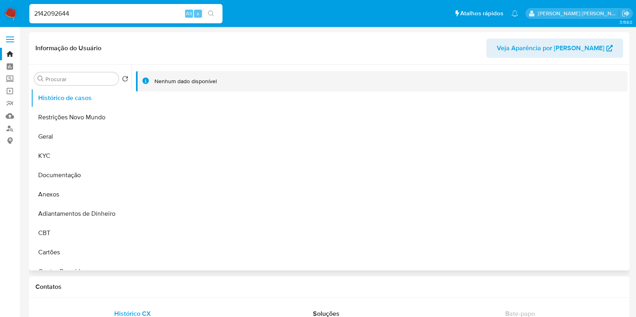
select select "10"
click at [155, 13] on input "2142092644" at bounding box center [125, 13] width 193 height 10
paste input "305271383"
type input "2305271383"
select select "10"
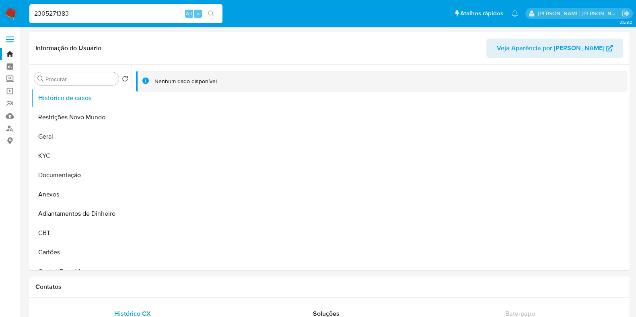
click at [127, 14] on input "2305271383" at bounding box center [125, 13] width 193 height 10
paste input "161037656"
type input "2161037656"
select select "10"
click at [147, 14] on input "2161037656" at bounding box center [125, 13] width 193 height 10
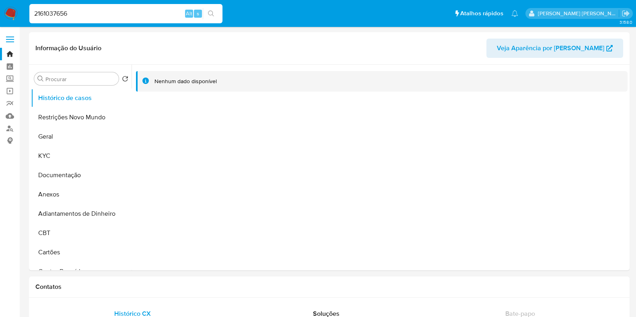
paste input "480665523"
type input "480665523"
click at [218, 13] on button "search-icon" at bounding box center [211, 13] width 16 height 11
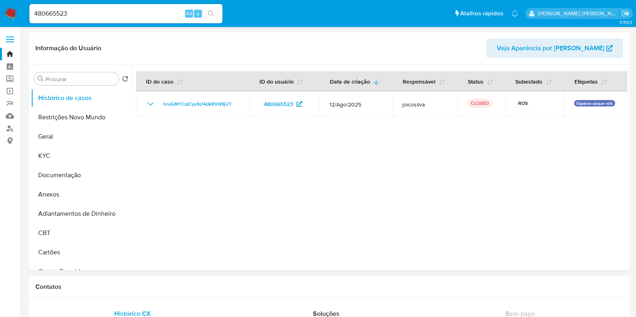
select select "10"
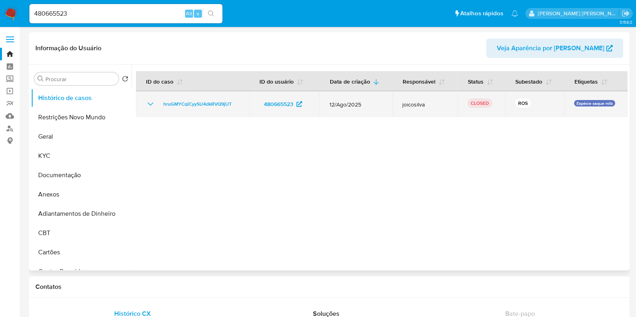
click at [151, 102] on icon "Mostrar/Ocultar" at bounding box center [151, 104] width 10 height 10
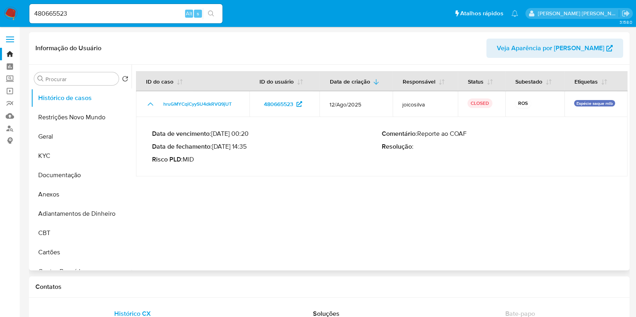
drag, startPoint x: 247, startPoint y: 149, endPoint x: 216, endPoint y: 148, distance: 31.0
click at [216, 148] on p "Data de fechamento : 01/09/2025 14:35" at bounding box center [267, 147] width 230 height 8
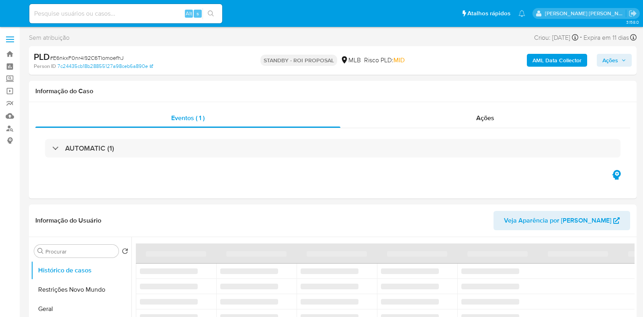
select select "10"
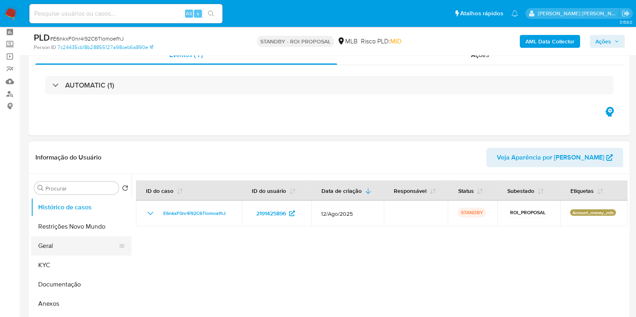
scroll to position [50, 0]
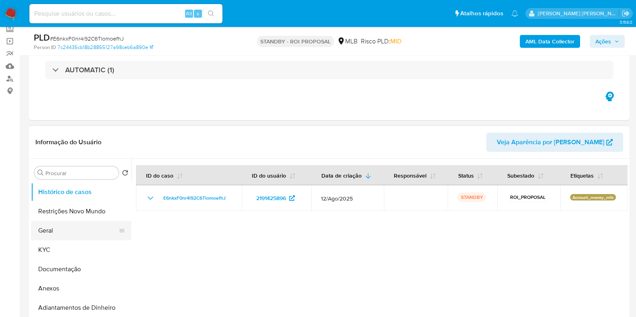
click at [86, 223] on button "Geral" at bounding box center [78, 230] width 94 height 19
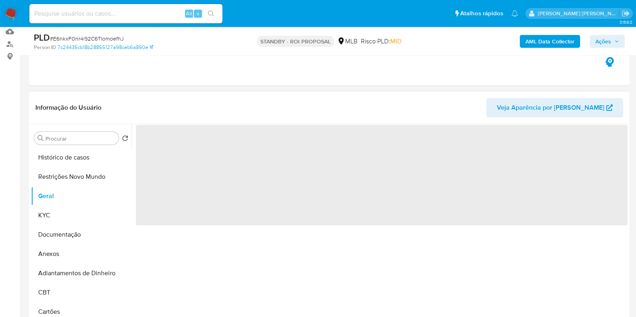
scroll to position [100, 0]
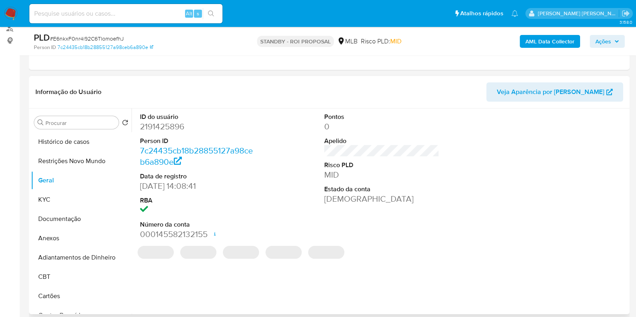
click at [169, 127] on dd "2191425896" at bounding box center [197, 126] width 115 height 11
copy dd "2191425896"
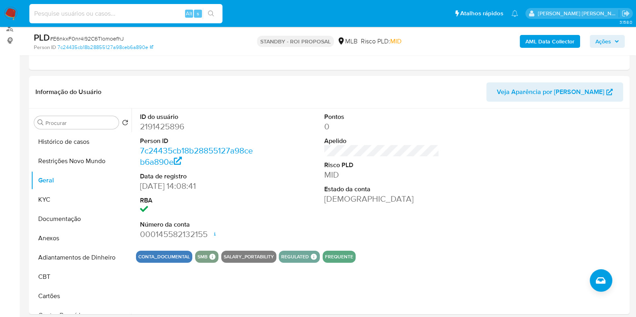
click at [151, 18] on input at bounding box center [125, 13] width 193 height 10
paste input "115741556"
type input "115741556"
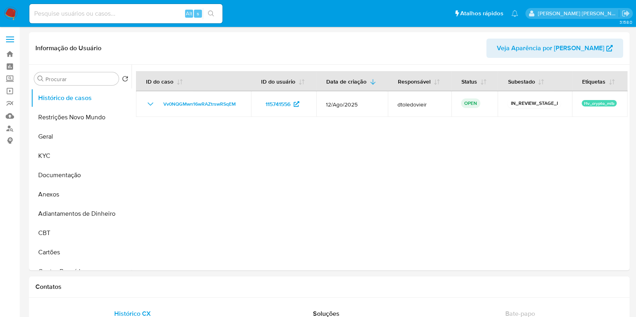
select select "10"
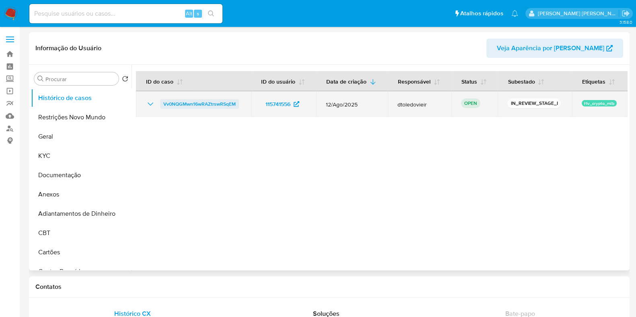
click at [184, 106] on span "Vv0NQGMwn16wRAZtrswRSqEM" at bounding box center [199, 104] width 72 height 10
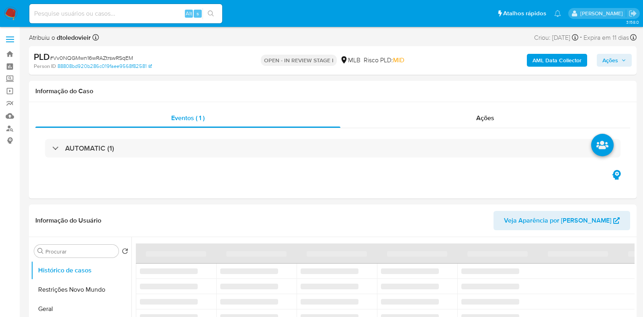
select select "10"
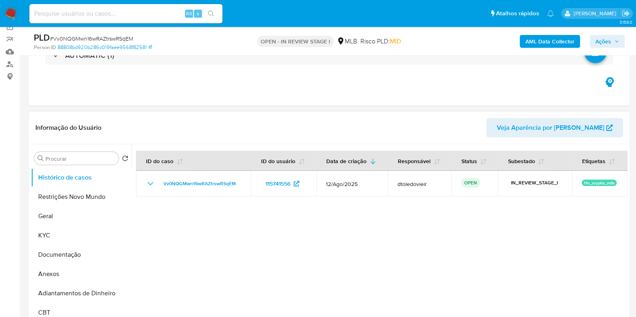
scroll to position [100, 0]
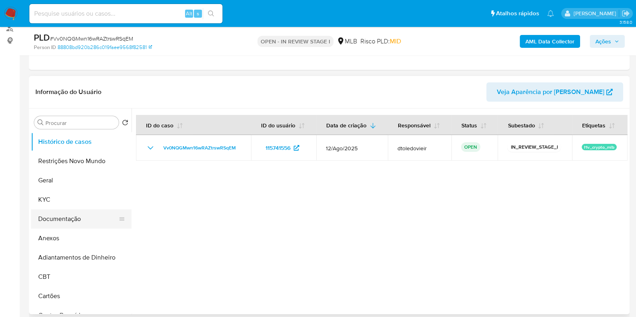
click at [68, 215] on button "Documentação" at bounding box center [78, 219] width 94 height 19
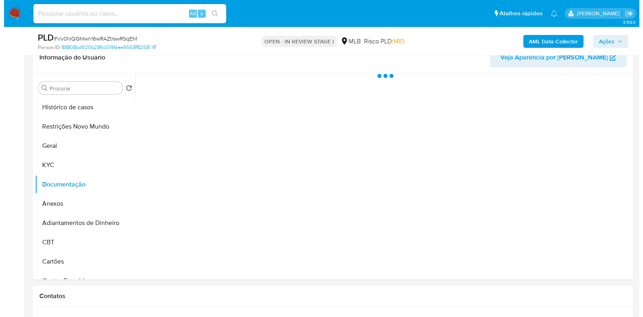
scroll to position [151, 0]
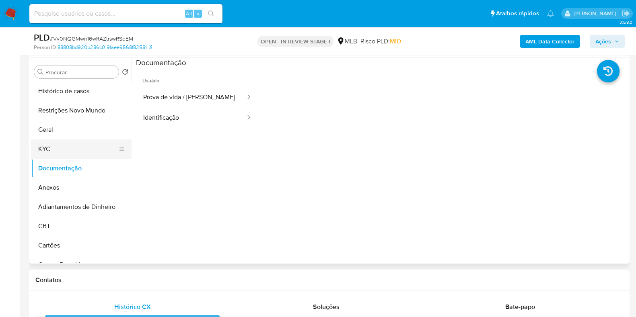
click at [36, 148] on button "KYC" at bounding box center [78, 149] width 94 height 19
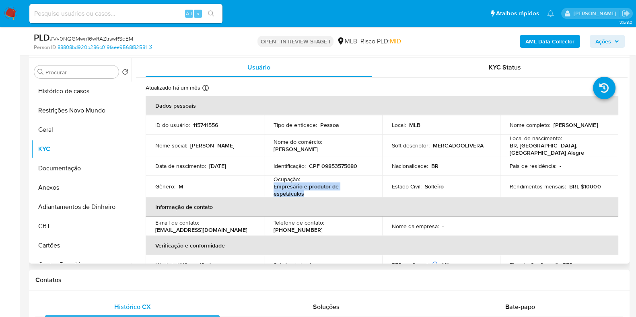
drag, startPoint x: 306, startPoint y: 191, endPoint x: 273, endPoint y: 186, distance: 33.4
click at [273, 186] on p "Empresário e produtor de espetáculos" at bounding box center [321, 190] width 96 height 14
copy p "Empresário e produtor de espetáculos"
click at [72, 174] on button "Documentação" at bounding box center [78, 168] width 94 height 19
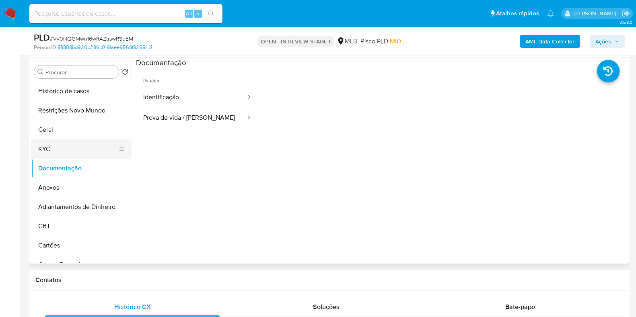
click at [75, 141] on button "KYC" at bounding box center [78, 149] width 94 height 19
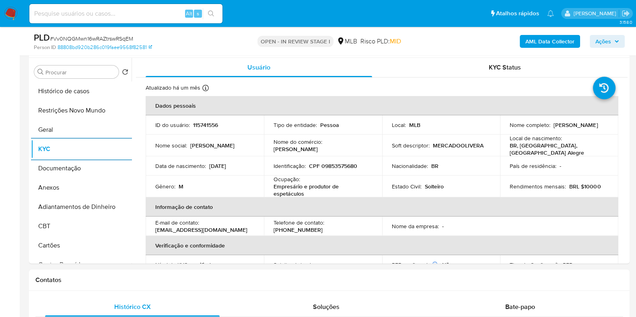
click at [553, 43] on b "AML Data Collector" at bounding box center [549, 41] width 49 height 13
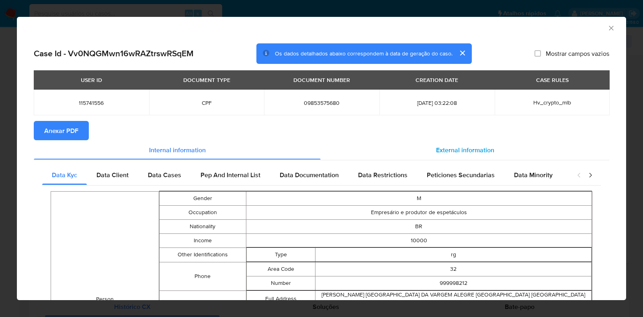
click at [456, 147] on span "External information" at bounding box center [465, 149] width 58 height 9
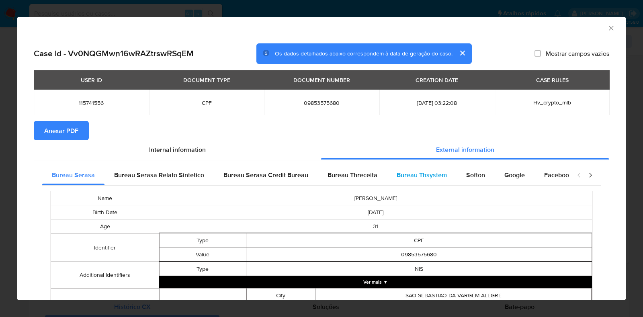
click at [445, 168] on div "Bureau Thsystem" at bounding box center [422, 175] width 70 height 19
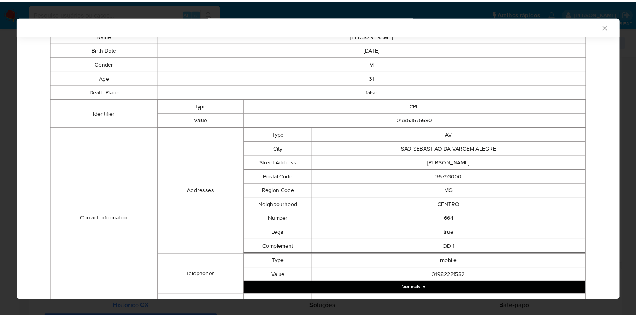
scroll to position [316, 0]
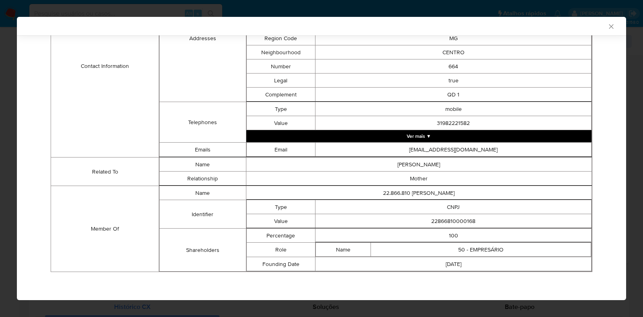
click at [446, 220] on td "22866810000168" at bounding box center [454, 221] width 276 height 14
copy td "22866810000168"
click at [0, 119] on div "AML Data Collector Case Id - Vv0NQGMwn16wRAZtrswRSqEM Os dados detalhados abaix…" at bounding box center [321, 158] width 643 height 317
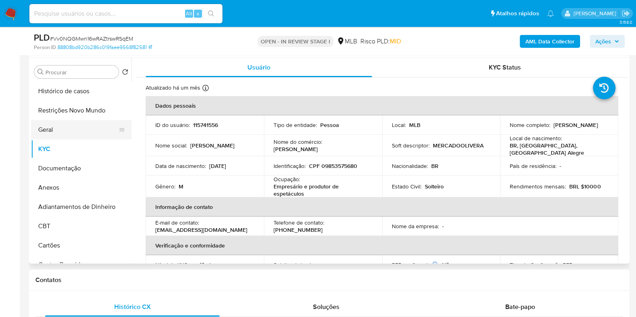
click at [53, 133] on button "Geral" at bounding box center [78, 129] width 94 height 19
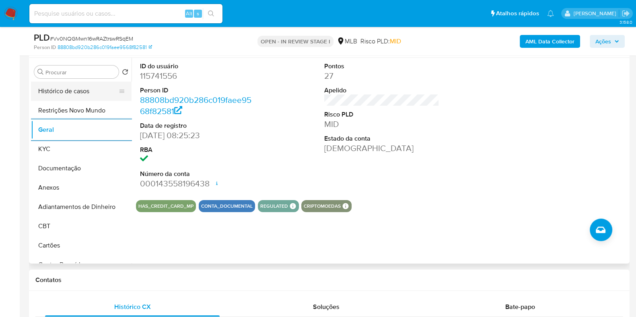
click at [90, 84] on button "Histórico de casos" at bounding box center [78, 91] width 94 height 19
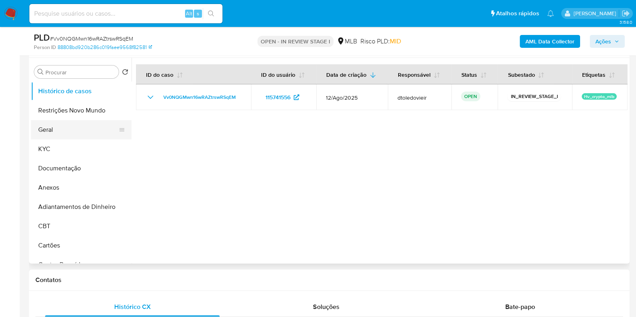
click at [64, 129] on button "Geral" at bounding box center [78, 129] width 94 height 19
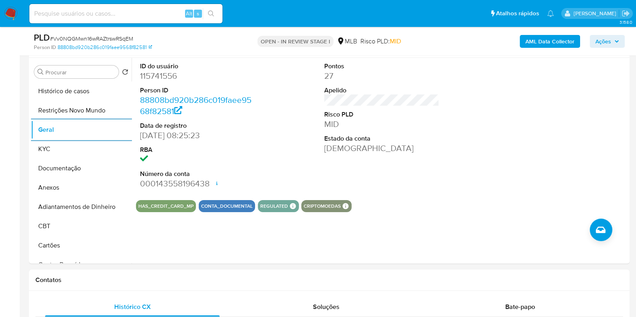
click at [614, 41] on icon "button" at bounding box center [616, 41] width 5 height 5
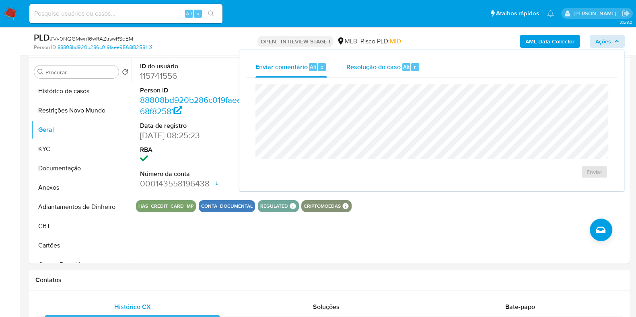
click at [404, 69] on span "Alt" at bounding box center [406, 67] width 6 height 8
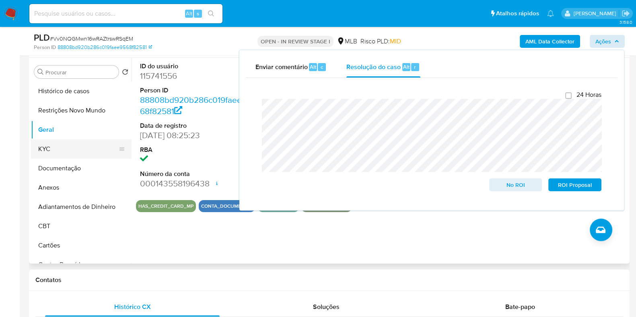
click at [71, 148] on button "KYC" at bounding box center [78, 149] width 94 height 19
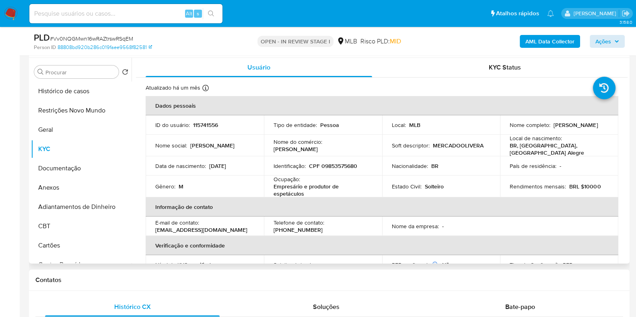
drag, startPoint x: 582, startPoint y: 127, endPoint x: 498, endPoint y: 128, distance: 83.6
click at [500, 128] on td "Nome completo : Max Miller Alves de Oliveira" at bounding box center [559, 124] width 118 height 19
copy p "Max Miller Alves de Oliveira"
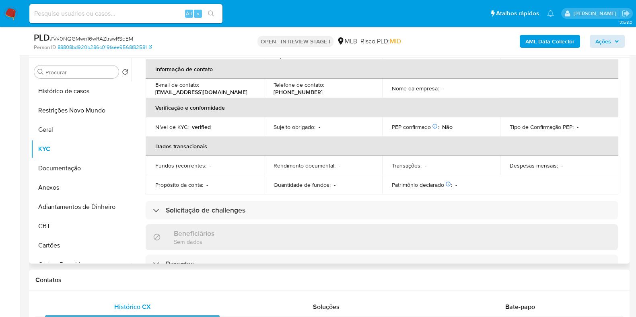
scroll to position [0, 0]
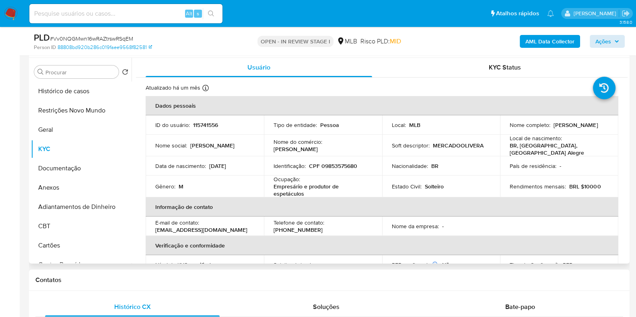
click at [346, 167] on p "CPF 09853575680" at bounding box center [333, 165] width 48 height 7
copy p "09853575680"
click at [94, 111] on button "Restrições Novo Mundo" at bounding box center [78, 110] width 94 height 19
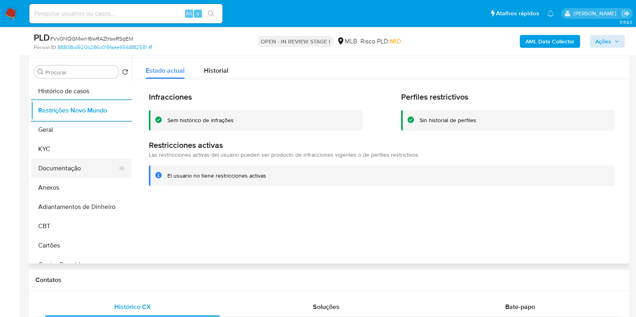
click at [62, 168] on button "Documentação" at bounding box center [78, 168] width 94 height 19
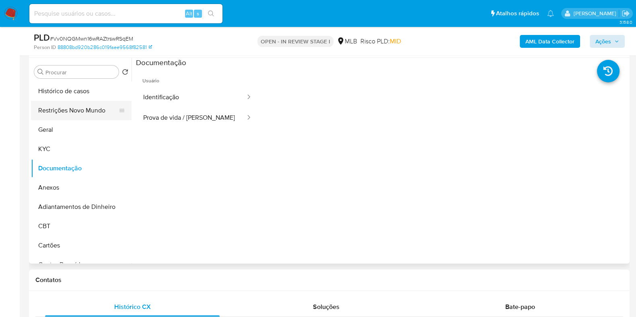
click at [60, 105] on button "Restrições Novo Mundo" at bounding box center [78, 110] width 94 height 19
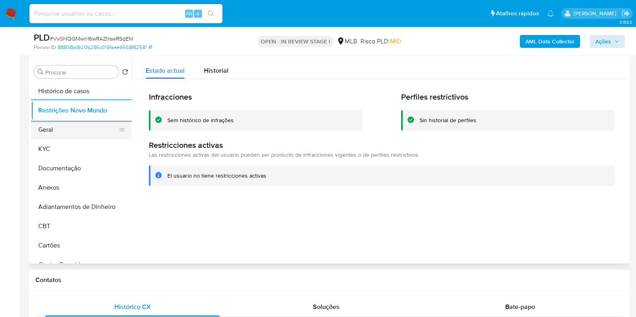
click at [58, 133] on button "Geral" at bounding box center [78, 129] width 94 height 19
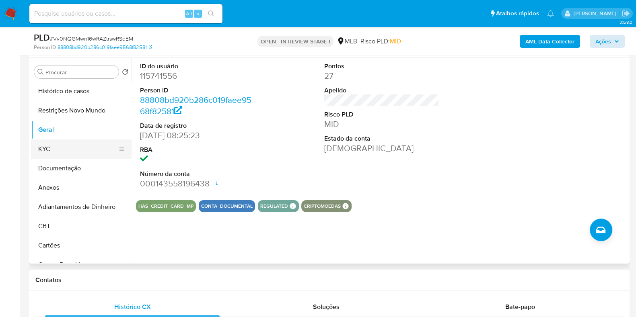
click at [65, 151] on button "KYC" at bounding box center [78, 149] width 94 height 19
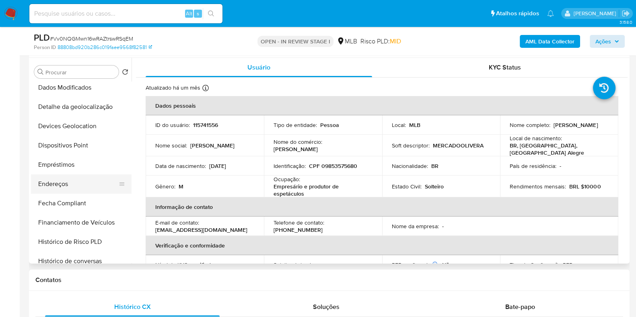
scroll to position [201, 0]
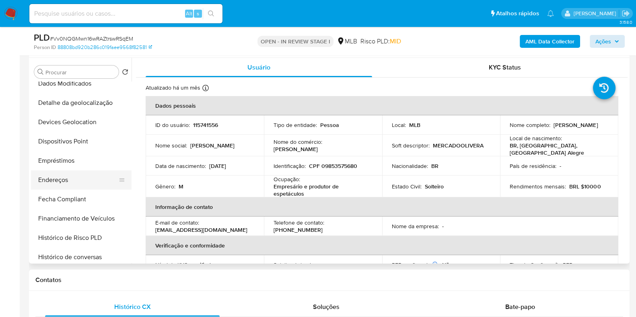
click at [73, 176] on button "Endereços" at bounding box center [78, 180] width 94 height 19
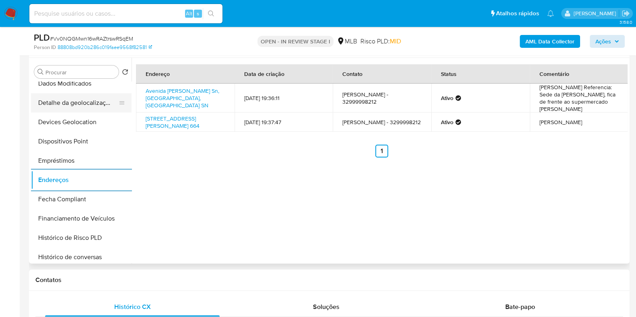
click at [84, 95] on button "Detalhe da geolocalização" at bounding box center [78, 102] width 94 height 19
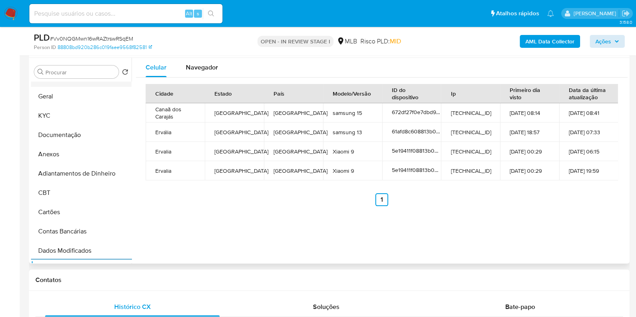
scroll to position [0, 0]
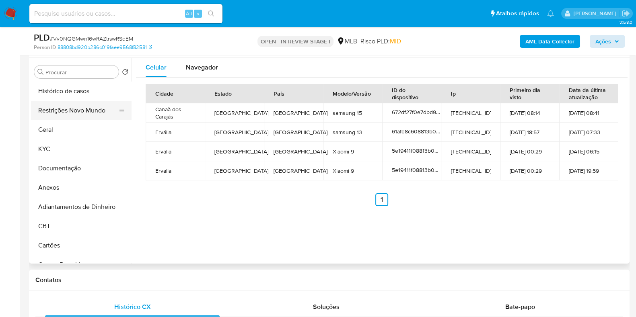
click at [74, 105] on button "Restrições Novo Mundo" at bounding box center [78, 110] width 94 height 19
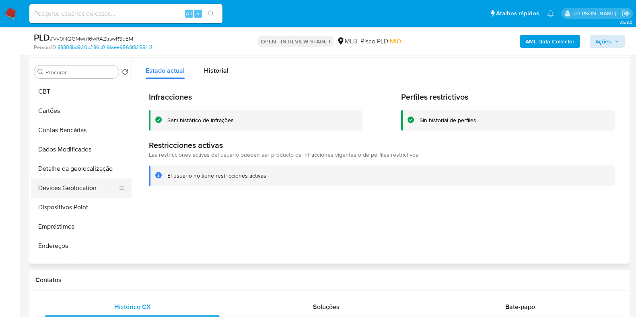
scroll to position [151, 0]
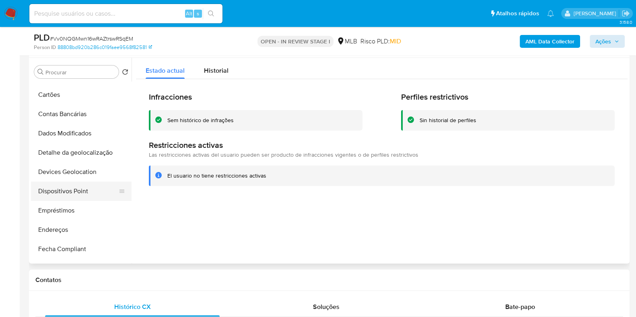
click at [79, 184] on button "Dispositivos Point" at bounding box center [78, 191] width 94 height 19
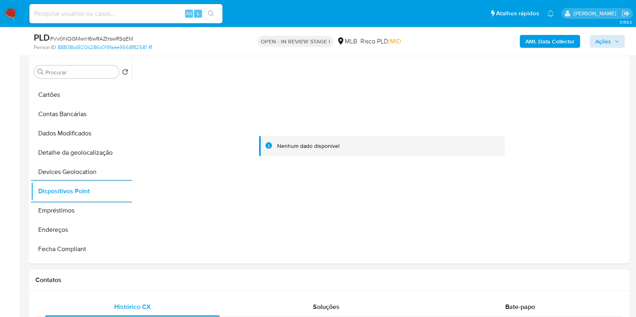
click at [533, 44] on b "AML Data Collector" at bounding box center [549, 41] width 49 height 13
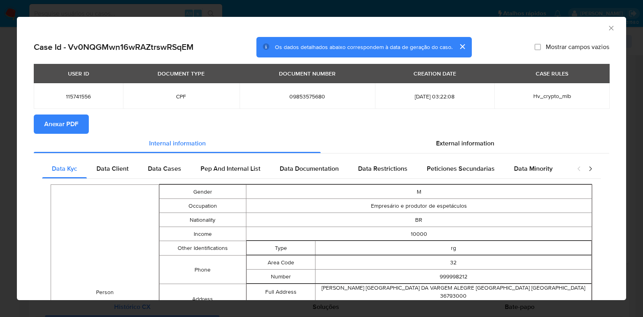
click at [79, 122] on button "Anexar PDF" at bounding box center [61, 124] width 55 height 19
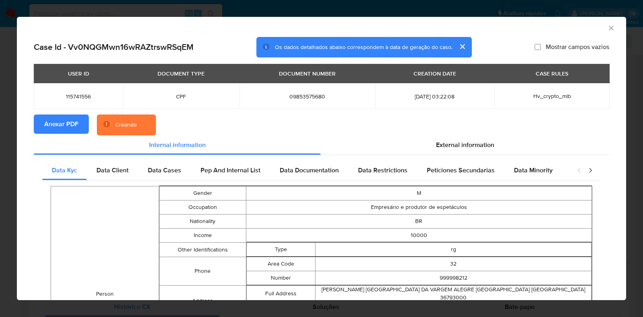
click at [3, 141] on div "AML Data Collector Case Id - Vv0NQGMwn16wRAZtrswRSqEM Os dados detalhados abaix…" at bounding box center [321, 158] width 643 height 317
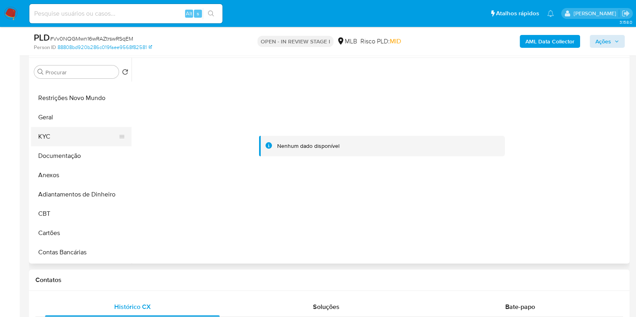
scroll to position [0, 0]
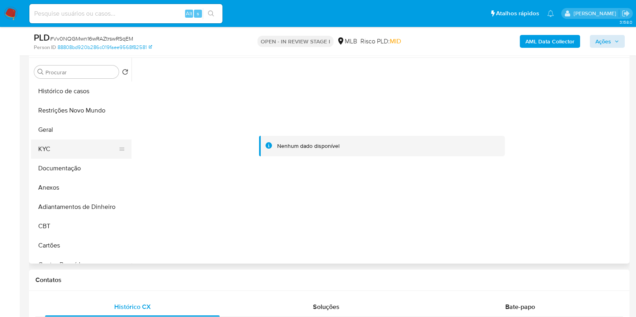
click at [72, 140] on button "KYC" at bounding box center [78, 149] width 94 height 19
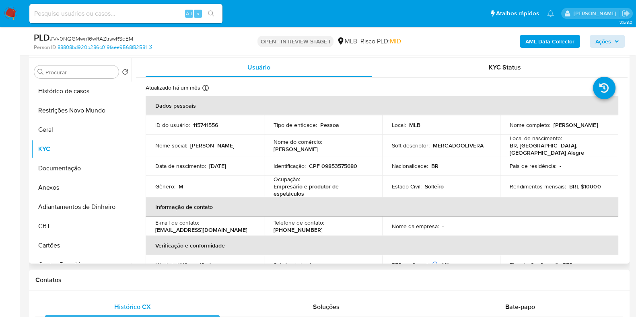
drag, startPoint x: 584, startPoint y: 131, endPoint x: 504, endPoint y: 128, distance: 79.7
click at [504, 128] on td "Nome completo : Max Miller Alves de Oliveira" at bounding box center [559, 124] width 118 height 19
copy p "Max Miller Alves de Oliveira"
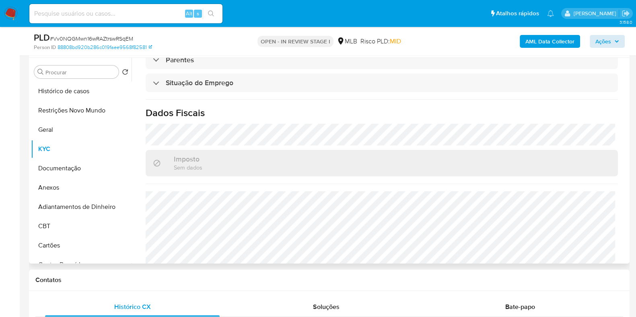
scroll to position [354, 0]
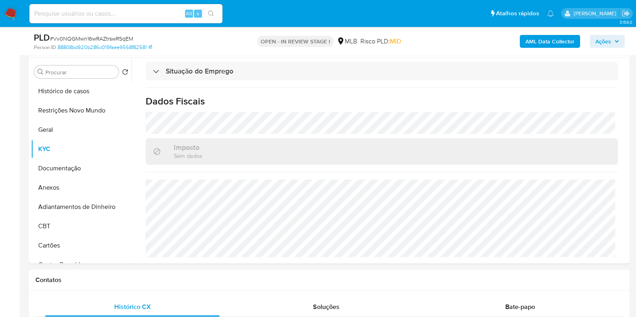
click at [615, 45] on span "Ações" at bounding box center [607, 41] width 24 height 11
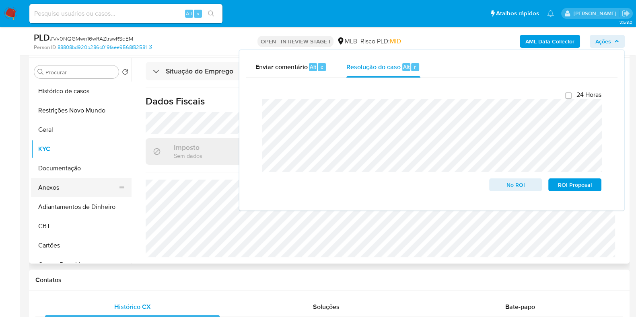
click at [62, 187] on button "Anexos" at bounding box center [78, 187] width 94 height 19
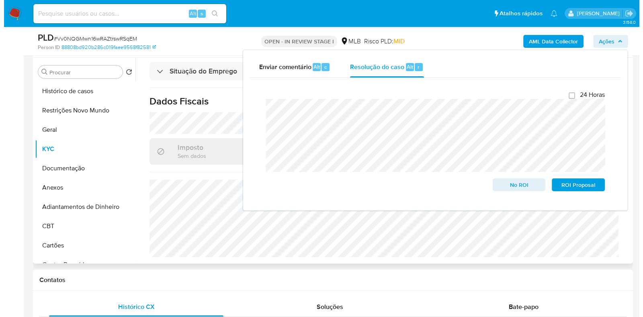
scroll to position [0, 0]
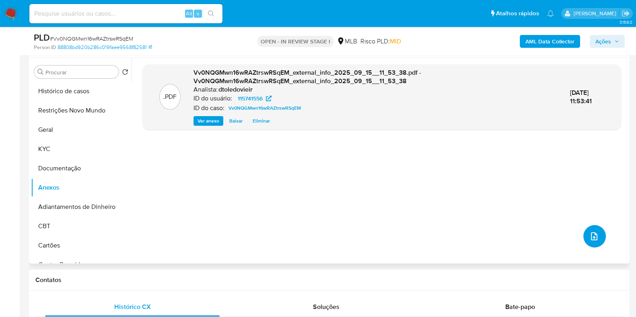
click at [589, 235] on icon "upload-file" at bounding box center [594, 237] width 10 height 10
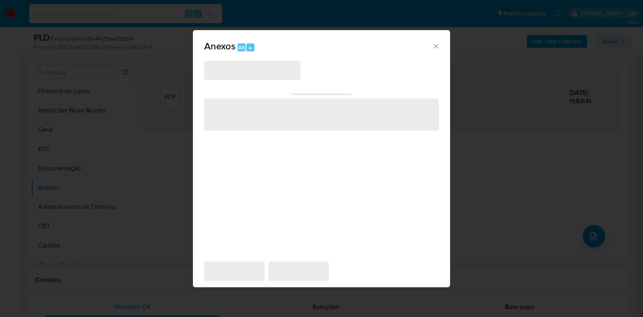
click at [229, 70] on span "‌" at bounding box center [252, 70] width 97 height 19
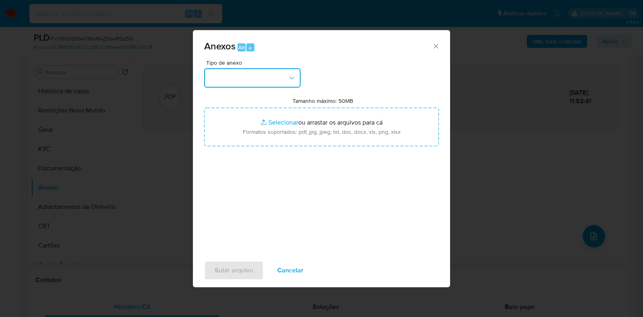
click at [262, 74] on button "button" at bounding box center [252, 77] width 97 height 19
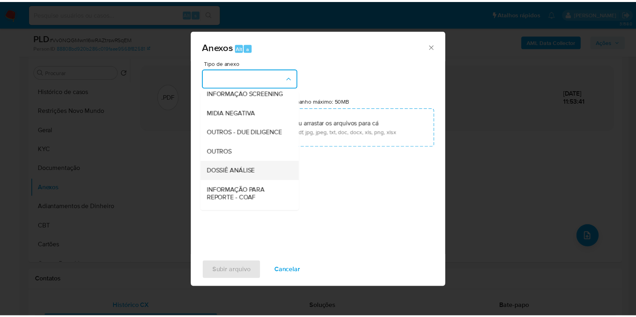
scroll to position [124, 0]
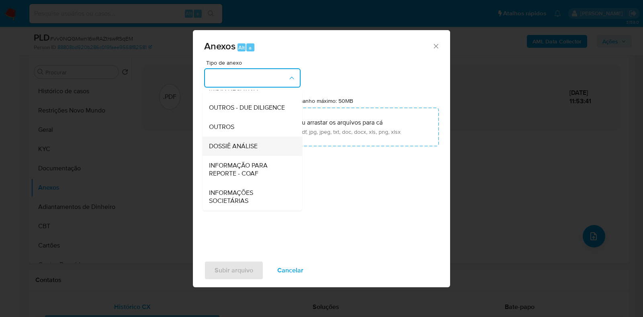
click at [251, 142] on span "DOSSIÊ ANÁLISE" at bounding box center [233, 146] width 49 height 8
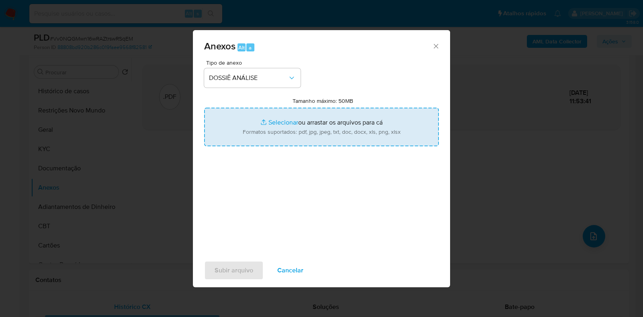
type input "C:\fakepath\CPF 09853575680 - MAX MILLER ALVES DE OLIVEIRA.pdf"
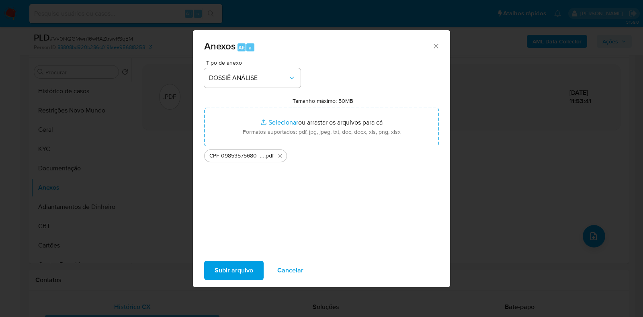
click at [223, 268] on span "Subir arquivo" at bounding box center [234, 271] width 39 height 18
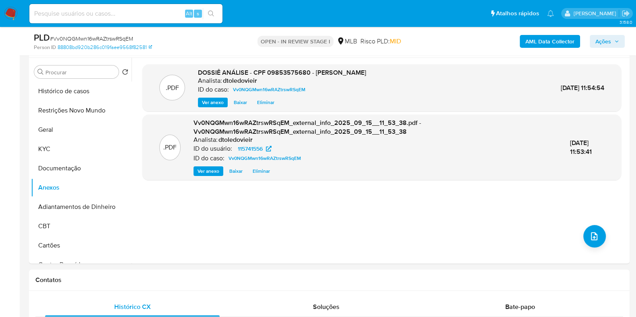
click at [611, 44] on span "Ações" at bounding box center [603, 41] width 16 height 13
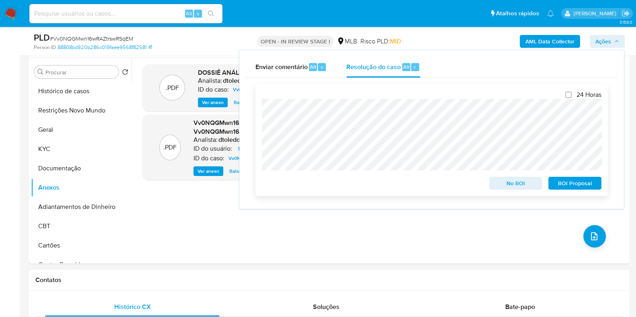
click at [518, 186] on span "No ROI" at bounding box center [516, 183] width 42 height 11
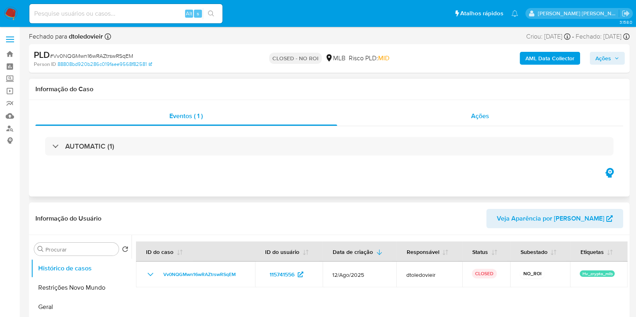
select select "10"
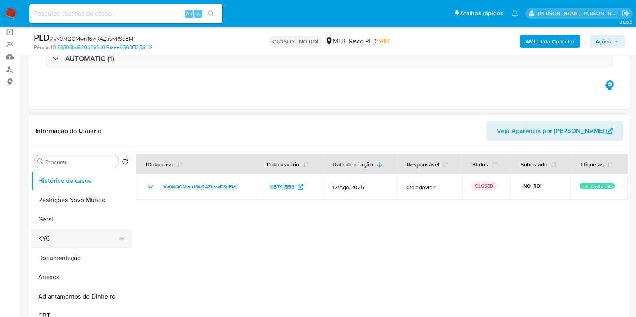
scroll to position [100, 0]
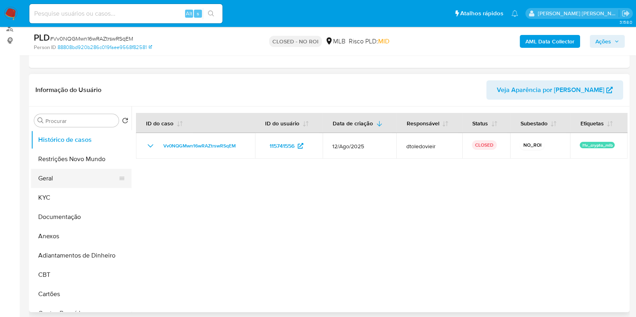
click at [67, 180] on button "Geral" at bounding box center [78, 178] width 94 height 19
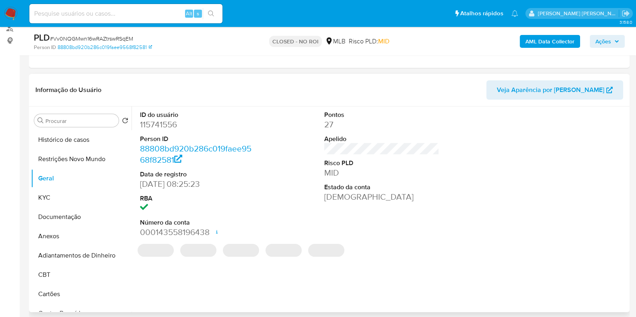
click at [156, 126] on dd "115741556" at bounding box center [197, 124] width 115 height 11
copy dd "115741556"
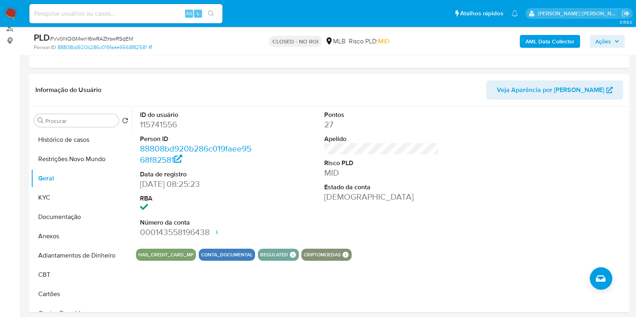
click at [122, 5] on div "Alt s" at bounding box center [125, 13] width 193 height 19
click at [122, 14] on input at bounding box center [125, 13] width 193 height 10
paste input "2237611733"
type input "2237611733"
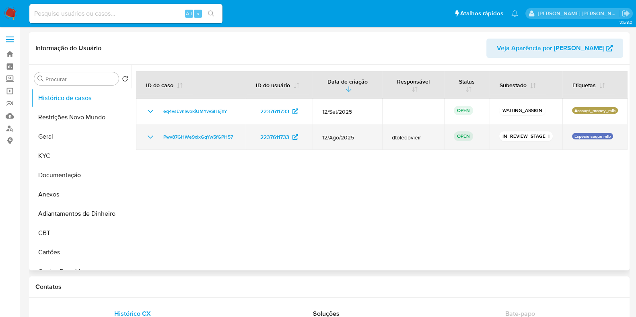
select select "10"
click at [188, 140] on span "Pwv87GHWe9xIxGqYw5fGPH57" at bounding box center [198, 137] width 70 height 10
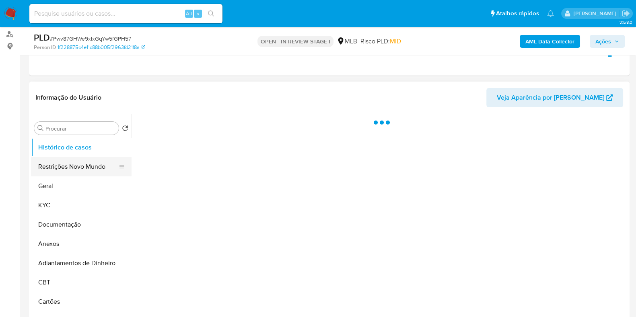
scroll to position [100, 0]
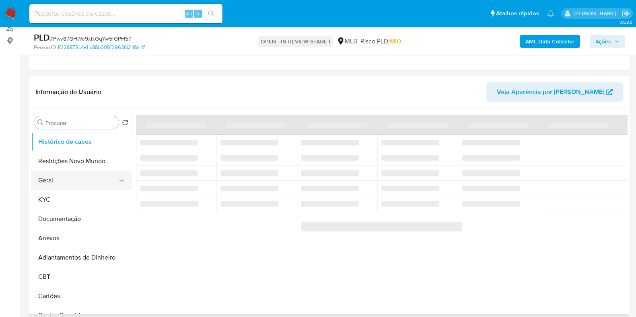
select select "10"
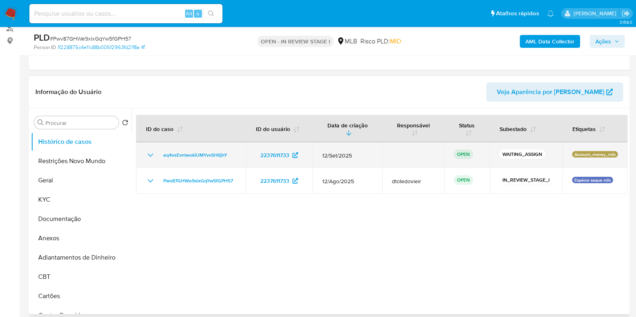
drag, startPoint x: 551, startPoint y: 155, endPoint x: 499, endPoint y: 155, distance: 51.9
click at [499, 155] on td "WAITING_ASSIGN" at bounding box center [525, 155] width 73 height 26
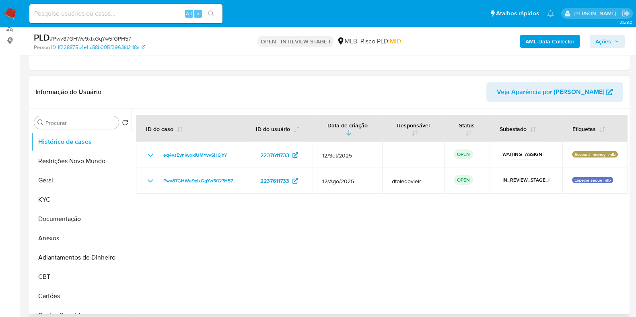
click at [209, 212] on div at bounding box center [379, 212] width 496 height 206
click at [73, 177] on button "Geral" at bounding box center [78, 180] width 94 height 19
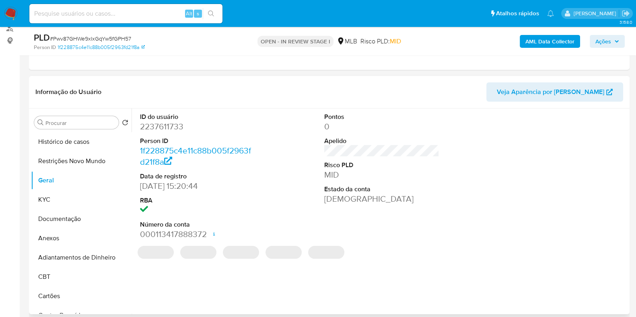
click at [156, 131] on dd "2237611733" at bounding box center [197, 126] width 115 height 11
copy dd "2237611733"
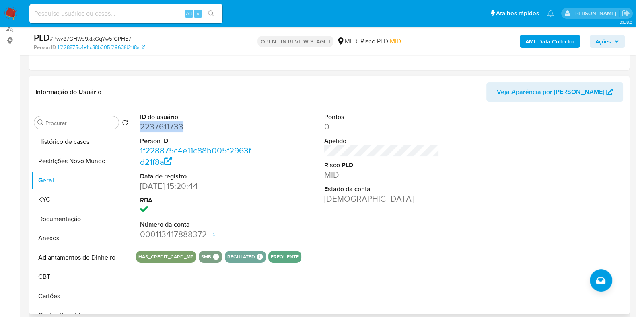
click at [238, 121] on dd "2237611733" at bounding box center [197, 126] width 115 height 11
click at [81, 199] on button "KYC" at bounding box center [78, 199] width 94 height 19
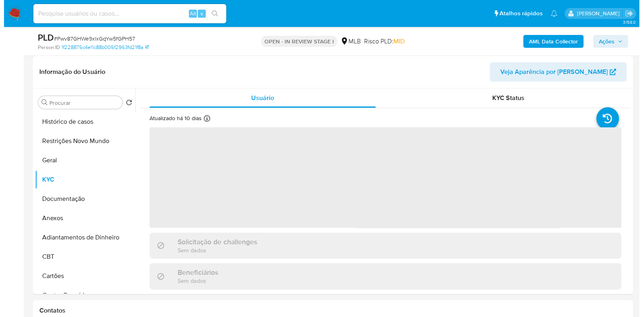
scroll to position [151, 0]
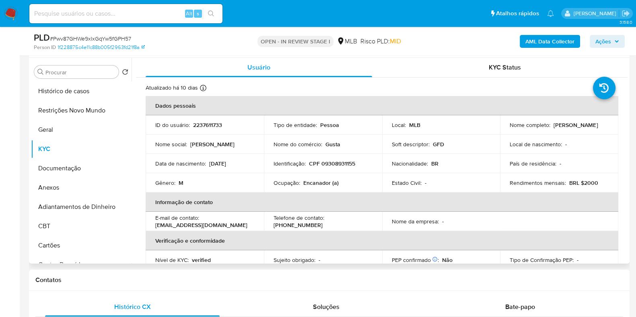
click at [314, 186] on p "Encanador (a)" at bounding box center [320, 182] width 35 height 7
copy p "Encanador"
drag, startPoint x: 42, startPoint y: 160, endPoint x: 48, endPoint y: 162, distance: 6.2
click at [45, 162] on button "Documentação" at bounding box center [78, 168] width 94 height 19
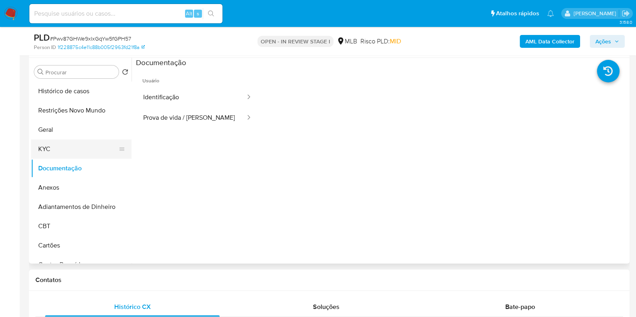
click at [64, 151] on button "KYC" at bounding box center [78, 149] width 94 height 19
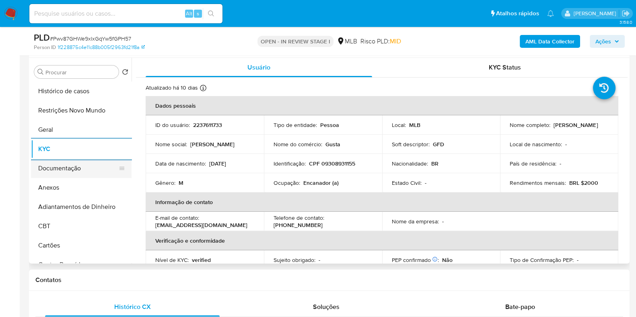
click at [95, 176] on button "Documentação" at bounding box center [78, 168] width 94 height 19
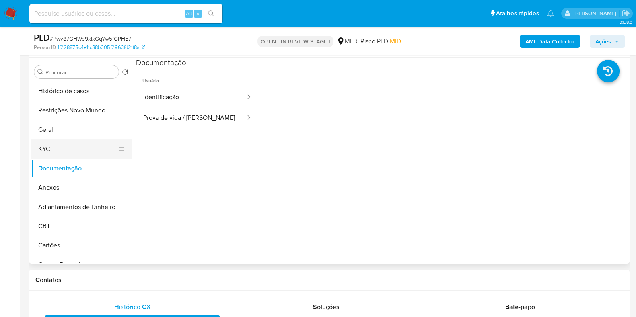
click at [82, 144] on button "KYC" at bounding box center [78, 149] width 94 height 19
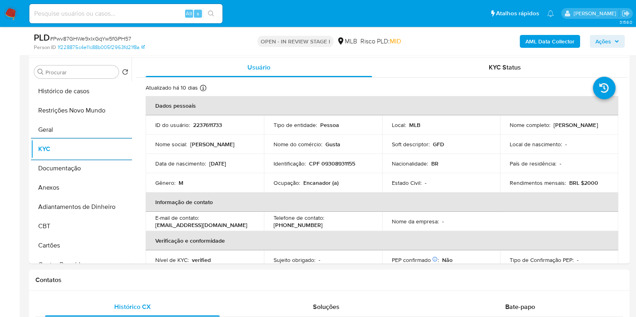
click at [548, 41] on b "AML Data Collector" at bounding box center [549, 41] width 49 height 13
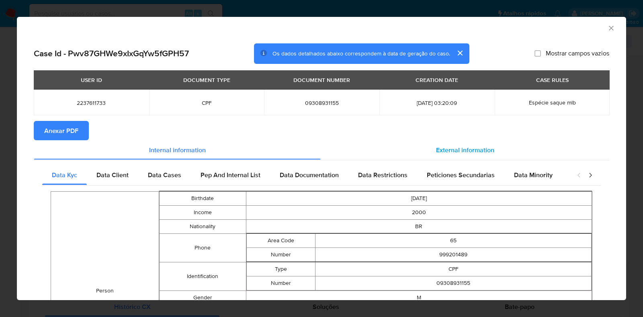
click at [428, 148] on div "External information" at bounding box center [465, 149] width 289 height 19
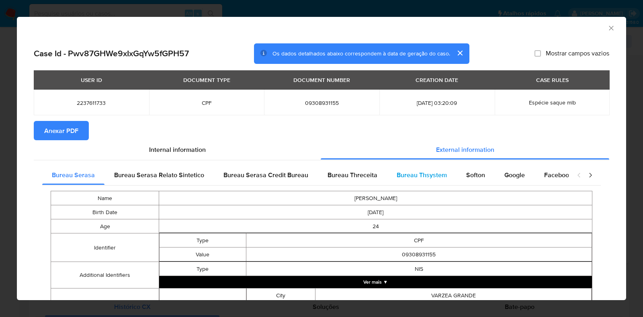
click at [406, 167] on div "Bureau Thsystem" at bounding box center [422, 175] width 70 height 19
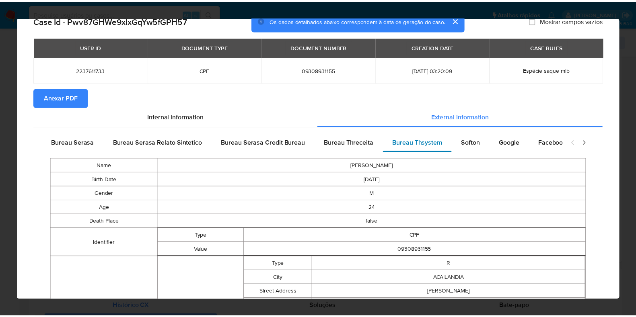
scroll to position [0, 0]
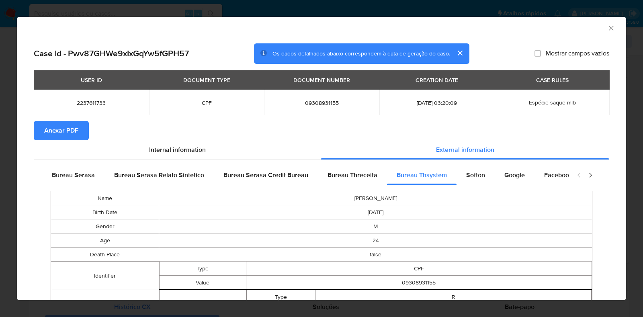
click at [319, 100] on span "09308931155" at bounding box center [322, 102] width 96 height 7
copy span "09308931155"
click at [318, 100] on span "09308931155" at bounding box center [322, 102] width 96 height 7
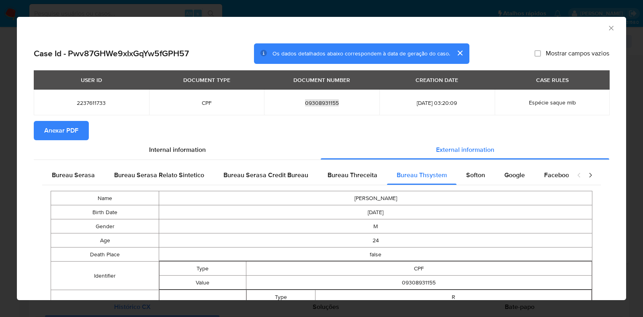
click at [608, 25] on icon "Fechar a janela" at bounding box center [612, 28] width 8 height 8
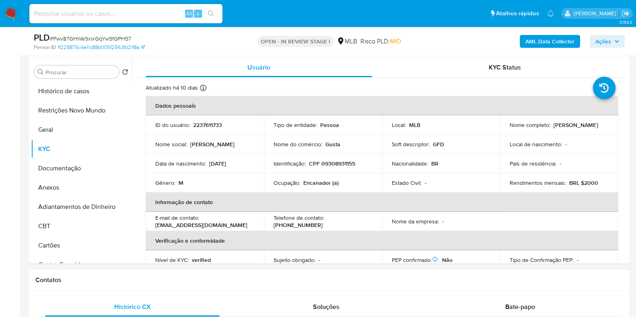
click at [601, 41] on span "Ações" at bounding box center [603, 41] width 16 height 13
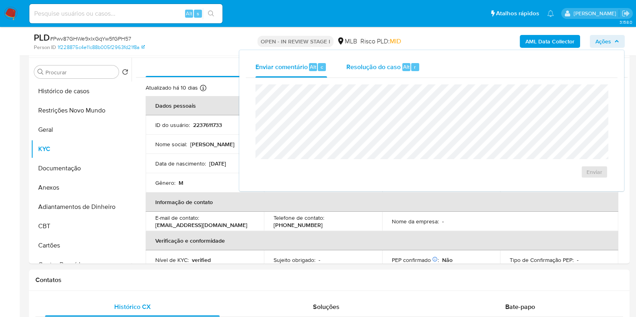
click at [382, 72] on div "Resolução do caso Alt r" at bounding box center [383, 67] width 74 height 21
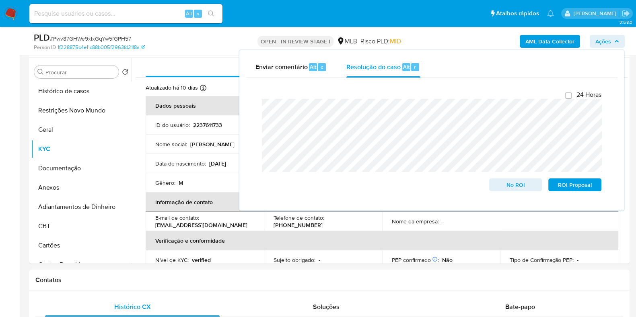
click at [251, 99] on div "Fechamento do caso 24 Horas No ROI ROI Proposal" at bounding box center [432, 141] width 372 height 126
click at [195, 146] on p "[PERSON_NAME]" at bounding box center [212, 144] width 44 height 7
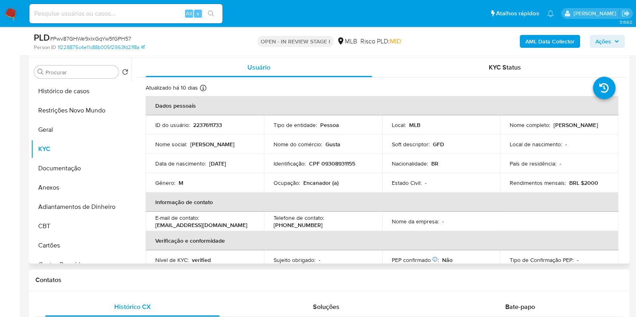
drag, startPoint x: 569, startPoint y: 129, endPoint x: 497, endPoint y: 134, distance: 71.7
click at [497, 134] on tr "ID do usuário : 2237611733 Tipo de entidade : Pessoa Local : MLB Nome completo …" at bounding box center [382, 124] width 473 height 19
click at [553, 127] on p "[PERSON_NAME]" at bounding box center [575, 124] width 44 height 7
drag, startPoint x: 567, startPoint y: 128, endPoint x: 505, endPoint y: 128, distance: 61.5
click at [505, 128] on td "Nome completo : [PERSON_NAME]" at bounding box center [559, 124] width 118 height 19
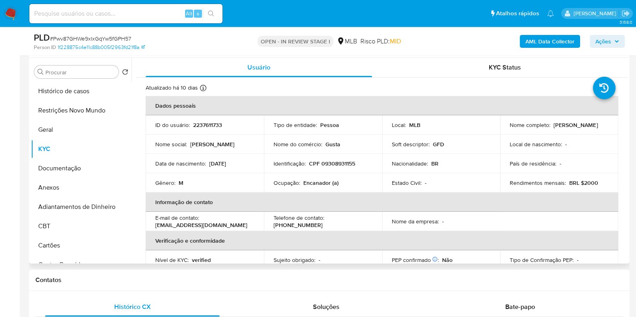
copy p "[PERSON_NAME]"
click at [340, 163] on p "CPF 09308931155" at bounding box center [332, 163] width 46 height 7
copy p "09308931155"
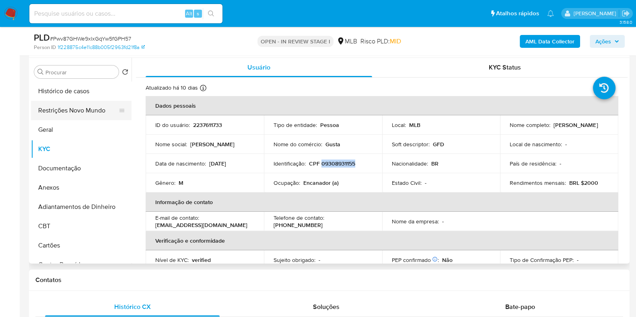
click at [88, 115] on button "Restrições Novo Mundo" at bounding box center [78, 110] width 94 height 19
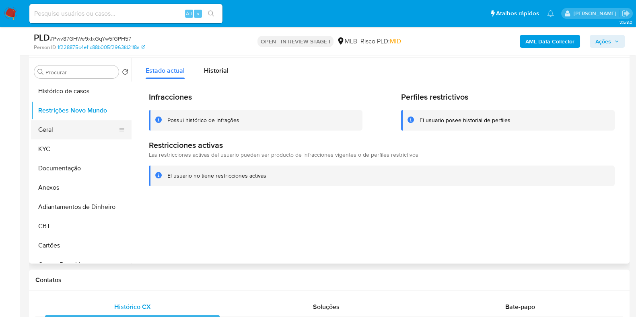
click at [59, 136] on button "Geral" at bounding box center [78, 129] width 94 height 19
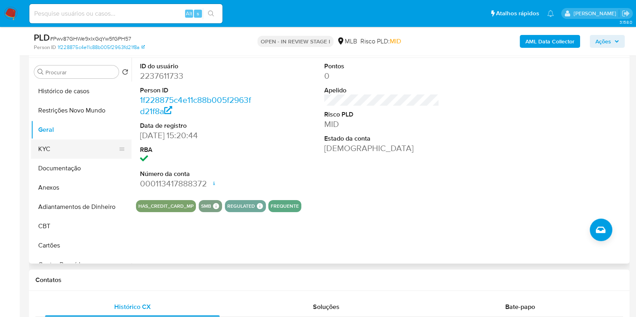
click at [92, 148] on button "KYC" at bounding box center [78, 149] width 94 height 19
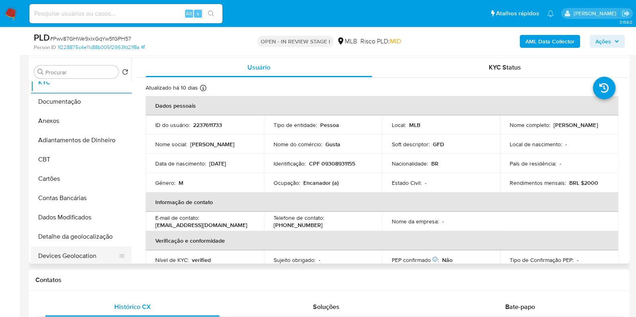
scroll to position [150, 0]
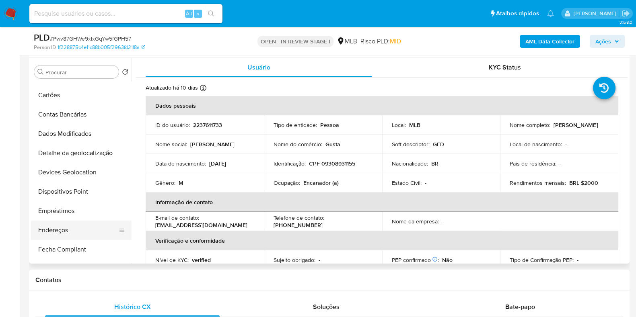
click at [55, 228] on button "Endereços" at bounding box center [78, 230] width 94 height 19
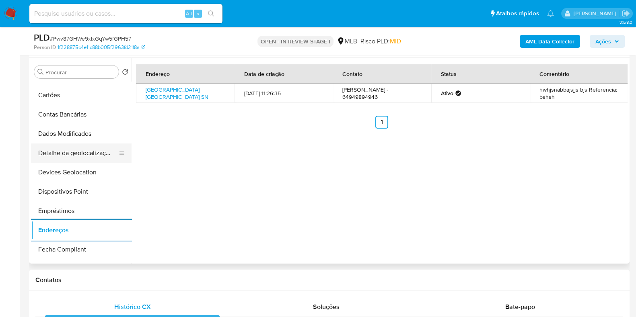
click at [74, 147] on button "Detalhe da geolocalização" at bounding box center [78, 153] width 94 height 19
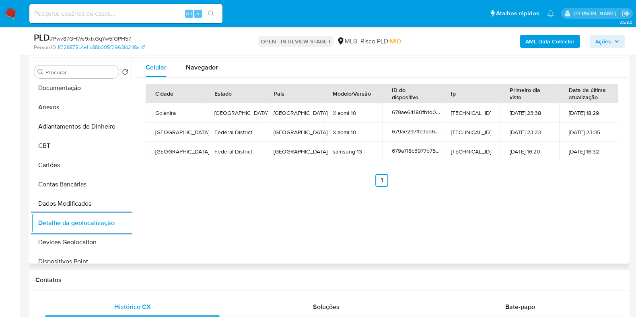
scroll to position [0, 0]
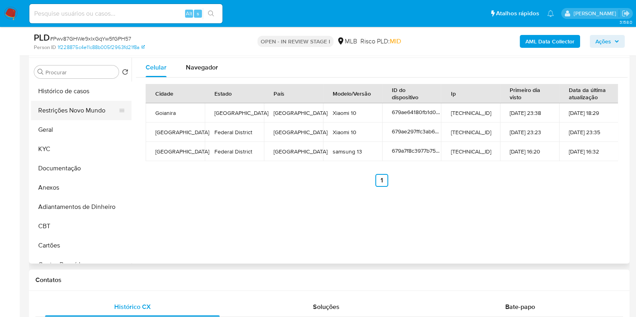
click at [78, 116] on button "Restrições Novo Mundo" at bounding box center [78, 110] width 94 height 19
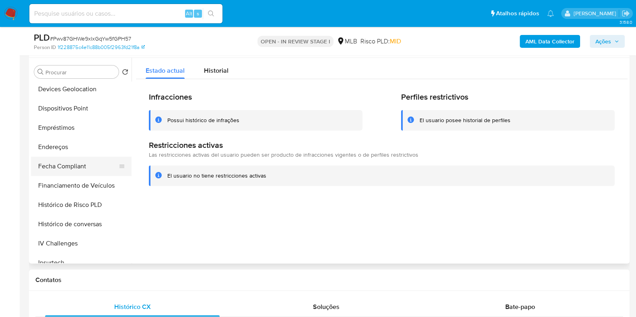
scroll to position [251, 0]
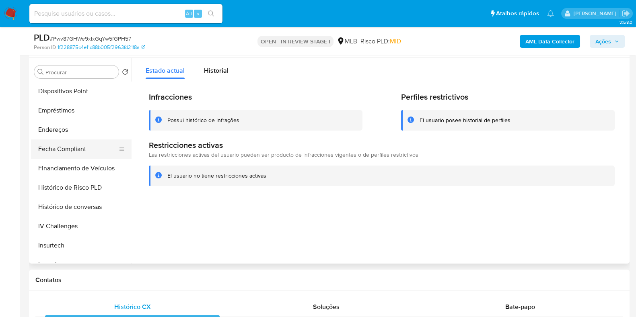
click at [81, 154] on button "Fecha Compliant" at bounding box center [78, 149] width 94 height 19
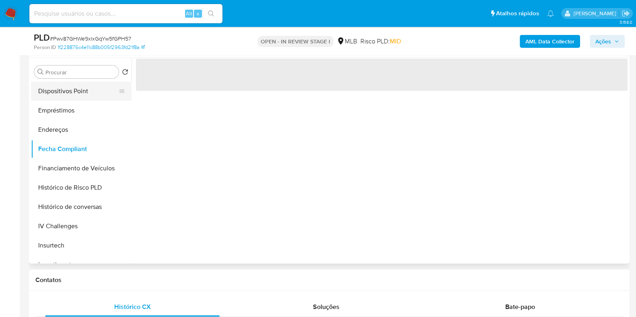
click at [88, 88] on button "Dispositivos Point" at bounding box center [78, 91] width 94 height 19
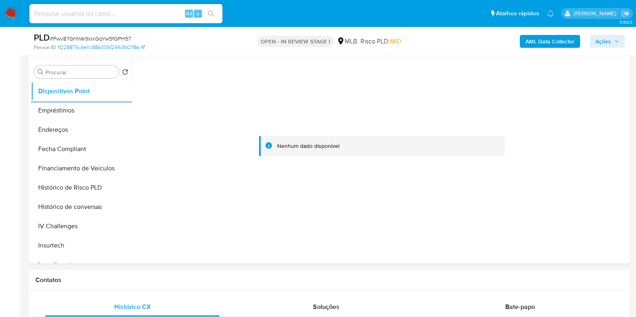
click at [529, 52] on div "PLD # Pwv87GHWe9xIxGqYw5fGPH57 Person ID 1f228875c4e11c88b005f2963fd21f8a OPEN …" at bounding box center [329, 41] width 600 height 29
click at [529, 44] on b "AML Data Collector" at bounding box center [549, 41] width 49 height 13
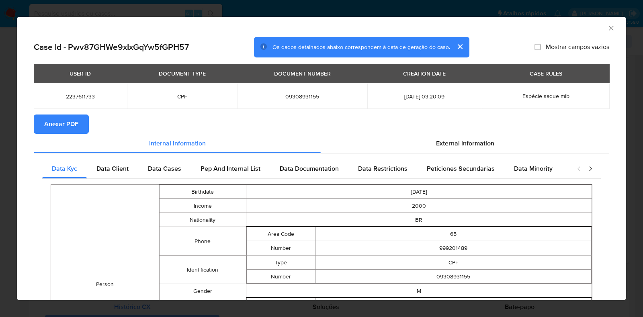
click at [78, 128] on button "Anexar PDF" at bounding box center [61, 124] width 55 height 19
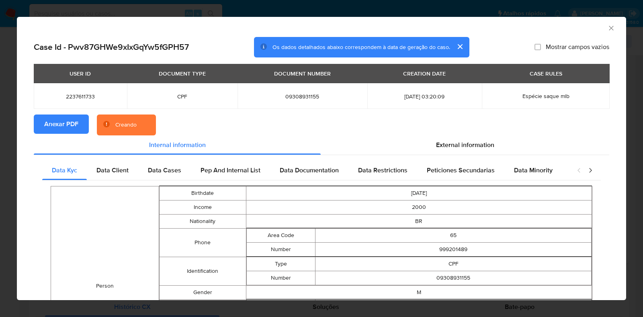
click at [0, 160] on div "AML Data Collector Case Id - Pwv87GHWe9xIxGqYw5fGPH57 Os dados detalhados abaix…" at bounding box center [321, 158] width 643 height 317
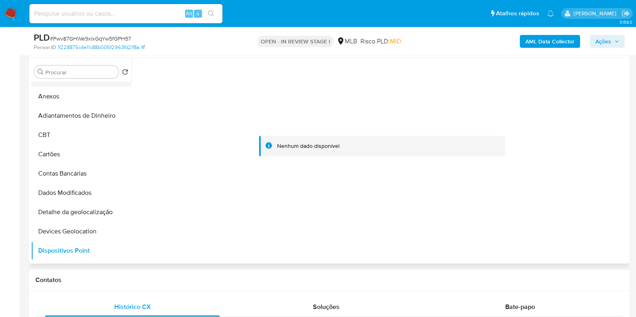
scroll to position [0, 0]
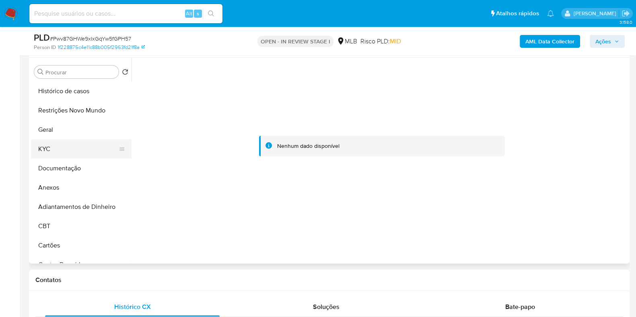
click at [66, 147] on button "KYC" at bounding box center [78, 149] width 94 height 19
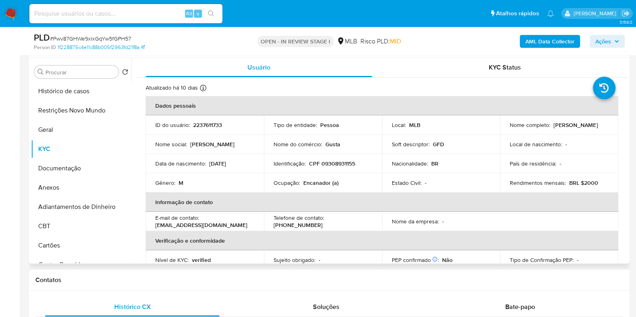
drag, startPoint x: 571, startPoint y: 129, endPoint x: 505, endPoint y: 131, distance: 66.0
click at [505, 131] on td "Nome completo : Gustavo Farias da Silva" at bounding box center [559, 124] width 118 height 19
copy p "Gustavo Farias da Silva"
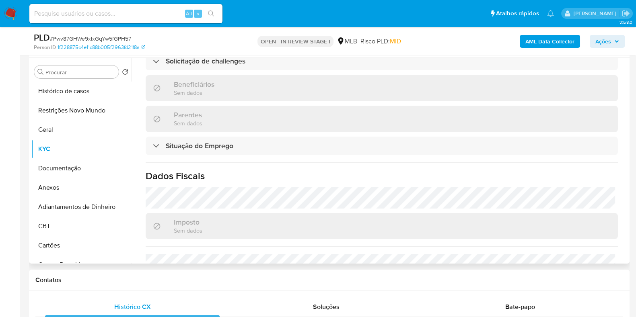
scroll to position [357, 0]
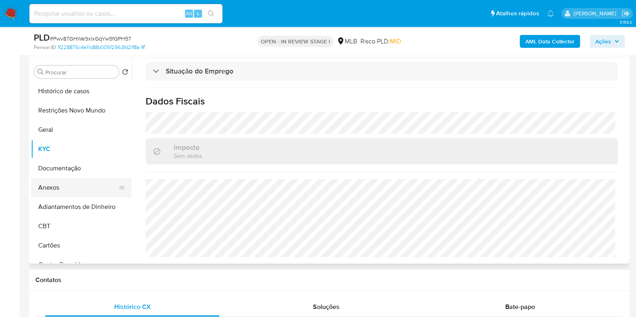
click at [56, 189] on button "Anexos" at bounding box center [78, 187] width 94 height 19
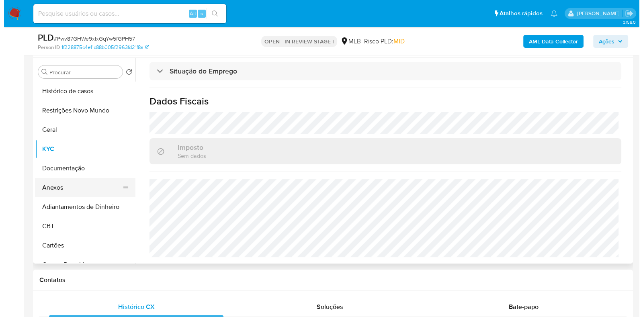
scroll to position [0, 0]
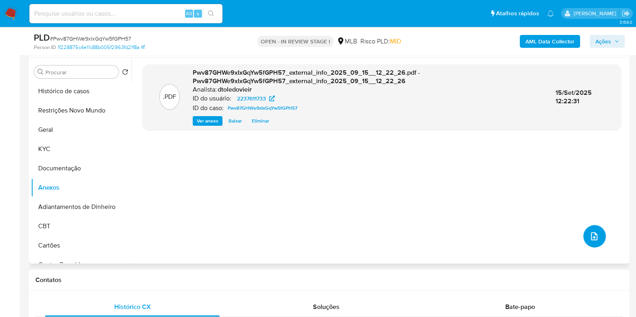
click at [590, 233] on icon "upload-file" at bounding box center [594, 237] width 10 height 10
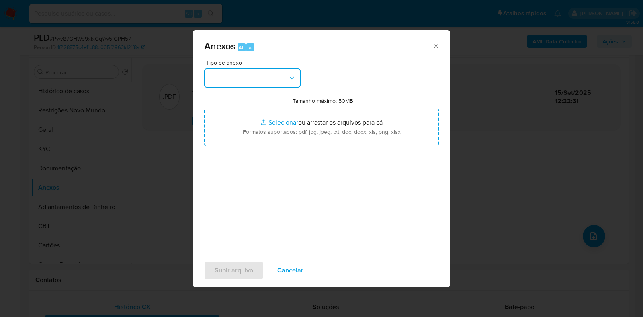
click at [283, 80] on button "button" at bounding box center [252, 77] width 97 height 19
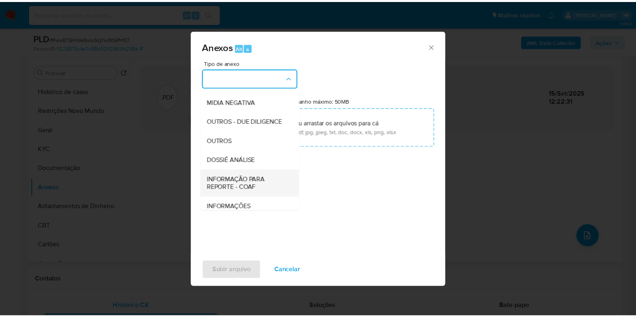
scroll to position [124, 0]
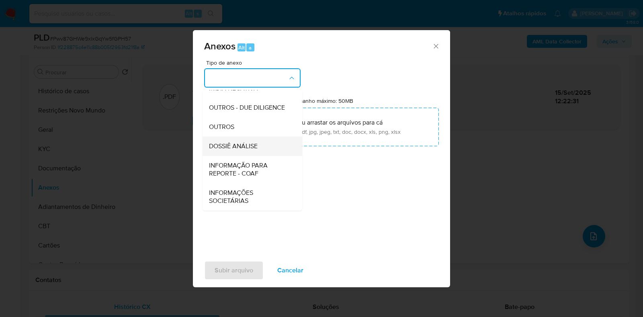
click at [251, 148] on span "DOSSIÊ ANÁLISE" at bounding box center [233, 146] width 49 height 8
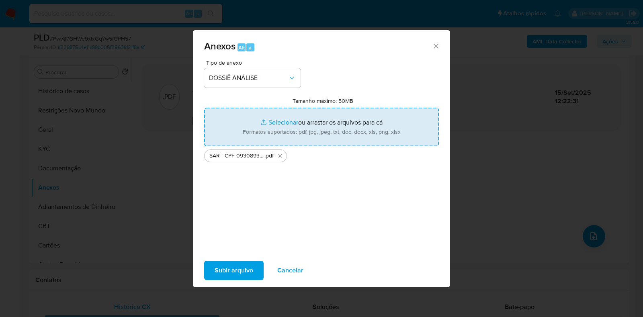
type input "C:\fakepath\Mulan 2237611733_2025_09_15_09_13_23.xlsx"
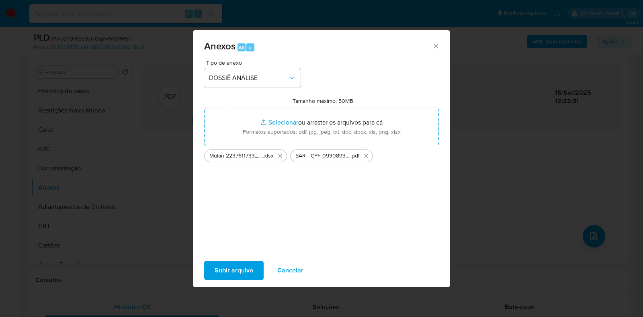
click at [232, 268] on span "Subir arquivo" at bounding box center [234, 271] width 39 height 18
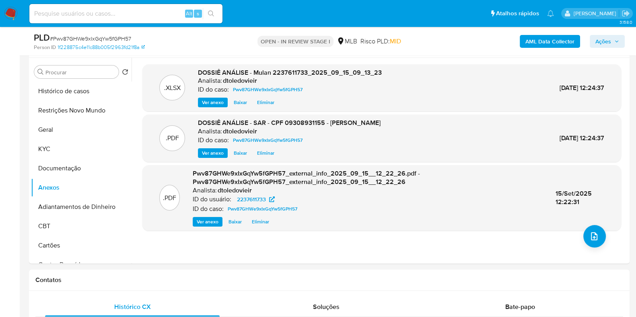
click at [613, 43] on span "Ações" at bounding box center [607, 41] width 24 height 11
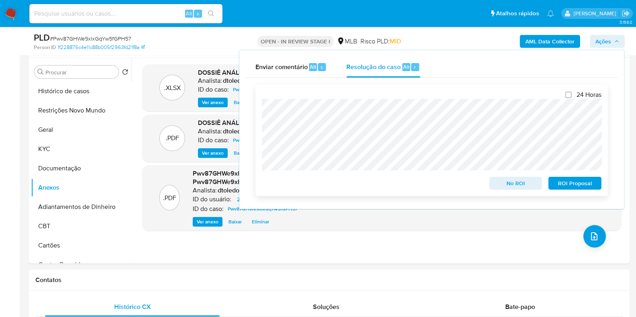
click at [581, 183] on span "ROI Proposal" at bounding box center [575, 183] width 42 height 11
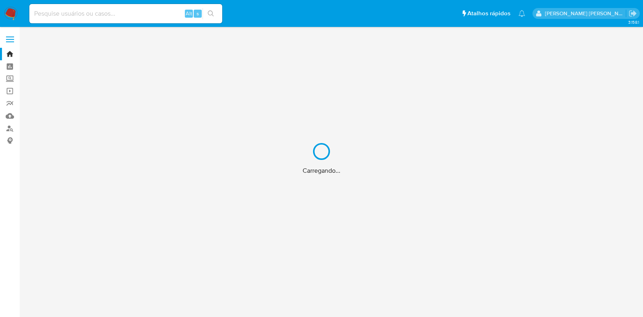
click at [139, 11] on div "Carregando..." at bounding box center [321, 158] width 643 height 317
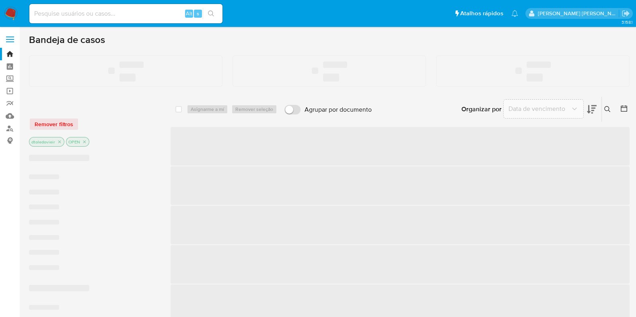
click at [126, 14] on input at bounding box center [125, 13] width 193 height 10
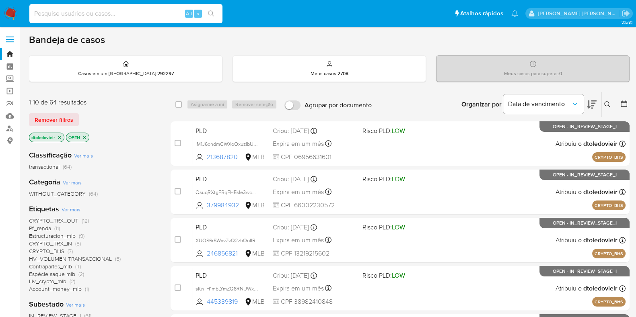
paste input "1142450452"
type input "1142450452"
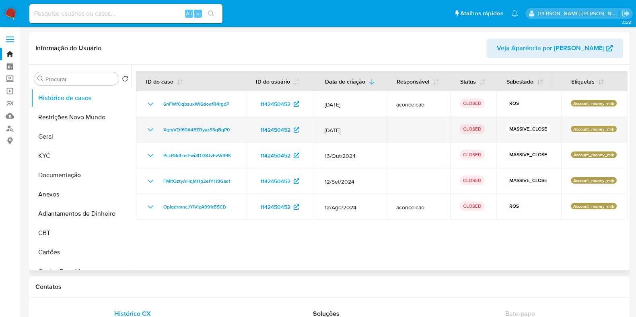
select select "10"
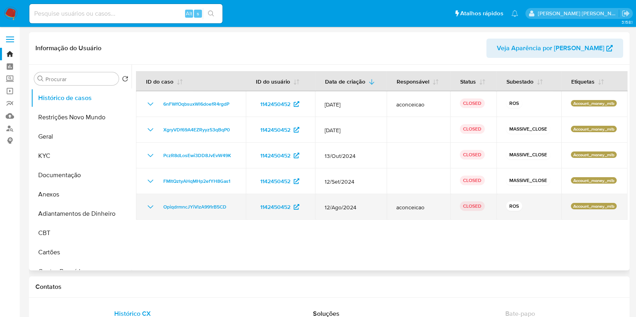
click at [149, 210] on icon "Mostrar/Ocultar" at bounding box center [151, 207] width 10 height 10
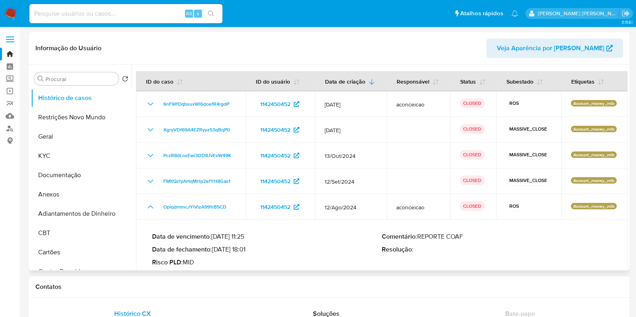
drag, startPoint x: 249, startPoint y: 250, endPoint x: 216, endPoint y: 249, distance: 32.2
click at [216, 249] on p "Data de fechamento : [DATE] 18:01" at bounding box center [267, 250] width 230 height 8
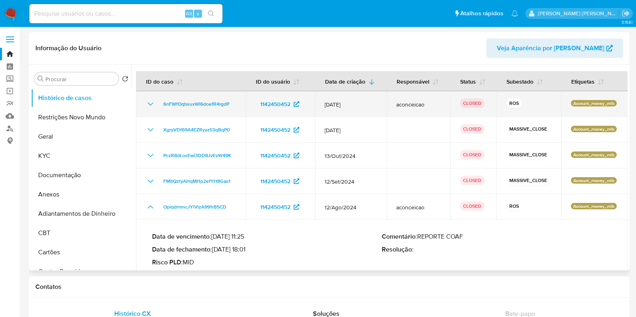
drag, startPoint x: 154, startPoint y: 103, endPoint x: 144, endPoint y: 105, distance: 9.9
click at [153, 103] on icon "Mostrar/Ocultar" at bounding box center [151, 104] width 10 height 10
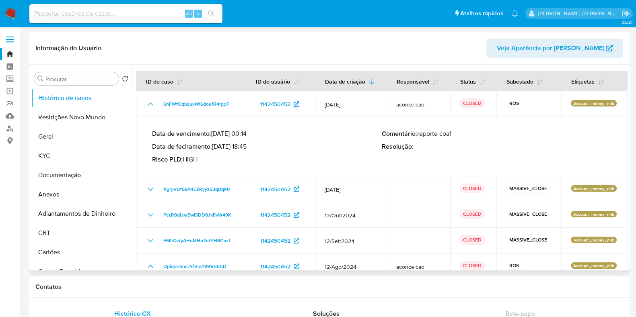
drag, startPoint x: 245, startPoint y: 146, endPoint x: 215, endPoint y: 146, distance: 30.2
click at [215, 146] on p "Data de fechamento : [DATE] 18:45" at bounding box center [267, 147] width 230 height 8
click at [150, 9] on input at bounding box center [125, 13] width 193 height 10
paste input "2281590055"
type input "2281590055"
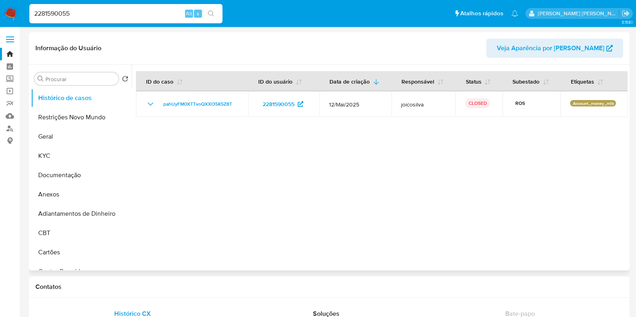
select select "10"
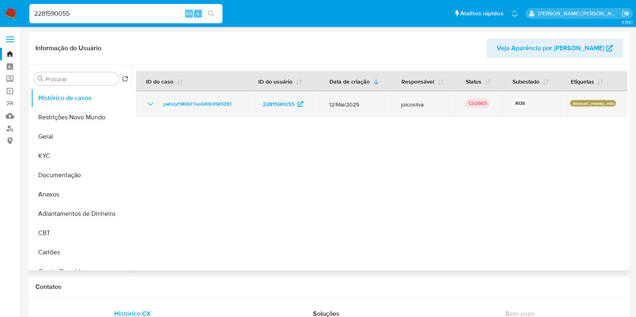
click at [149, 103] on icon "Mostrar/Ocultar" at bounding box center [151, 104] width 10 height 10
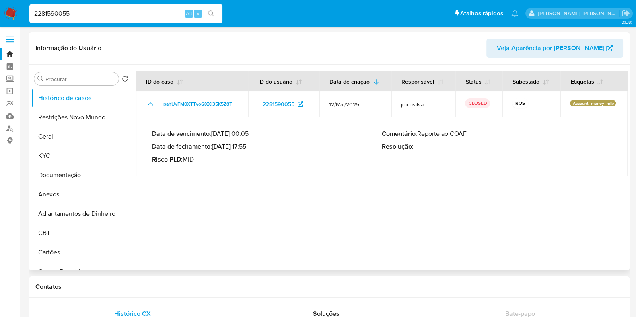
drag, startPoint x: 249, startPoint y: 148, endPoint x: 216, endPoint y: 148, distance: 32.6
click at [216, 148] on p "Data de fechamento : [DATE] 17:55" at bounding box center [267, 147] width 230 height 8
click at [154, 16] on input "2281590055" at bounding box center [125, 13] width 193 height 10
paste input "657800606"
type input "657800606"
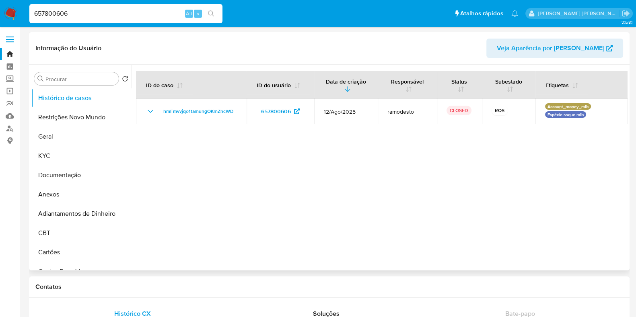
select select "10"
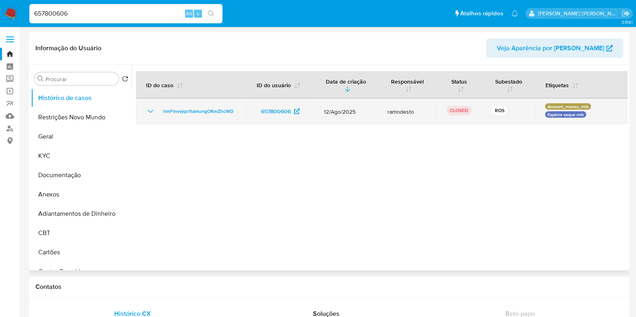
click at [147, 112] on icon "Mostrar/Ocultar" at bounding box center [151, 112] width 10 height 10
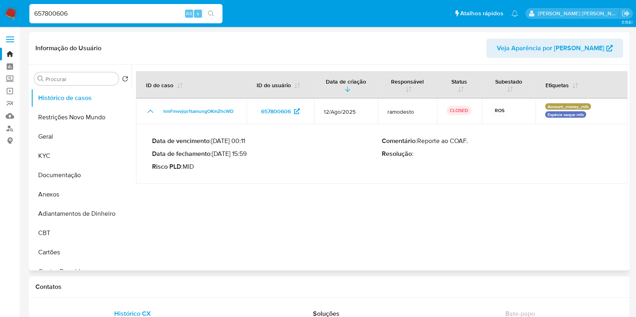
drag, startPoint x: 249, startPoint y: 154, endPoint x: 216, endPoint y: 153, distance: 33.4
click at [216, 153] on p "Data de fechamento : [DATE] 15:59" at bounding box center [267, 154] width 230 height 8
click at [118, 18] on input "657800606" at bounding box center [125, 13] width 193 height 10
paste input "2281590055"
type input "2281590055"
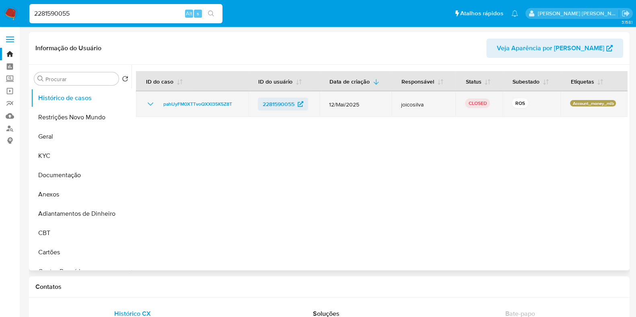
select select "10"
click at [150, 107] on icon "Mostrar/Ocultar" at bounding box center [151, 104] width 10 height 10
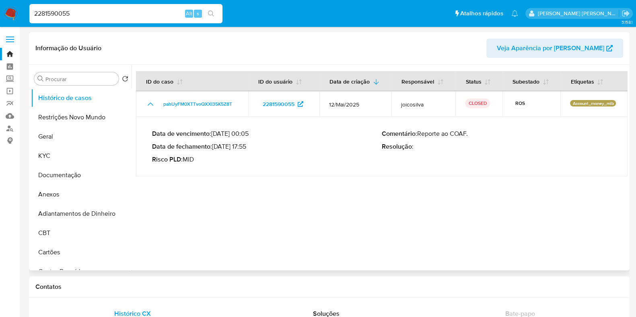
drag, startPoint x: 249, startPoint y: 147, endPoint x: 216, endPoint y: 147, distance: 33.8
click at [216, 147] on p "Data de fechamento : [DATE] 17:55" at bounding box center [267, 147] width 230 height 8
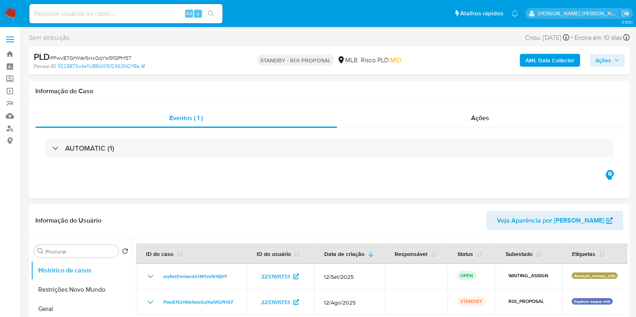
select select "10"
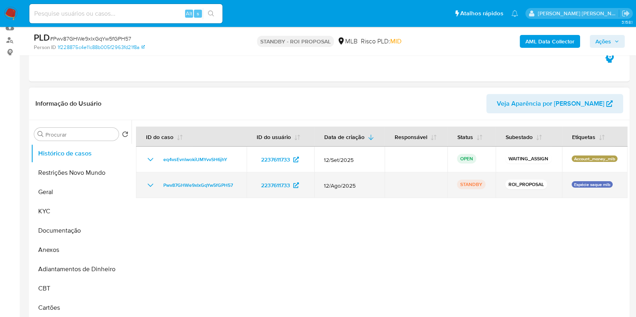
scroll to position [100, 0]
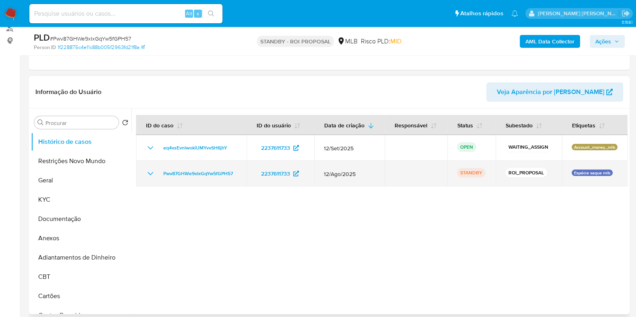
drag, startPoint x: 548, startPoint y: 170, endPoint x: 495, endPoint y: 177, distance: 53.5
click at [495, 177] on td "ROI_PROPOSAL" at bounding box center [528, 174] width 66 height 26
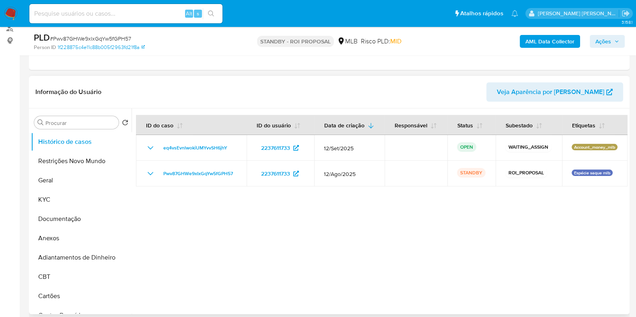
click at [498, 222] on div at bounding box center [379, 212] width 496 height 206
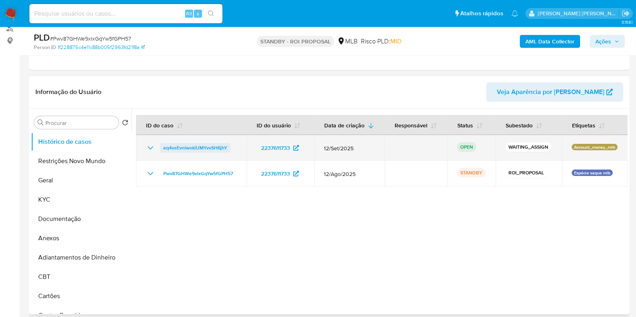
drag, startPoint x: 236, startPoint y: 148, endPoint x: 161, endPoint y: 151, distance: 75.7
click at [161, 151] on td "eq4vsEvnlwokiUMYvvSH6jhY" at bounding box center [191, 148] width 111 height 26
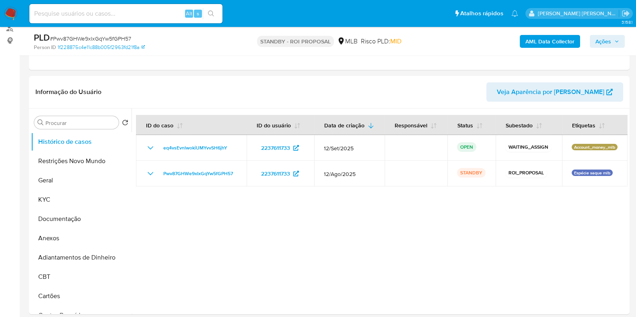
click at [13, 16] on img at bounding box center [11, 14] width 14 height 14
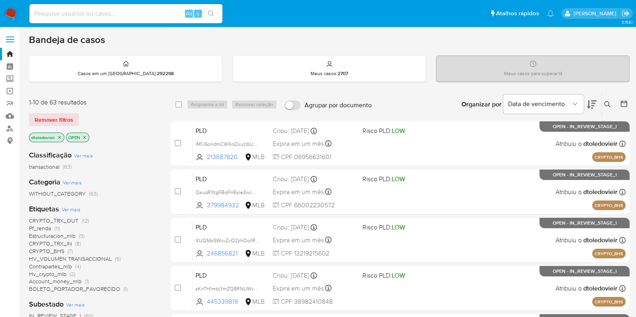
click at [60, 138] on icon "close-filter" at bounding box center [59, 137] width 3 height 3
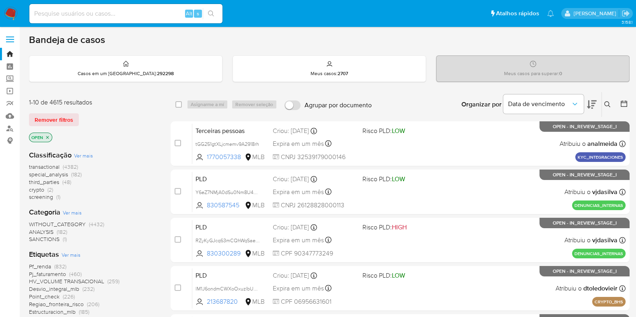
click at [603, 106] on button at bounding box center [608, 105] width 13 height 10
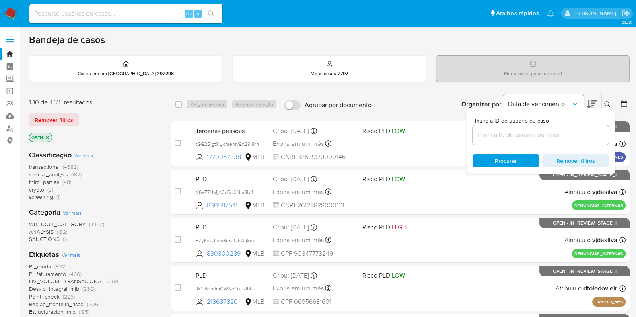
click at [532, 131] on input at bounding box center [541, 135] width 136 height 10
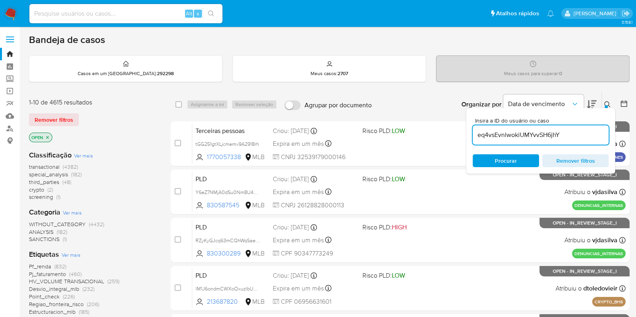
type input "eq4vsEvnlwokiUMYvvSH6jhY"
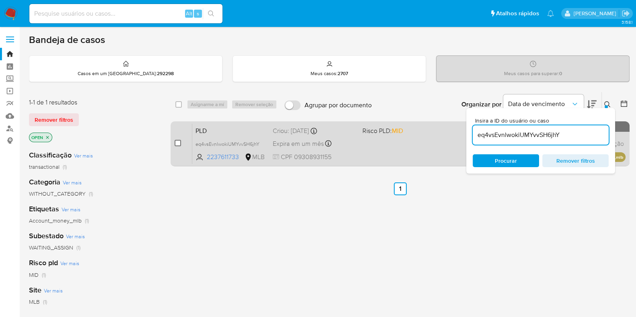
click at [178, 144] on input "checkbox" at bounding box center [178, 143] width 6 height 6
checkbox input "true"
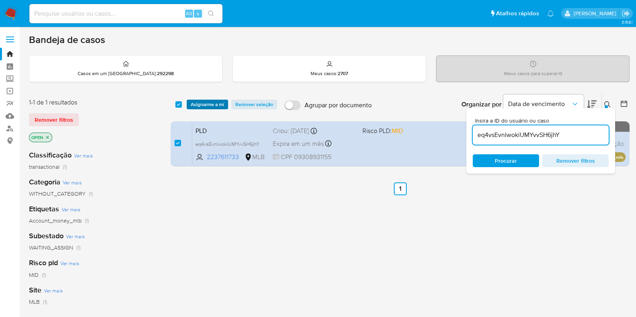
click at [219, 105] on span "Asignarme a mí" at bounding box center [207, 105] width 33 height 8
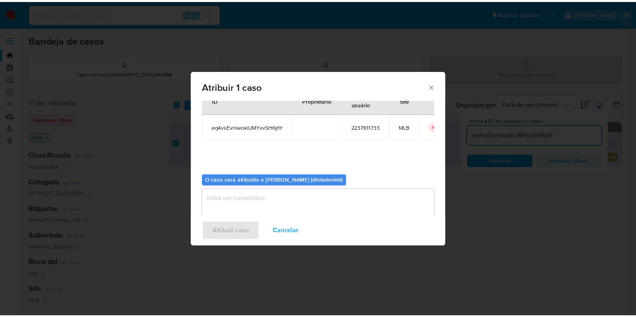
scroll to position [41, 0]
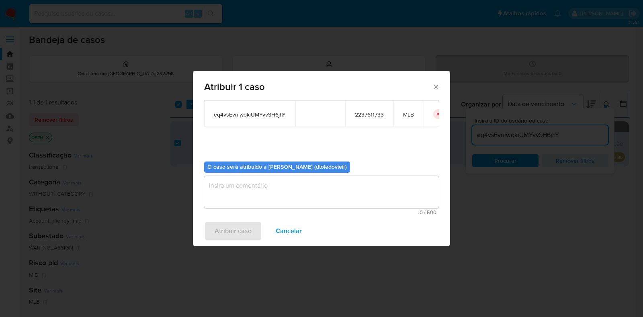
click at [255, 194] on textarea "assign-modal" at bounding box center [321, 192] width 235 height 32
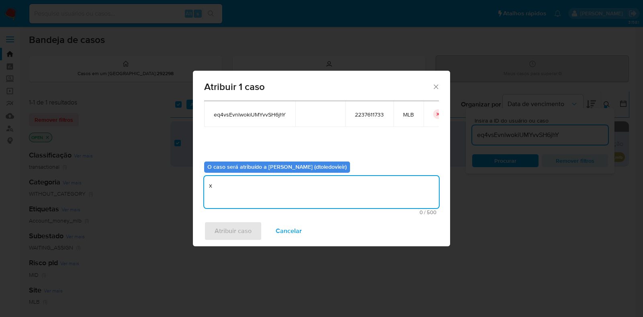
type textarea "x"
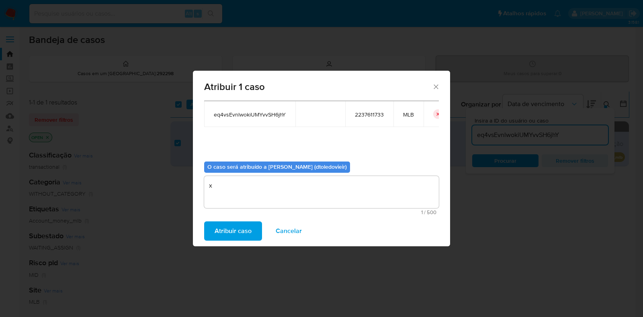
click at [235, 232] on span "Atribuir caso" at bounding box center [233, 231] width 37 height 18
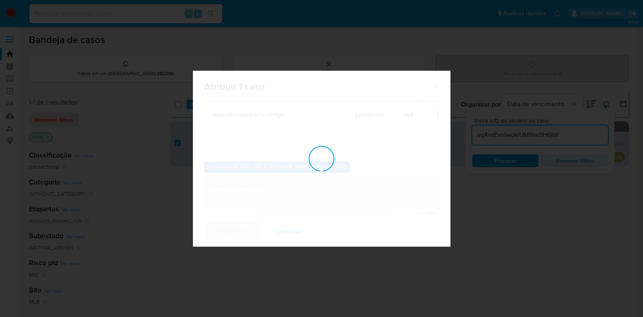
checkbox input "false"
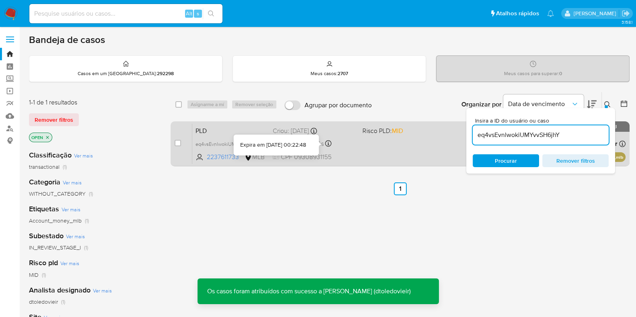
click at [346, 150] on div "PLD eq4vsEvnlwokiUMYvvSH6jhY 2237611733 MLB Risco PLD: MID Criou: [DATE] Criou:…" at bounding box center [408, 143] width 433 height 41
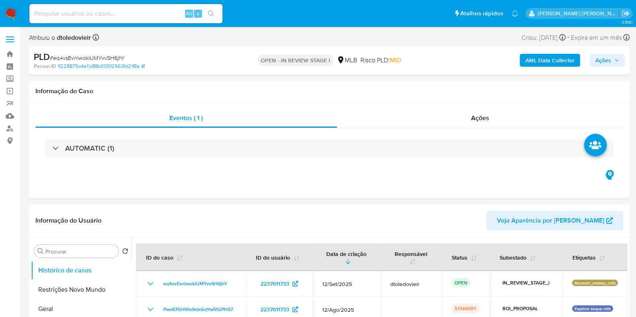
select select "10"
